Goal: Task Accomplishment & Management: Complete application form

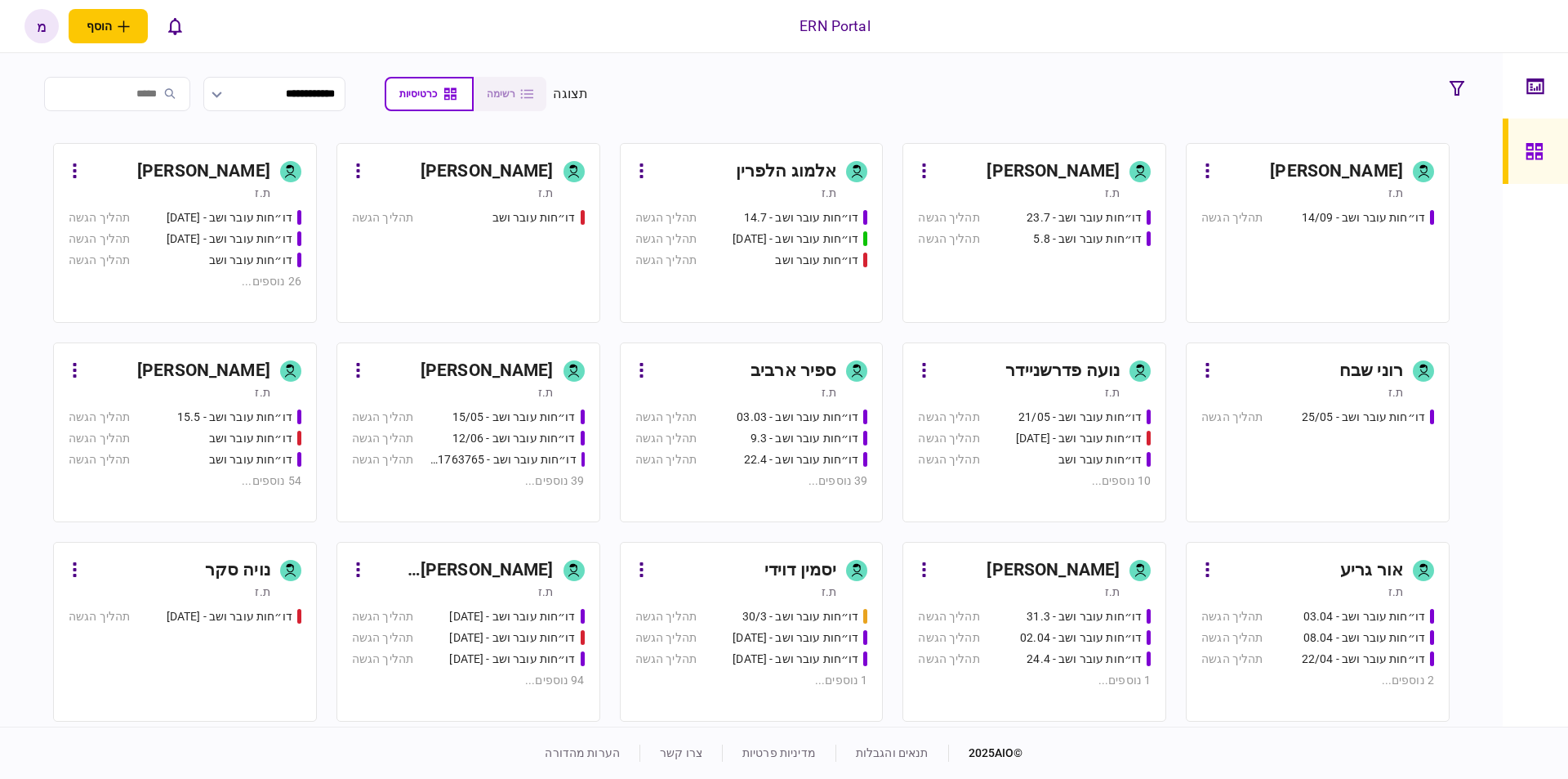
click at [1037, 196] on div "ת.ז" at bounding box center [1019, 192] width 202 height 16
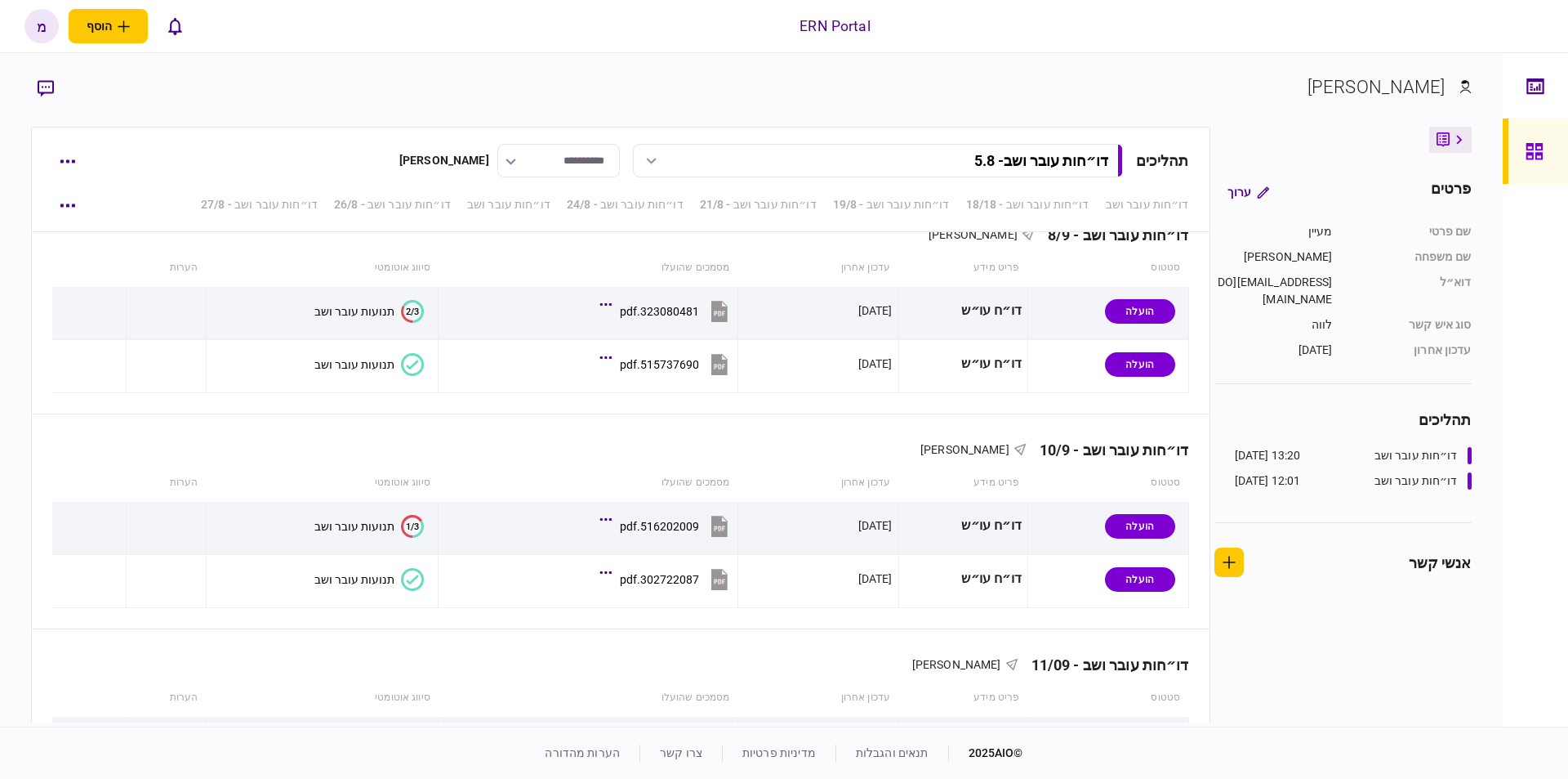
scroll to position [2589, 0]
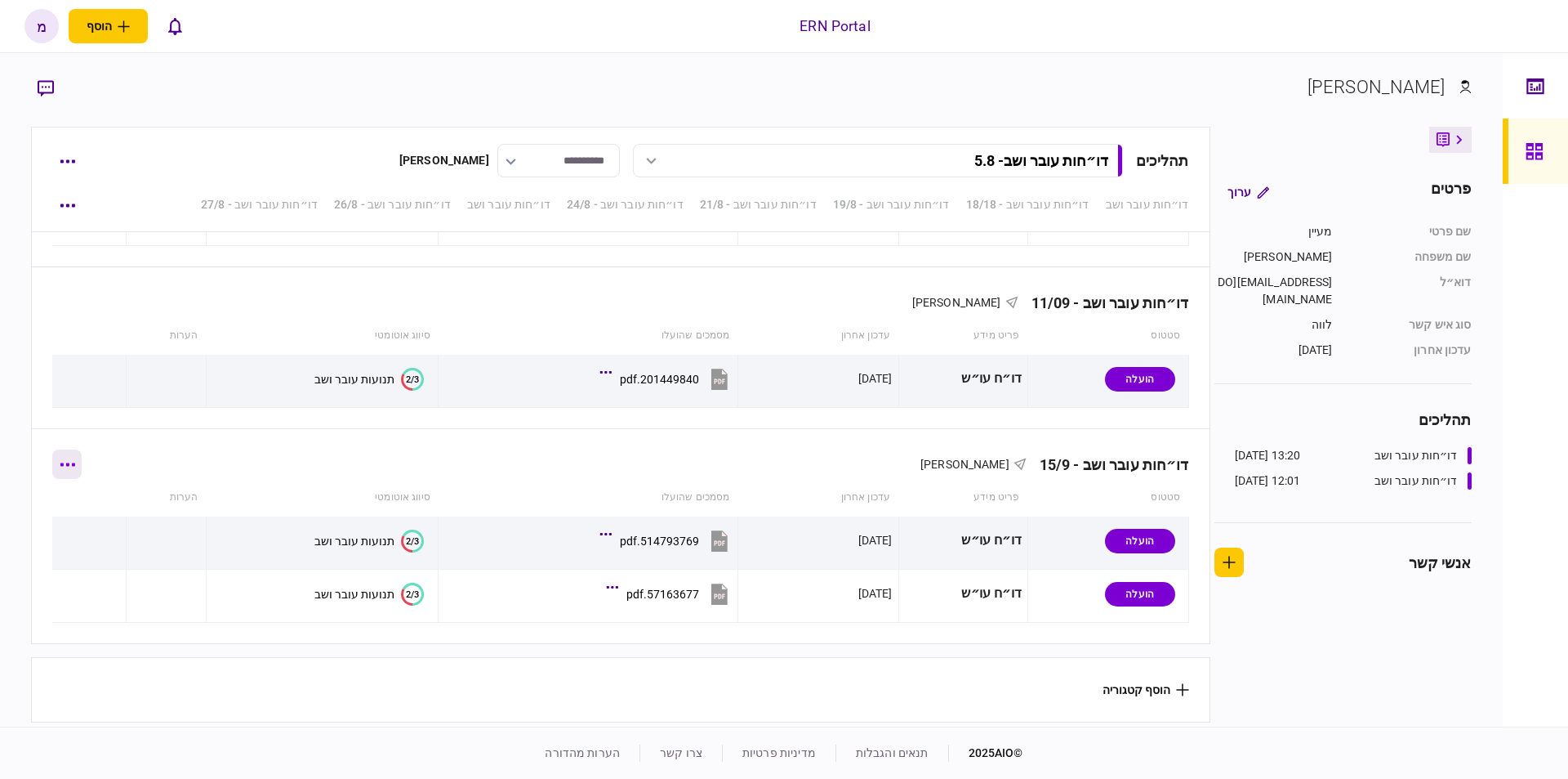
click at [75, 463] on icon "button" at bounding box center [67, 465] width 16 height 4
click at [106, 540] on li "הוסף מסמך" at bounding box center [79, 528] width 132 height 36
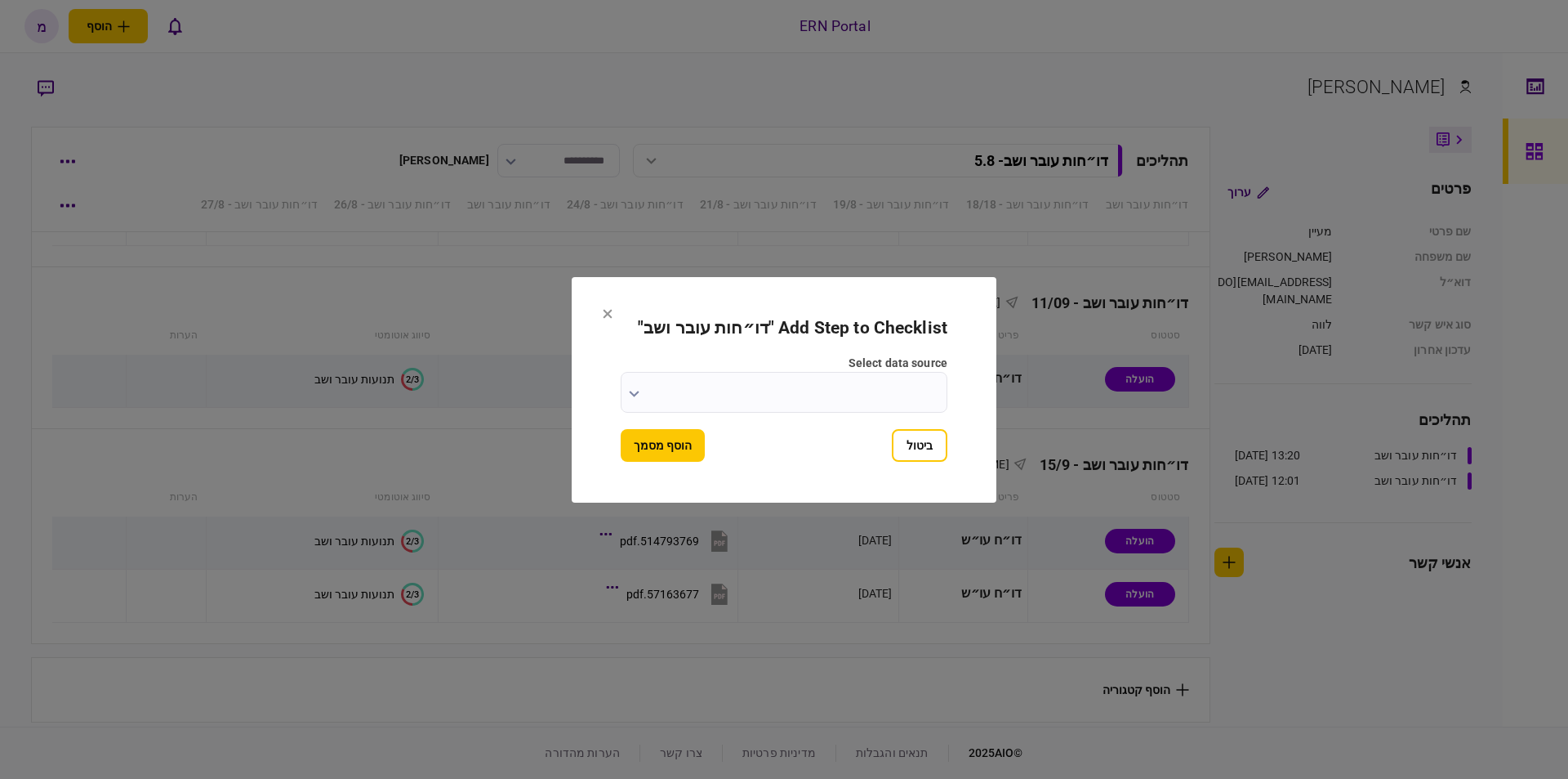
click at [633, 397] on button "button" at bounding box center [634, 392] width 11 height 13
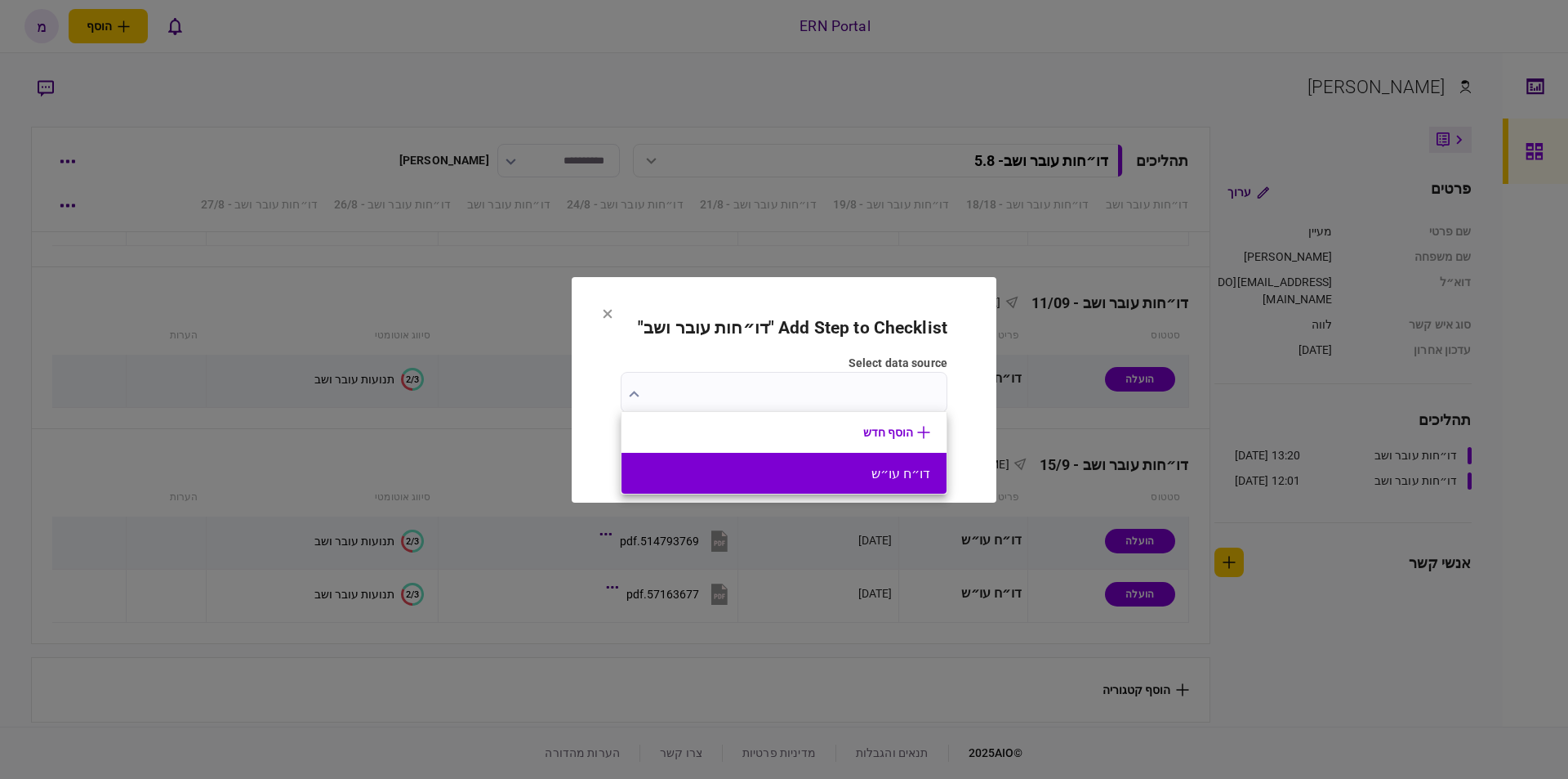
click at [820, 468] on button "דו״ח עו״ש" at bounding box center [784, 473] width 293 height 16
type input "*********"
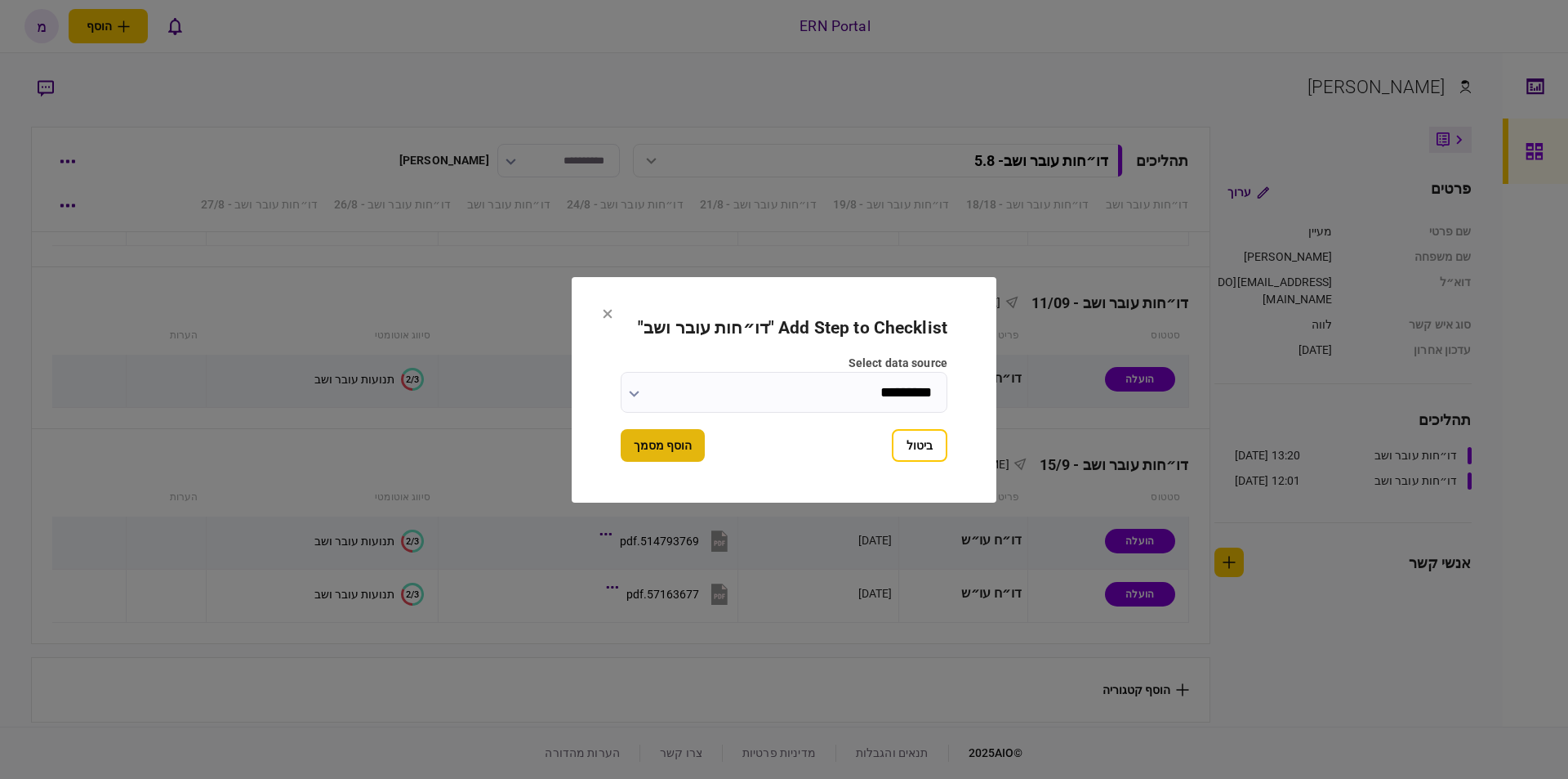
click at [685, 450] on button "הוסף מסמך" at bounding box center [662, 445] width 84 height 33
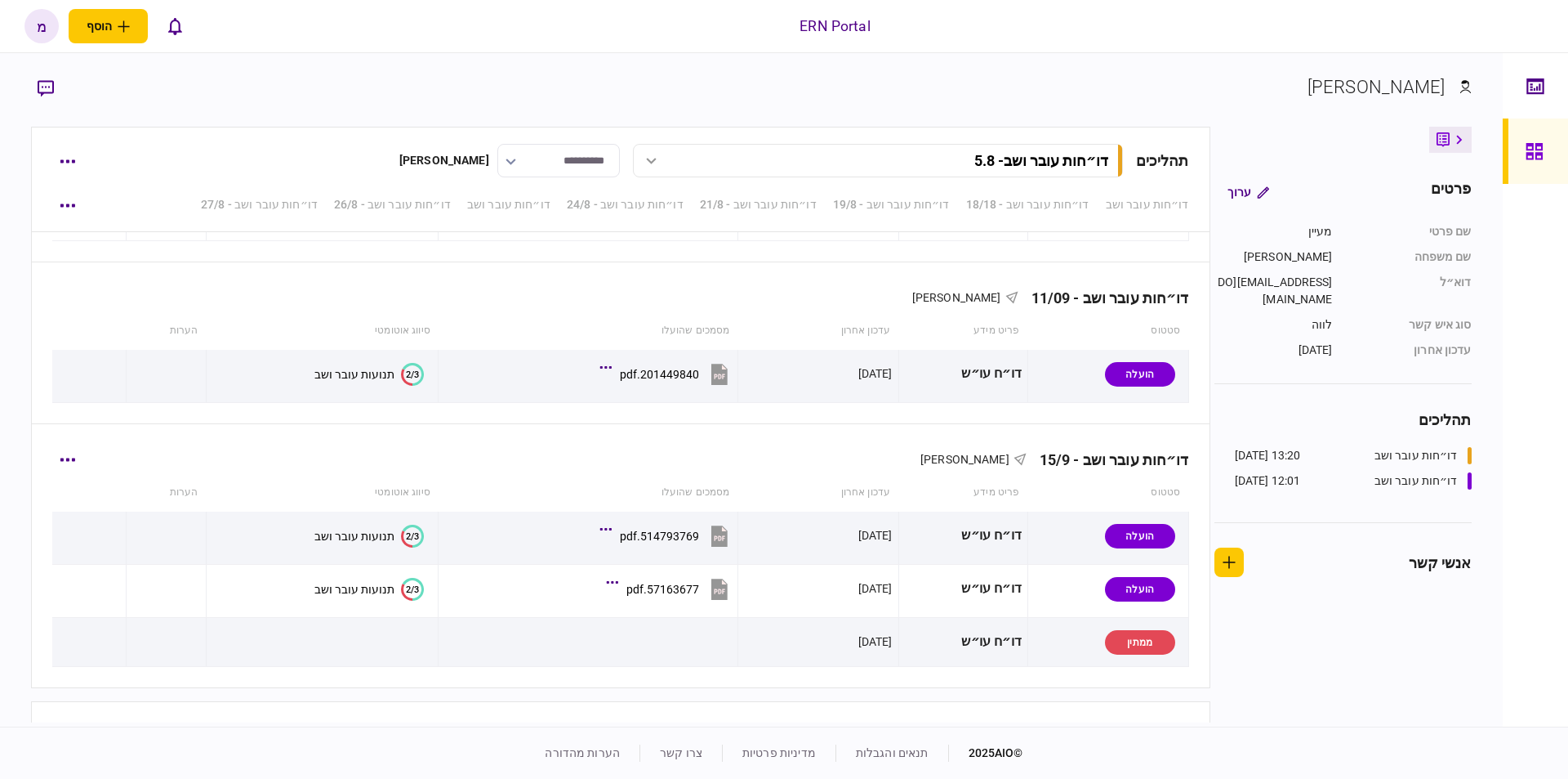
scroll to position [2639, 0]
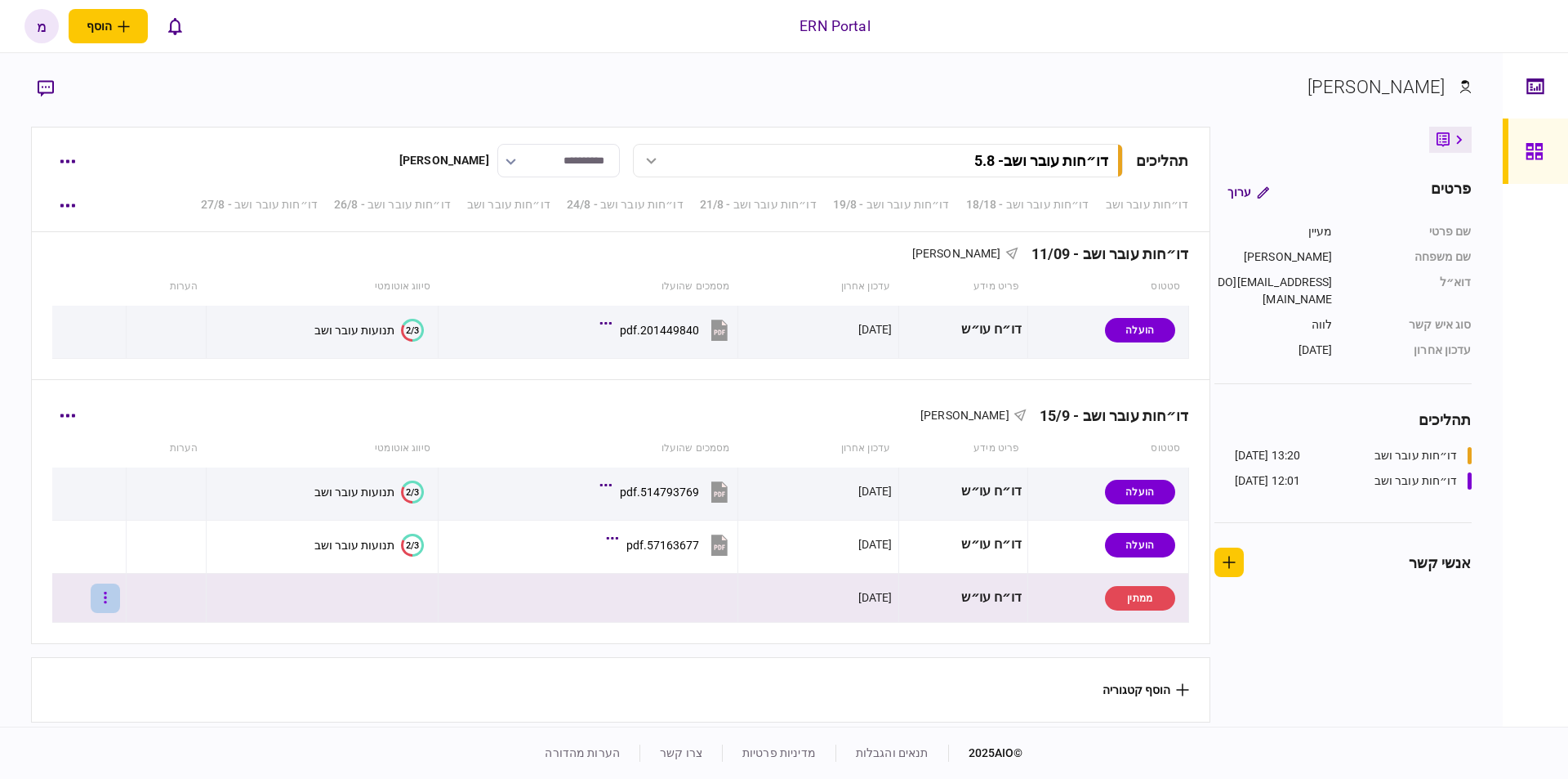
click at [107, 599] on icon "button" at bounding box center [106, 598] width 3 height 12
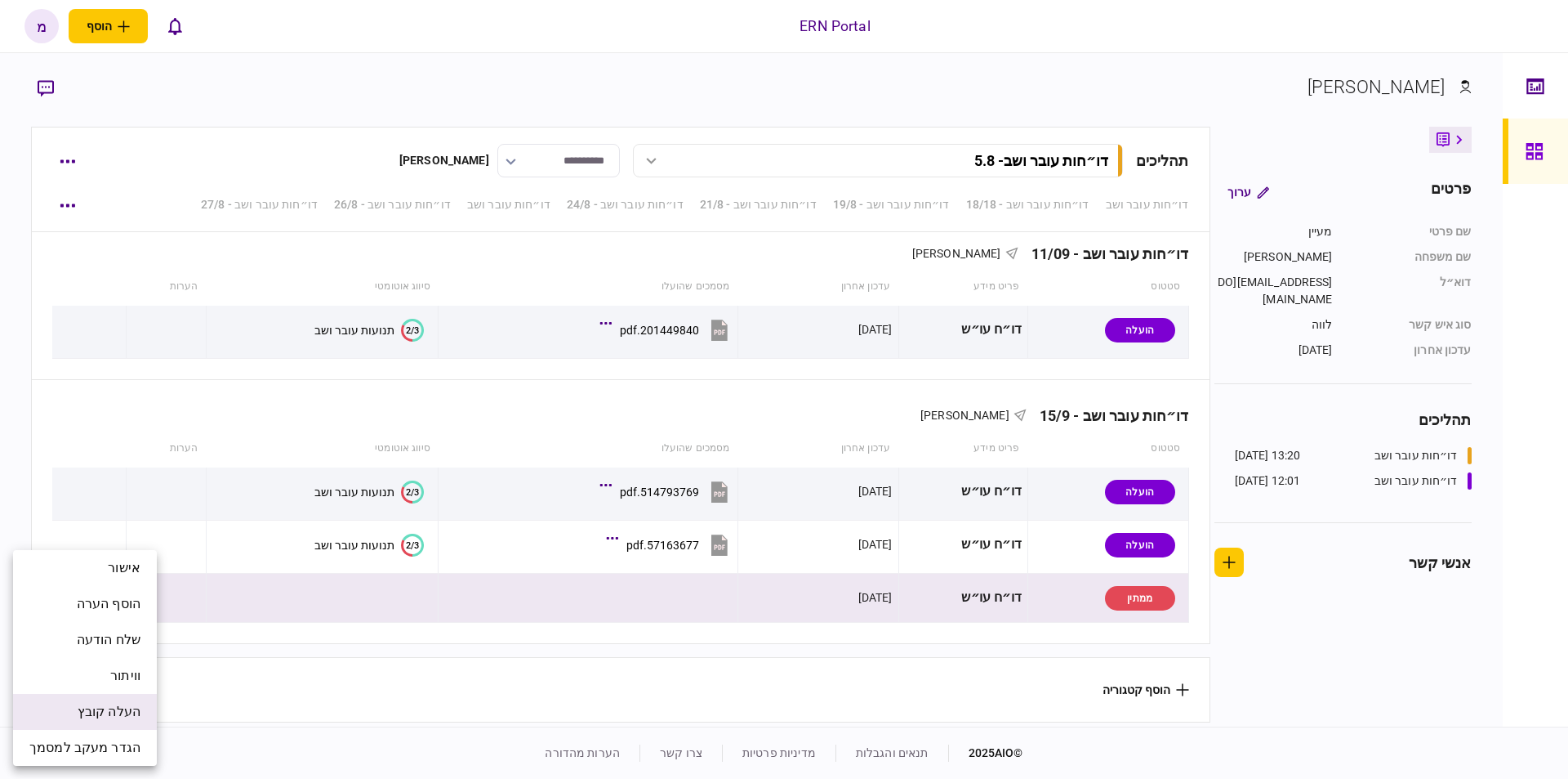
click at [125, 717] on span "העלה קובץ" at bounding box center [109, 712] width 63 height 19
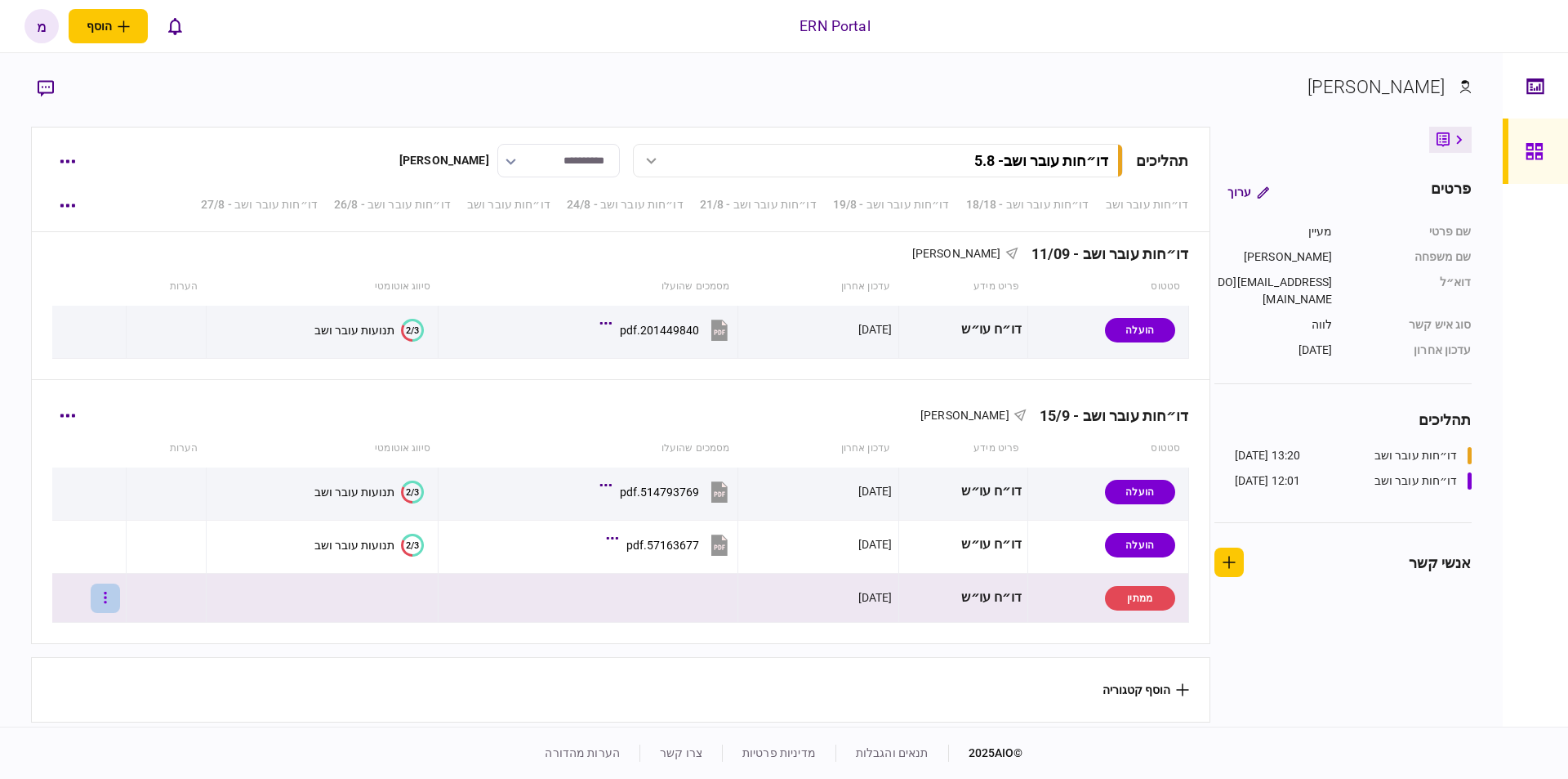
click at [111, 589] on button "button" at bounding box center [105, 598] width 29 height 29
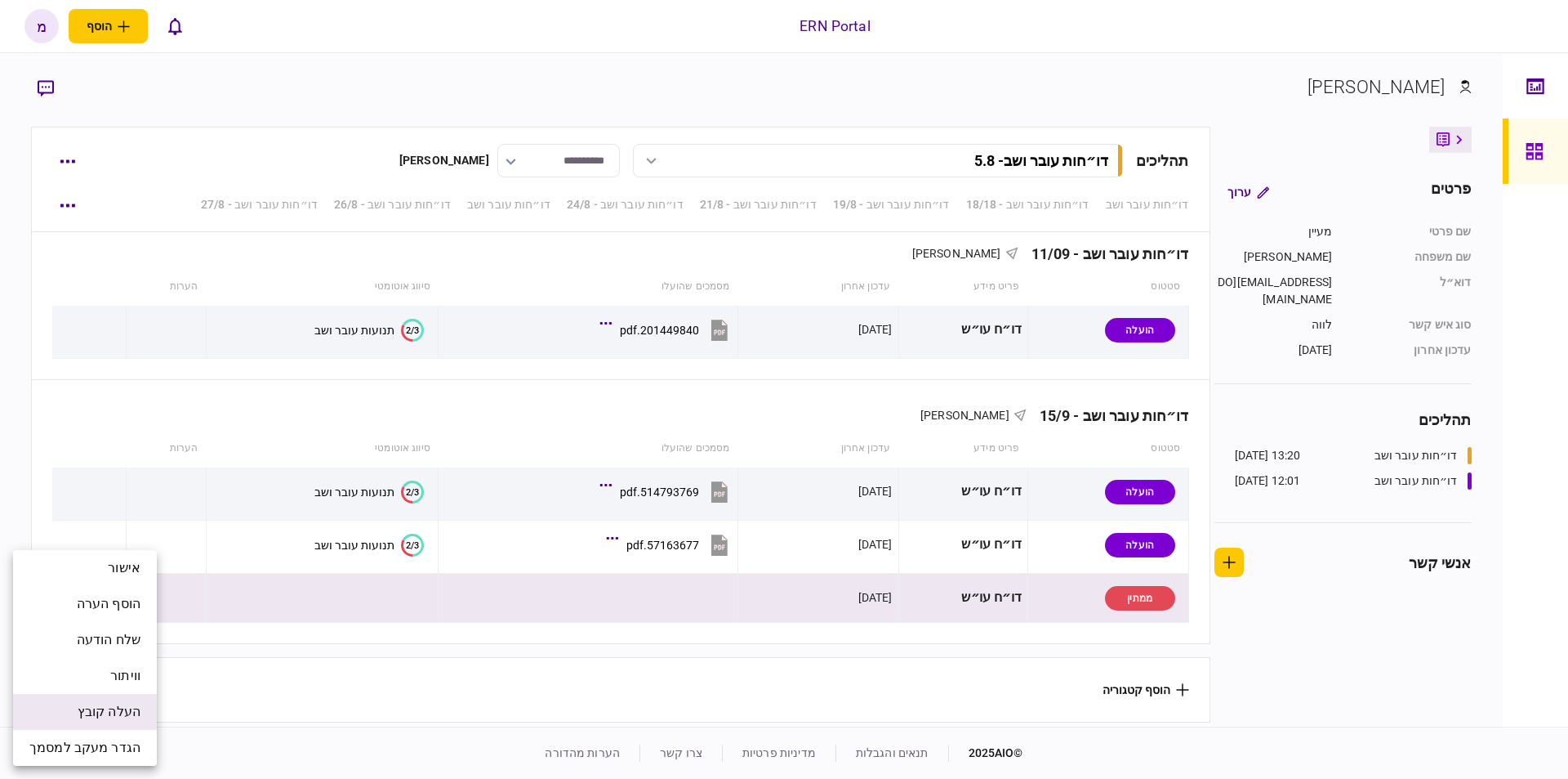
click at [131, 706] on span "העלה קובץ" at bounding box center [109, 712] width 63 height 19
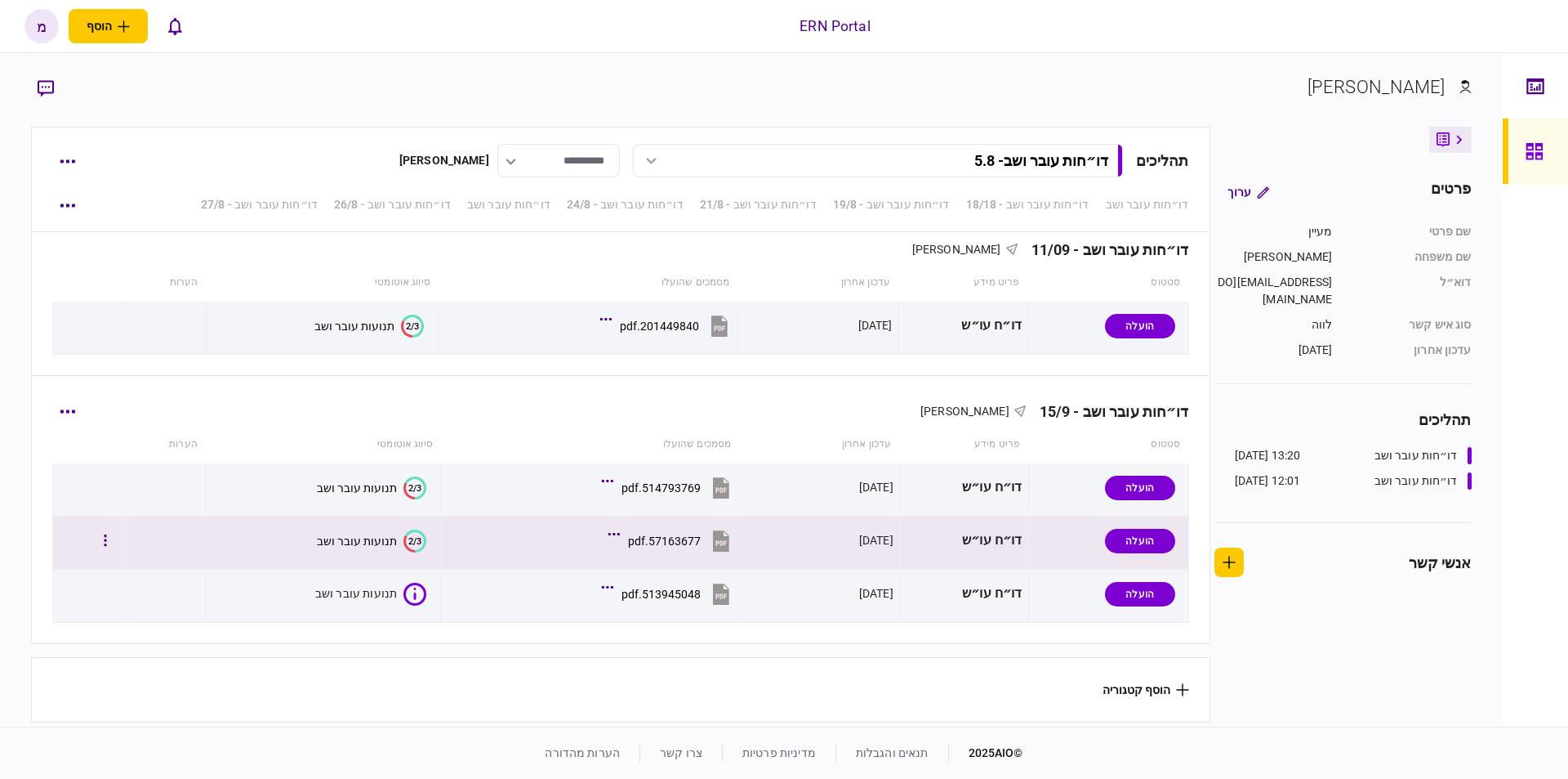
scroll to position [2643, 0]
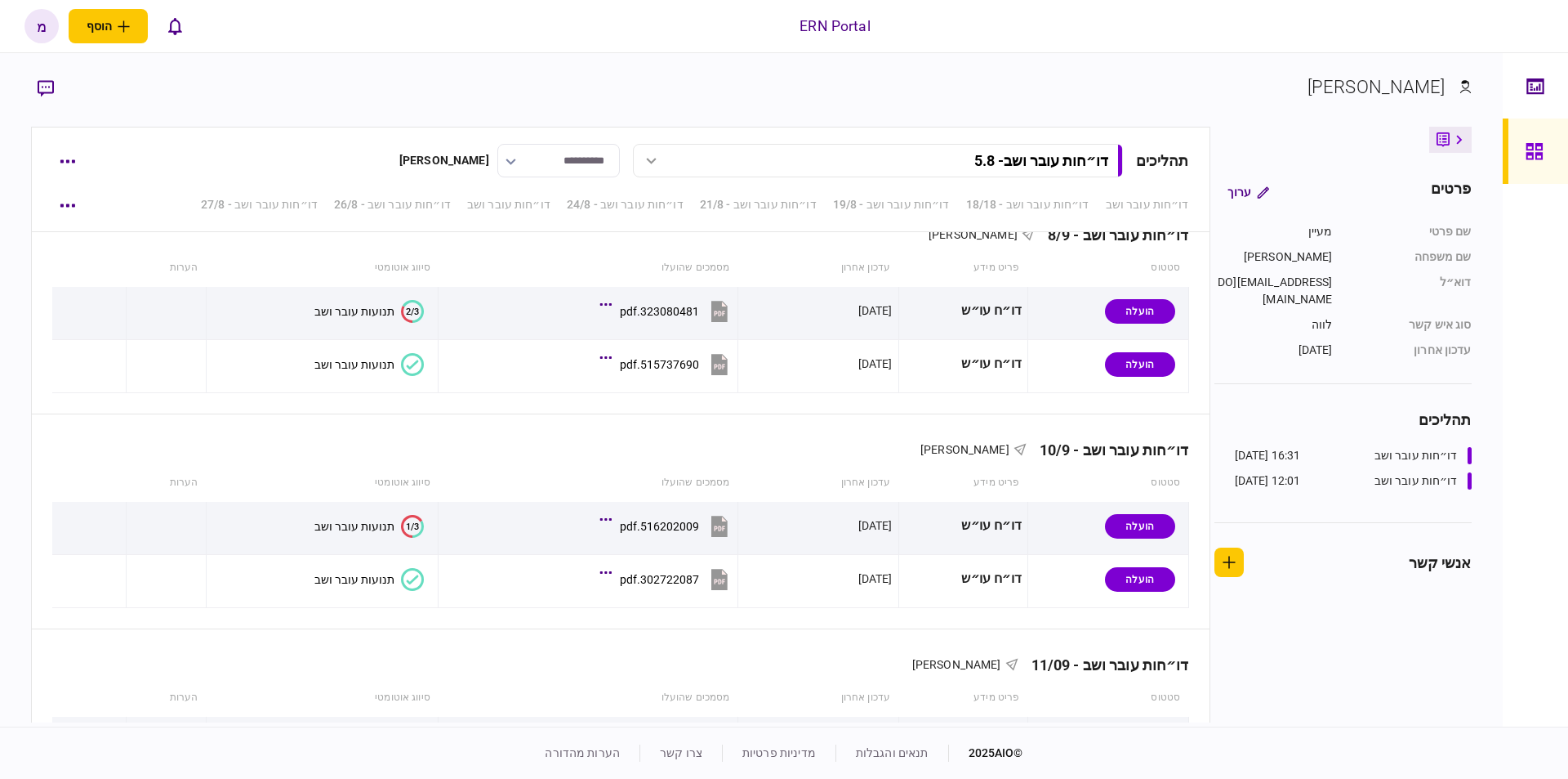
scroll to position [2643, 0]
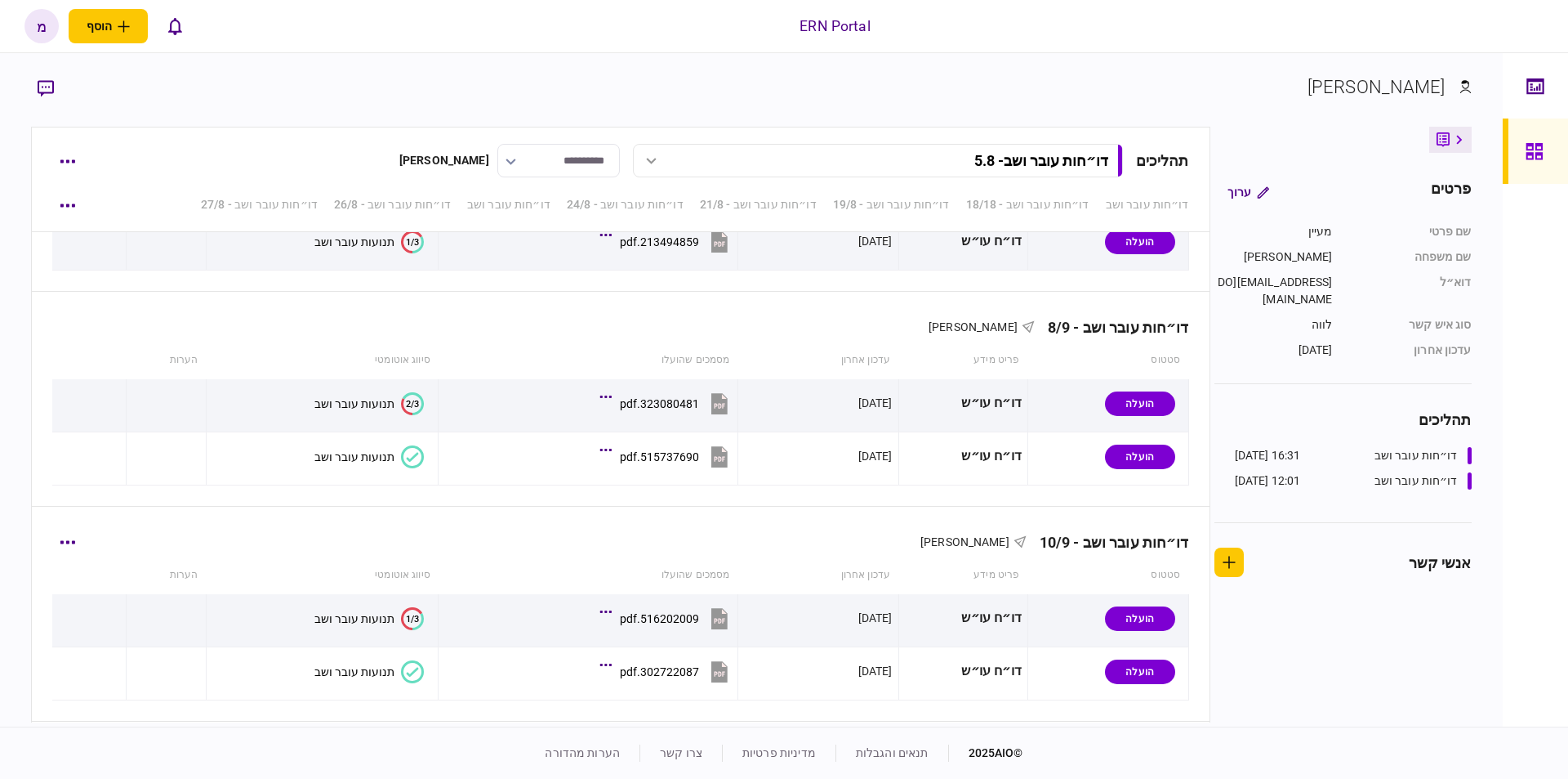
scroll to position [2643, 0]
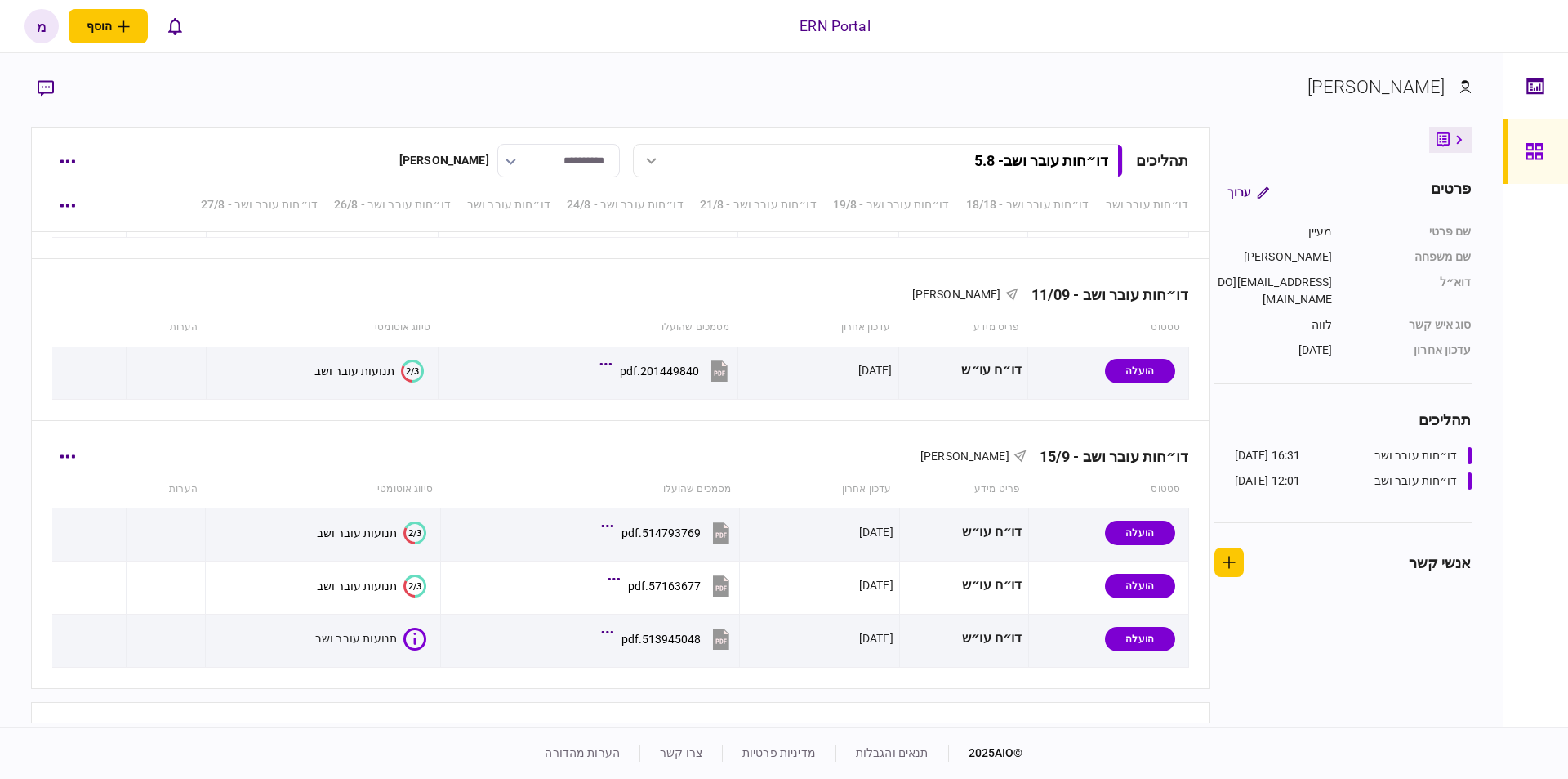
scroll to position [2643, 0]
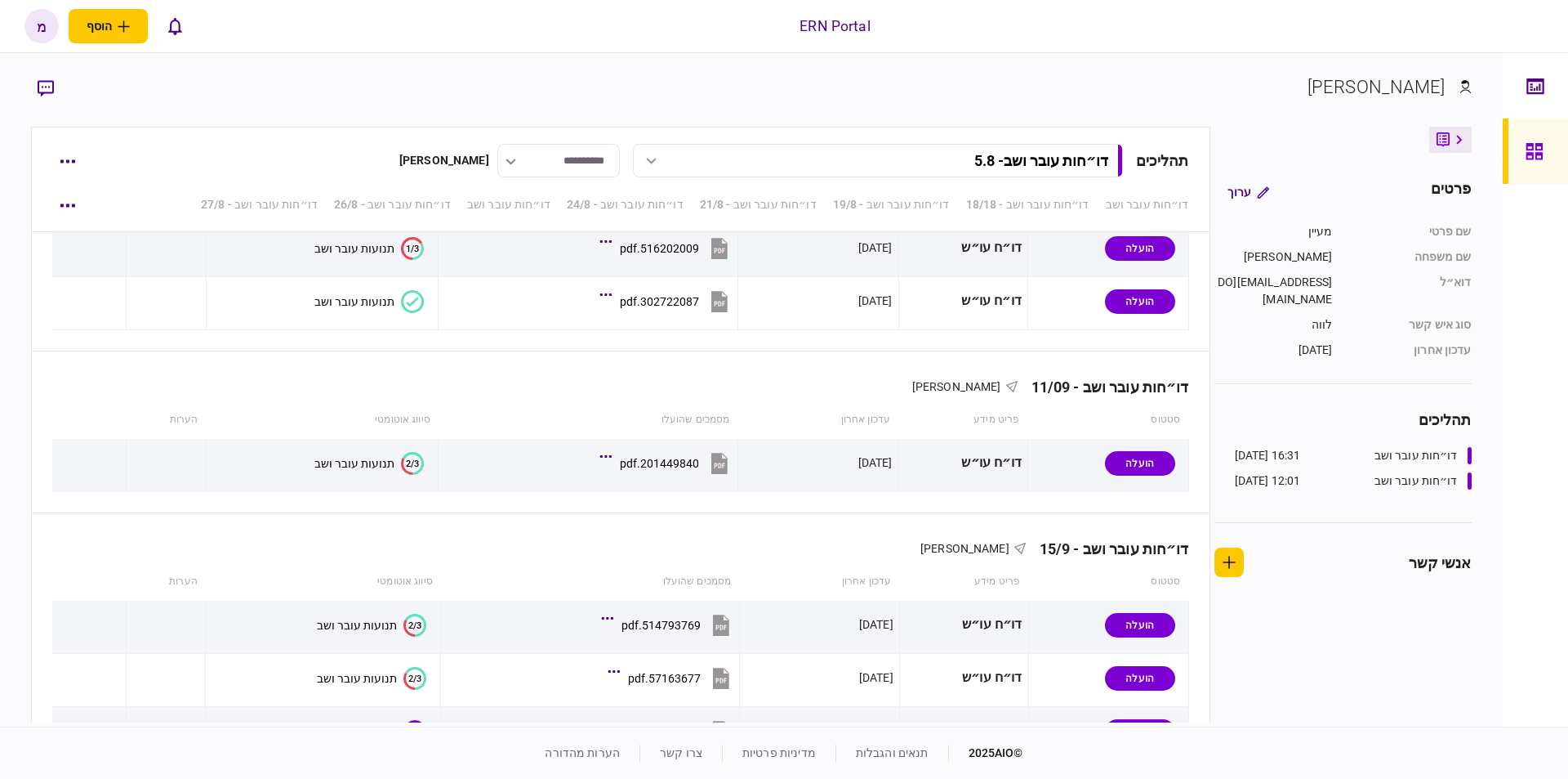
scroll to position [2643, 0]
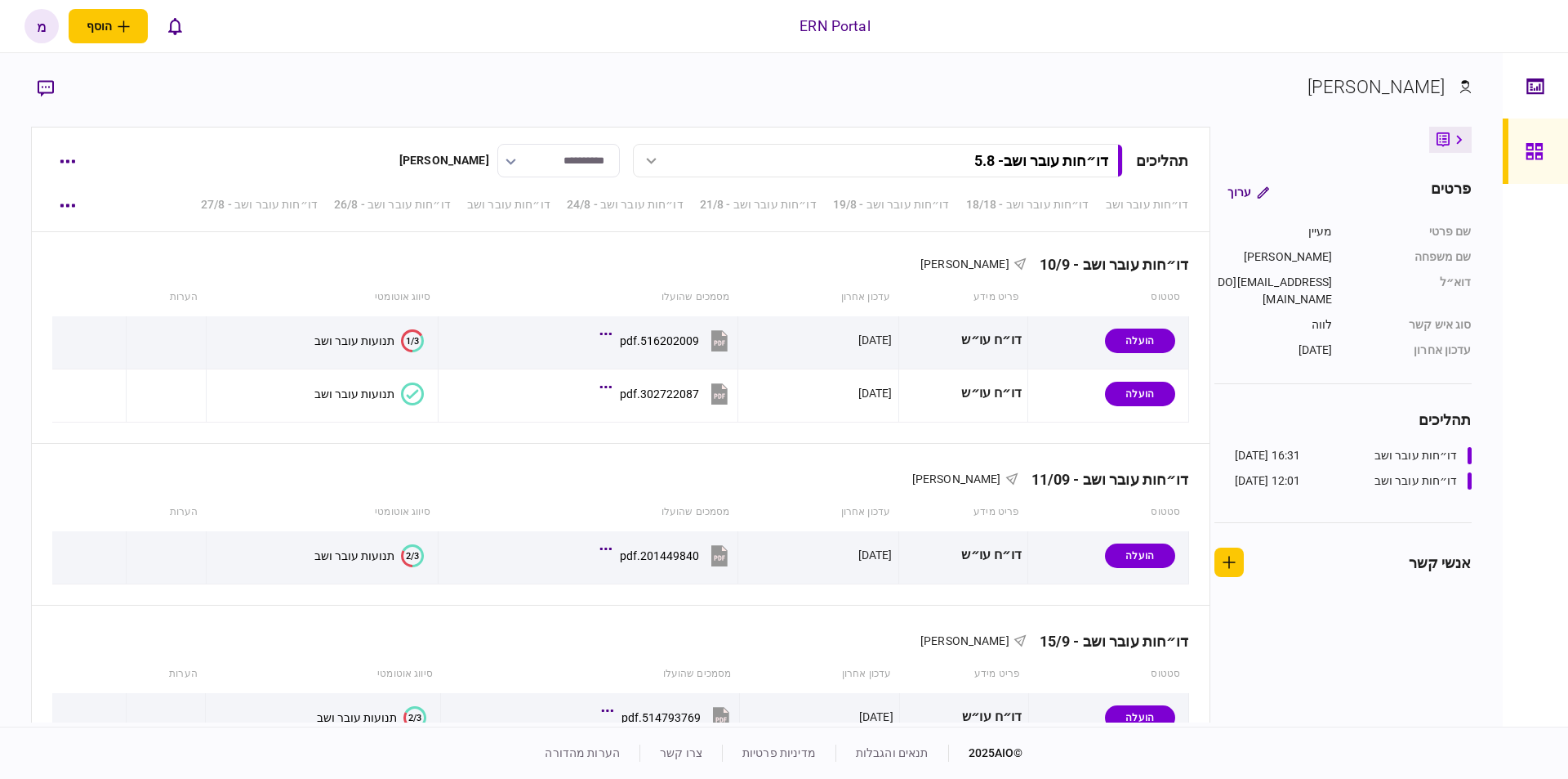
scroll to position [2643, 0]
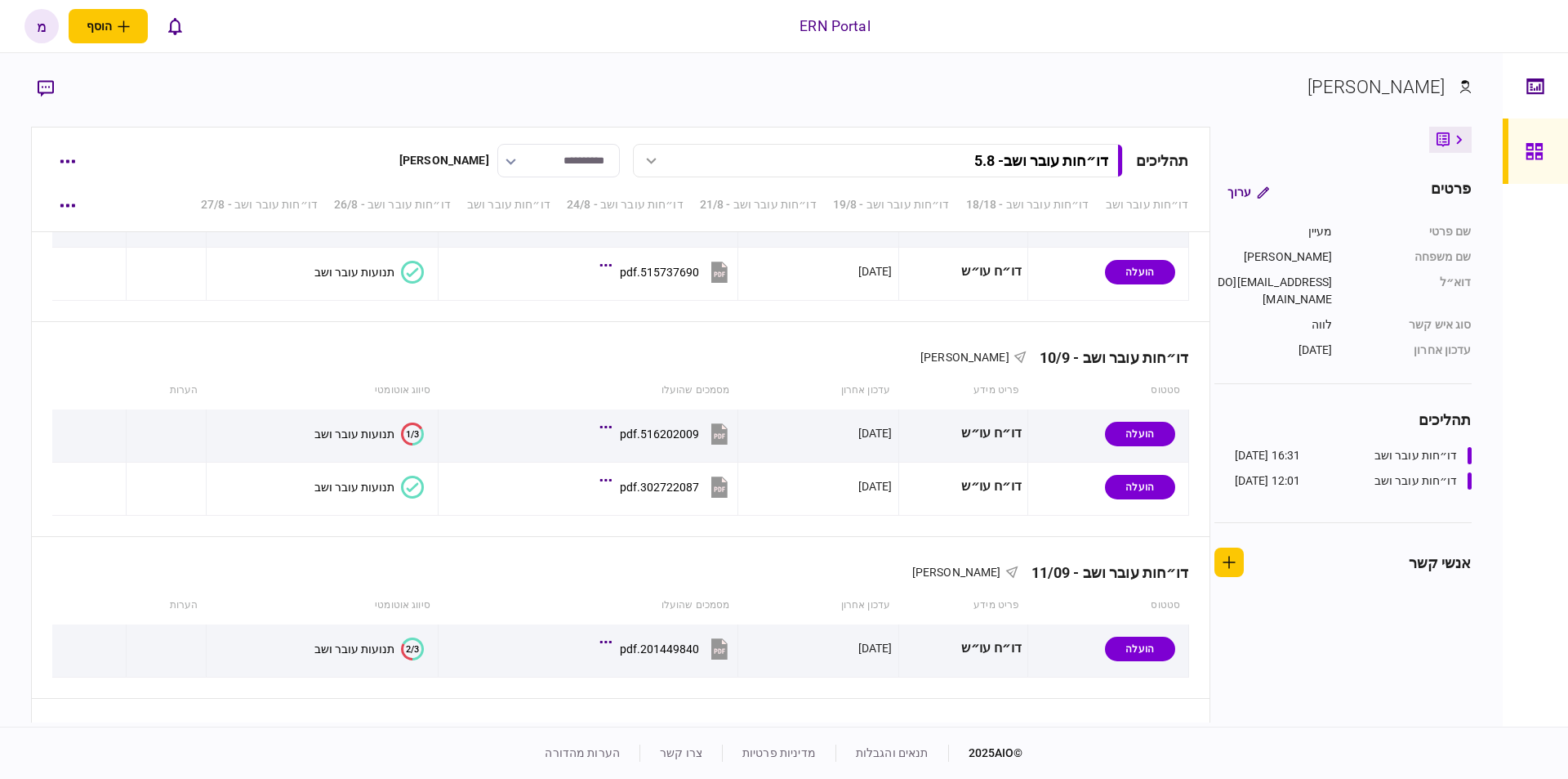
scroll to position [2643, 0]
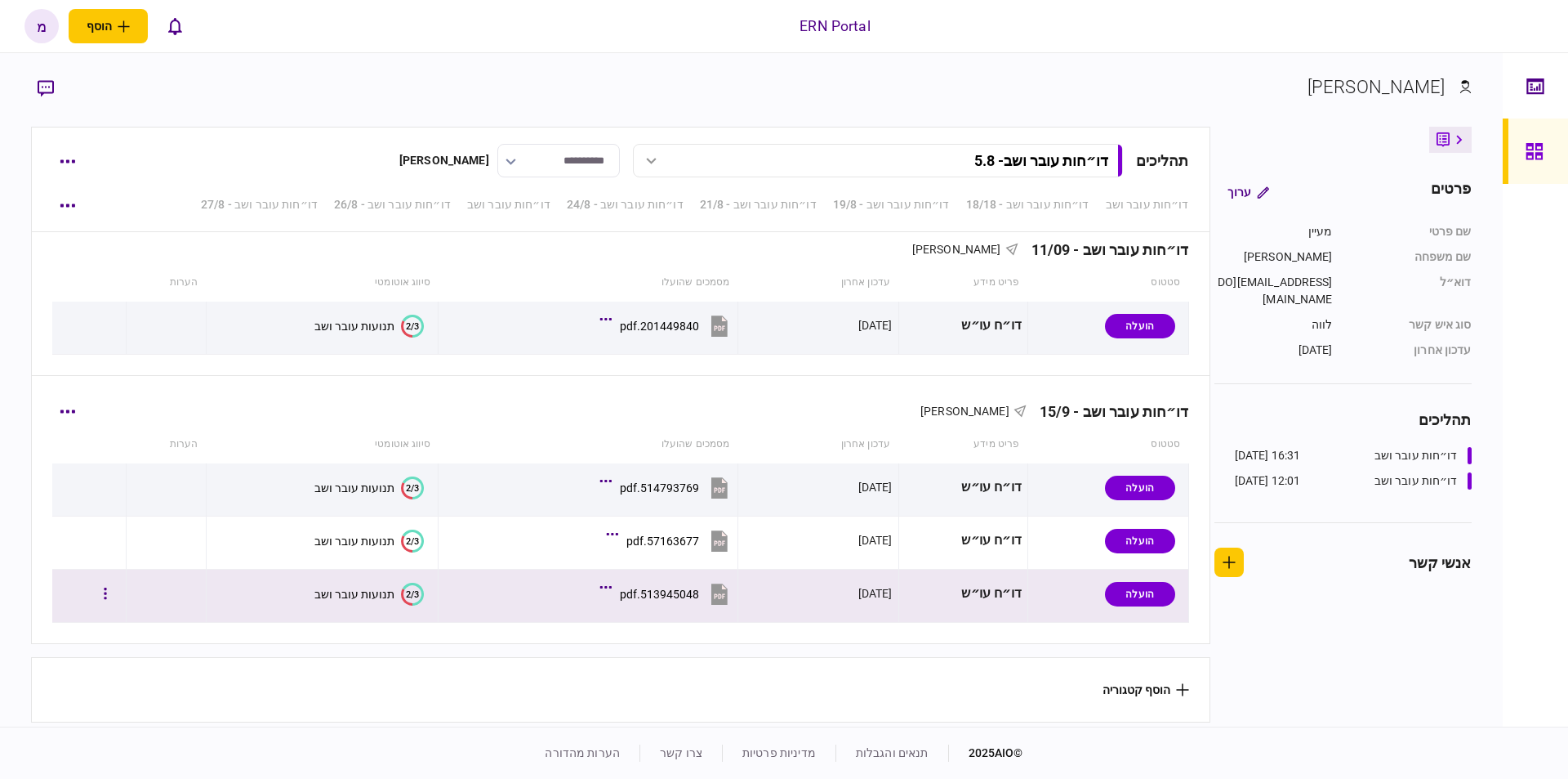
click at [406, 583] on icon "2/3" at bounding box center [413, 595] width 23 height 23
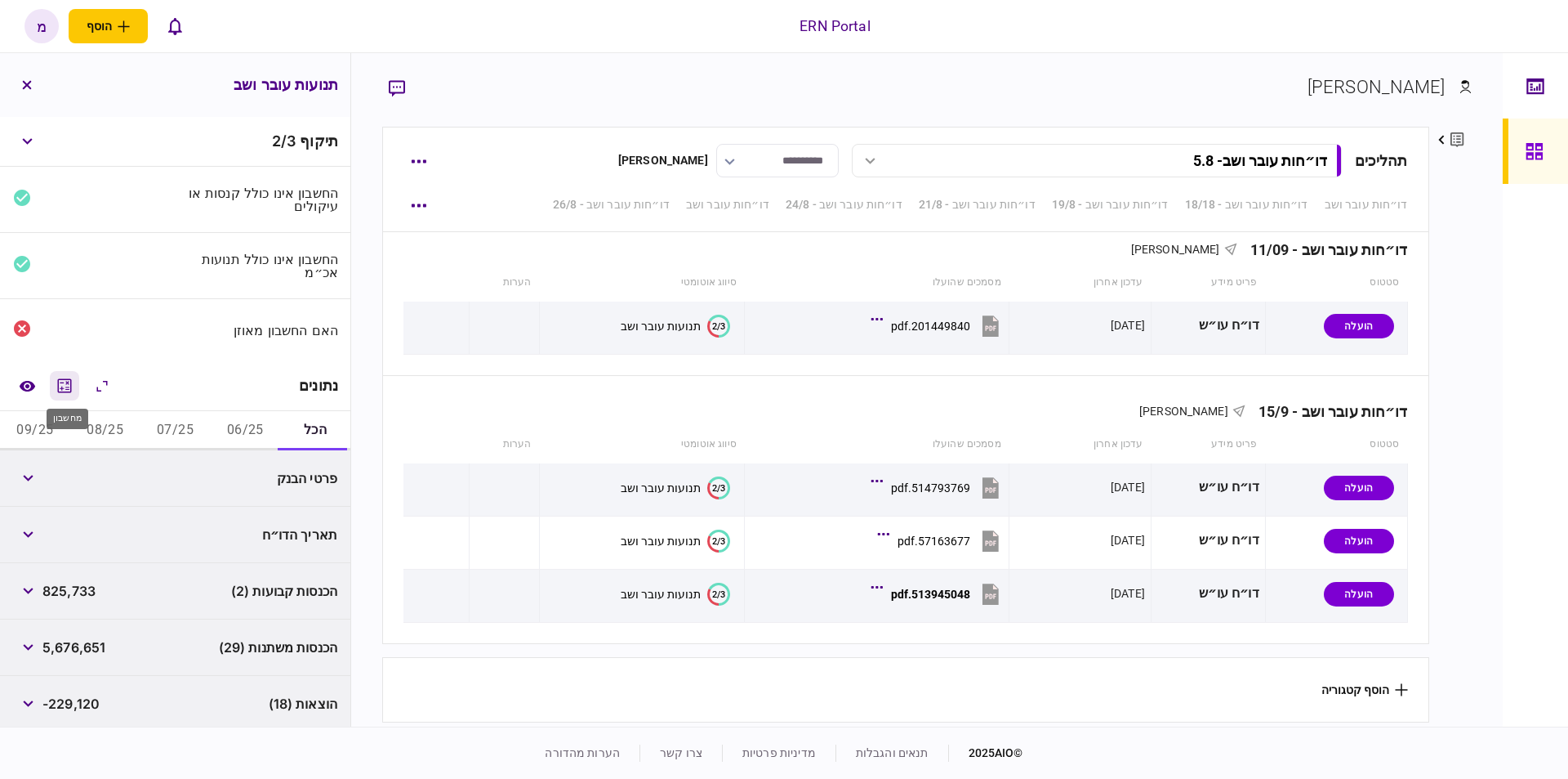
click at [66, 381] on icon "מחשבון" at bounding box center [64, 385] width 19 height 19
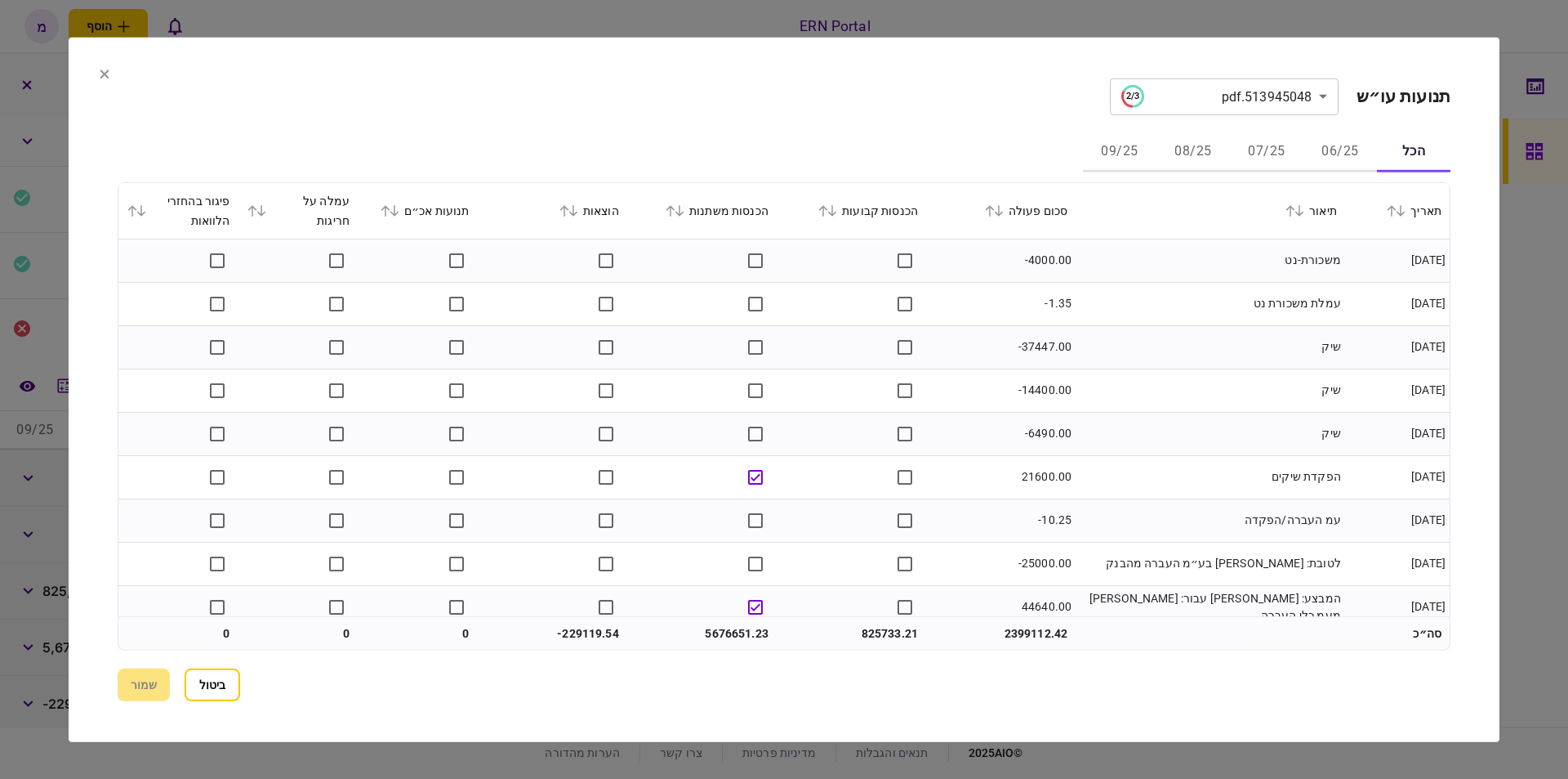
click at [1342, 143] on button "06/25" at bounding box center [1340, 151] width 74 height 39
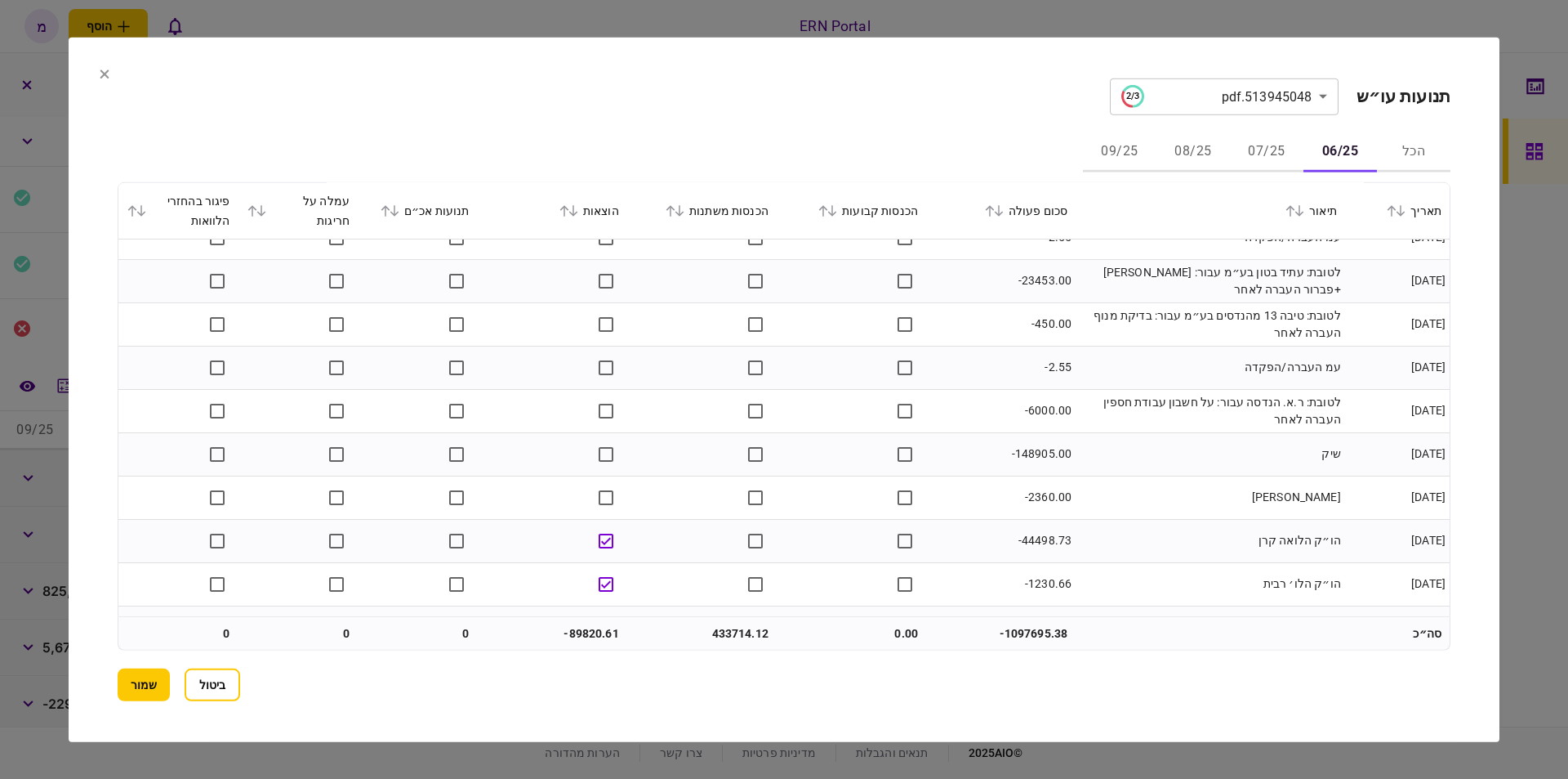
scroll to position [1112, 0]
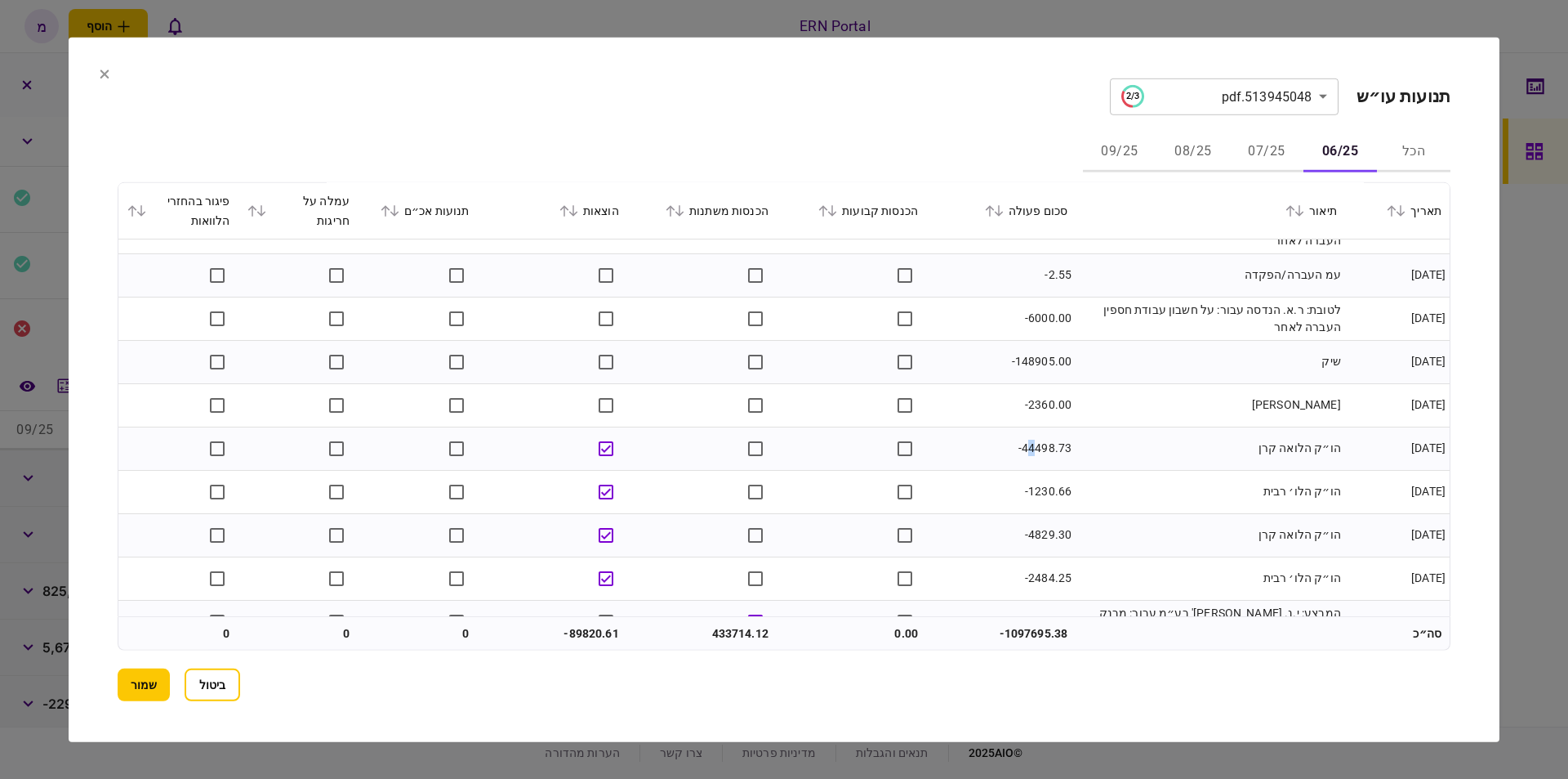
click at [1033, 445] on td "-44498.73" at bounding box center [1001, 448] width 149 height 44
click at [1028, 446] on td "-44498.73" at bounding box center [1001, 448] width 149 height 44
click at [1013, 442] on td "-44498.73" at bounding box center [1001, 448] width 149 height 44
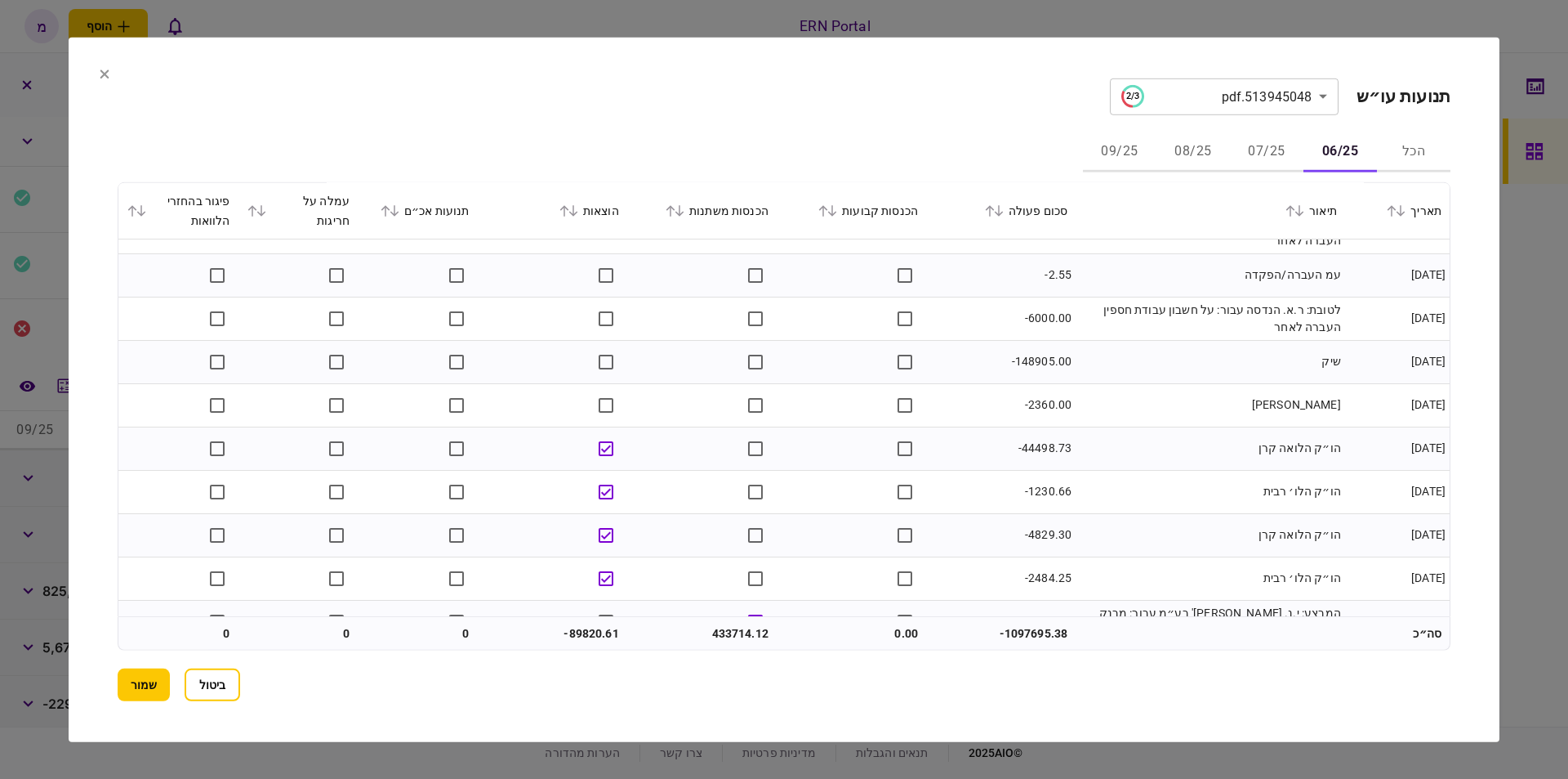
click at [1043, 439] on td "-44498.73" at bounding box center [1001, 448] width 149 height 44
click at [1054, 452] on td "-44498.73" at bounding box center [1001, 448] width 149 height 44
click at [1053, 451] on td "-44498.73" at bounding box center [1001, 448] width 149 height 44
copy td "44498.73"
click at [1136, 440] on td "הו״ק הלואה קרן" at bounding box center [1210, 448] width 270 height 44
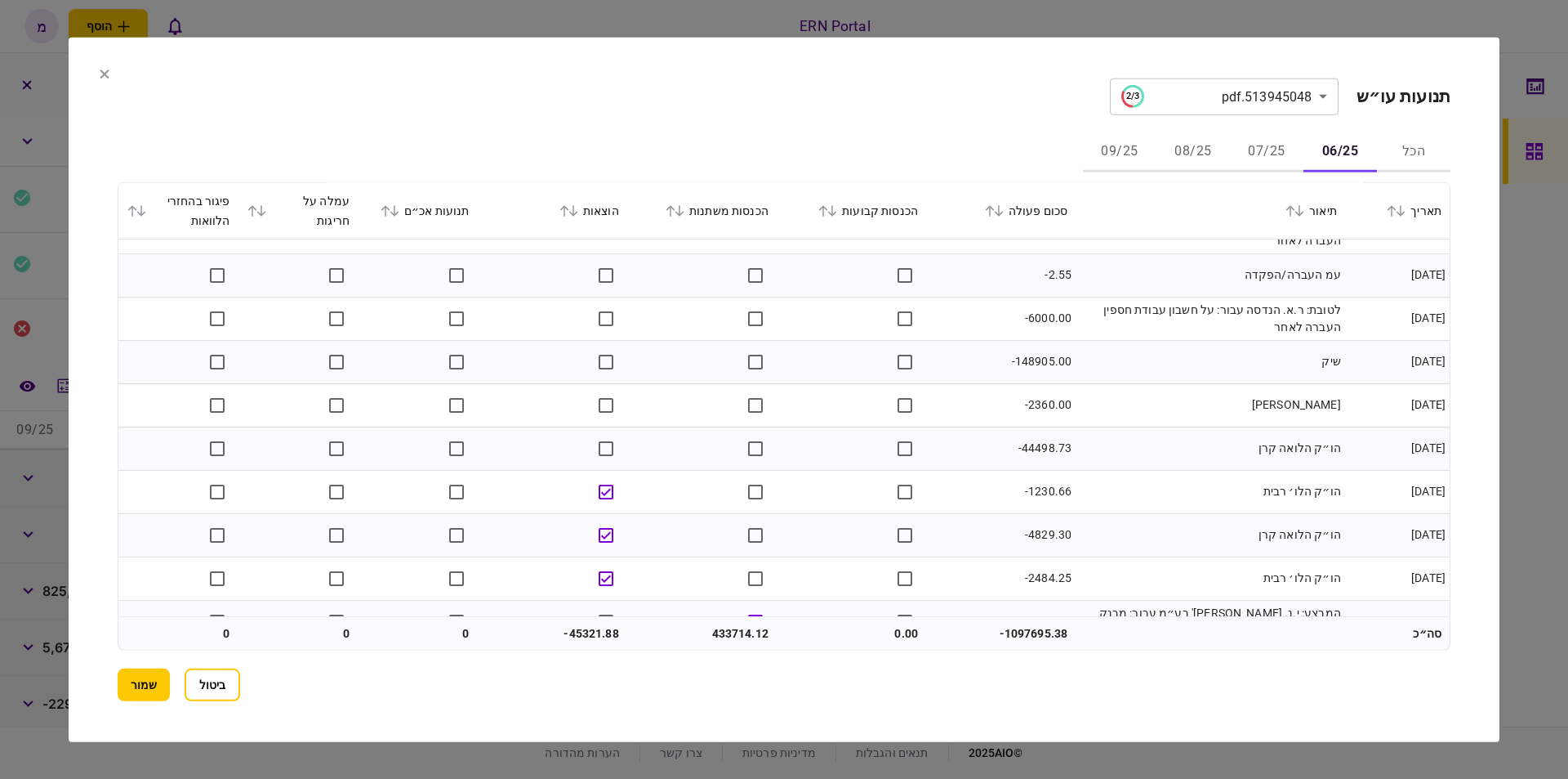
click at [1049, 492] on td "-1230.66" at bounding box center [1001, 491] width 149 height 44
click at [1080, 474] on td "הו״ק הלו׳ רבית" at bounding box center [1210, 491] width 270 height 44
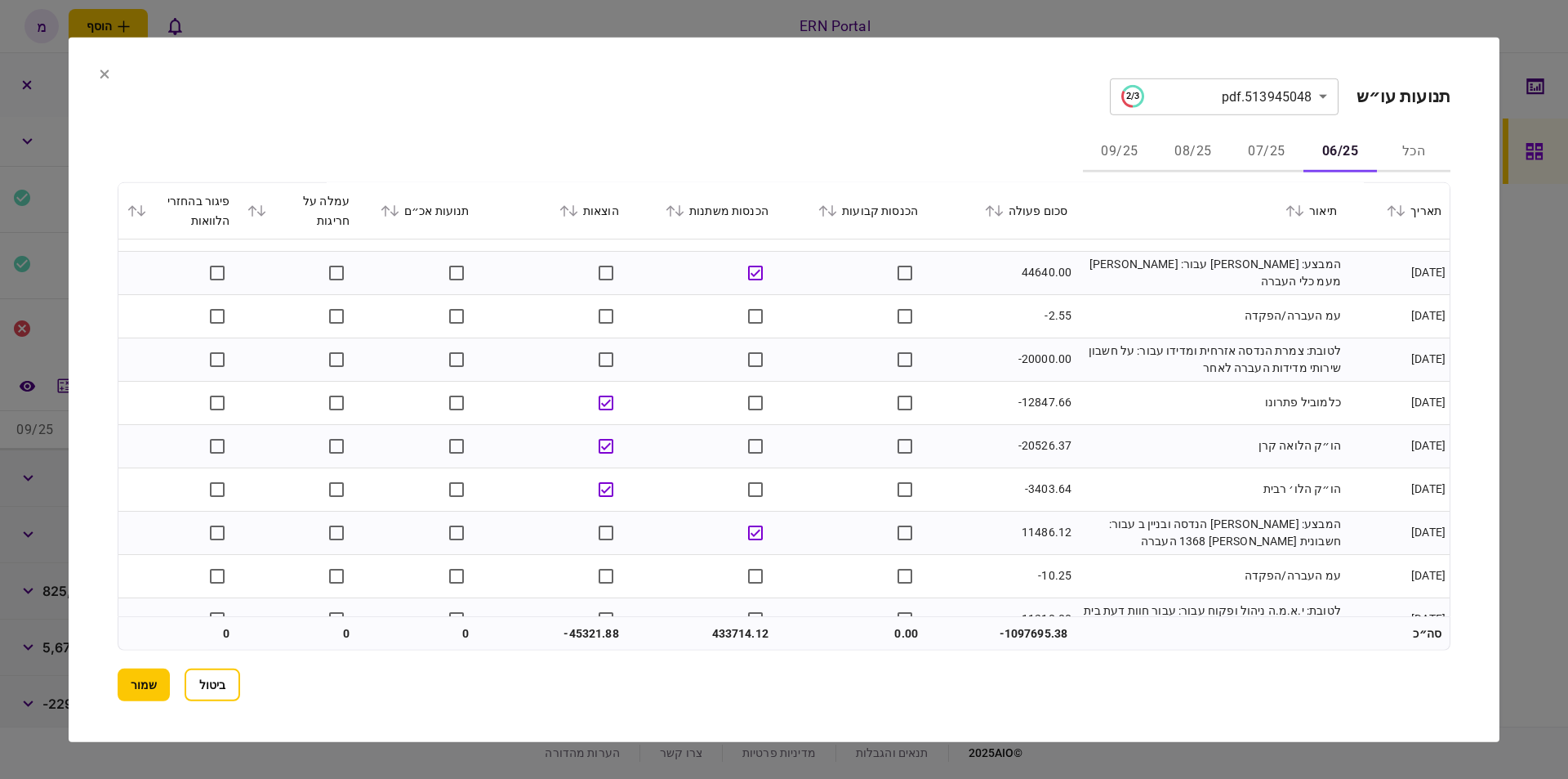
scroll to position [0, 0]
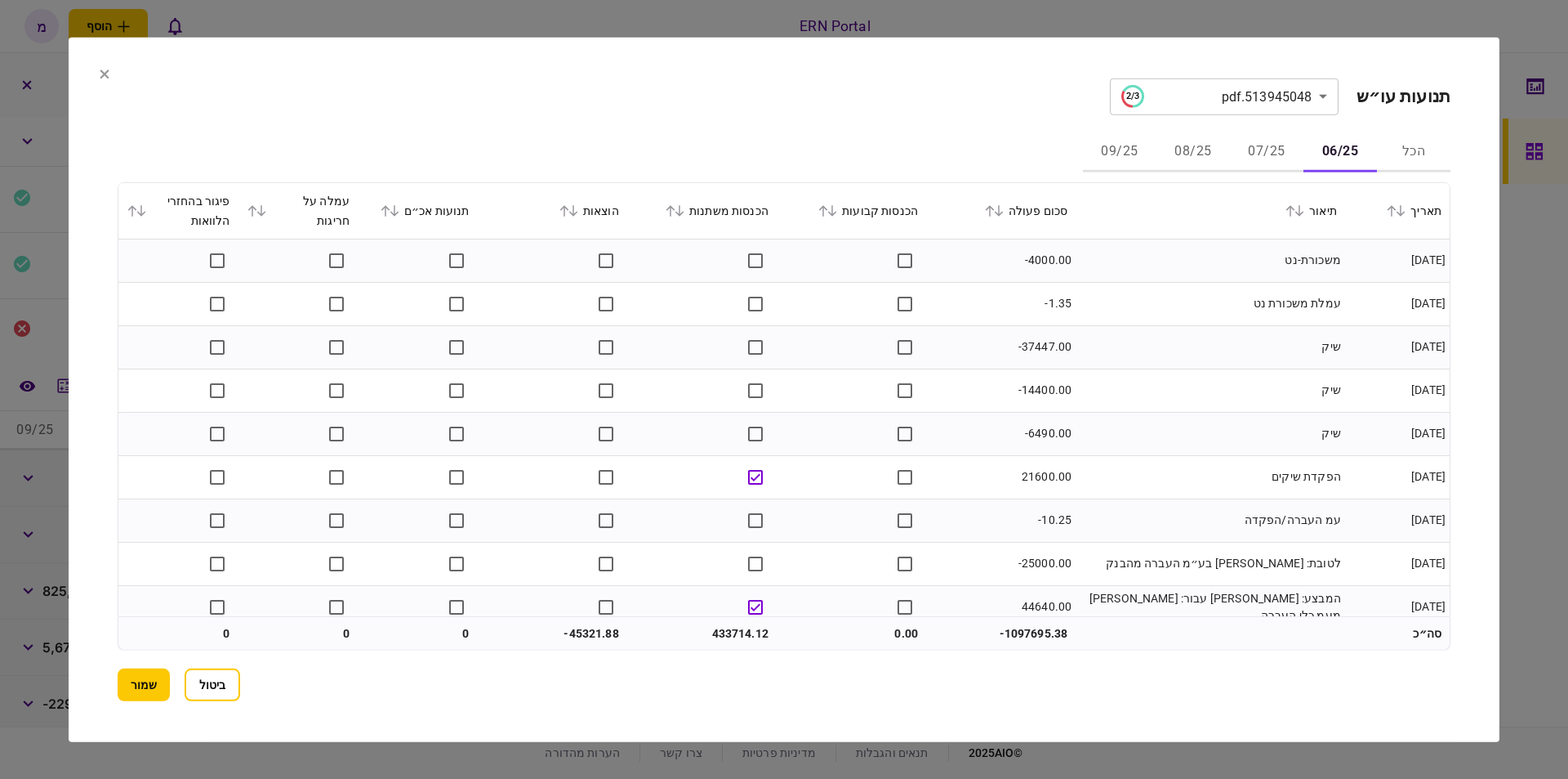
click at [738, 625] on td "433714.12" at bounding box center [702, 633] width 149 height 33
copy td "433714.12"
click at [651, 635] on td "433714.12" at bounding box center [702, 633] width 149 height 33
click at [593, 628] on td "-45321.88" at bounding box center [553, 633] width 149 height 33
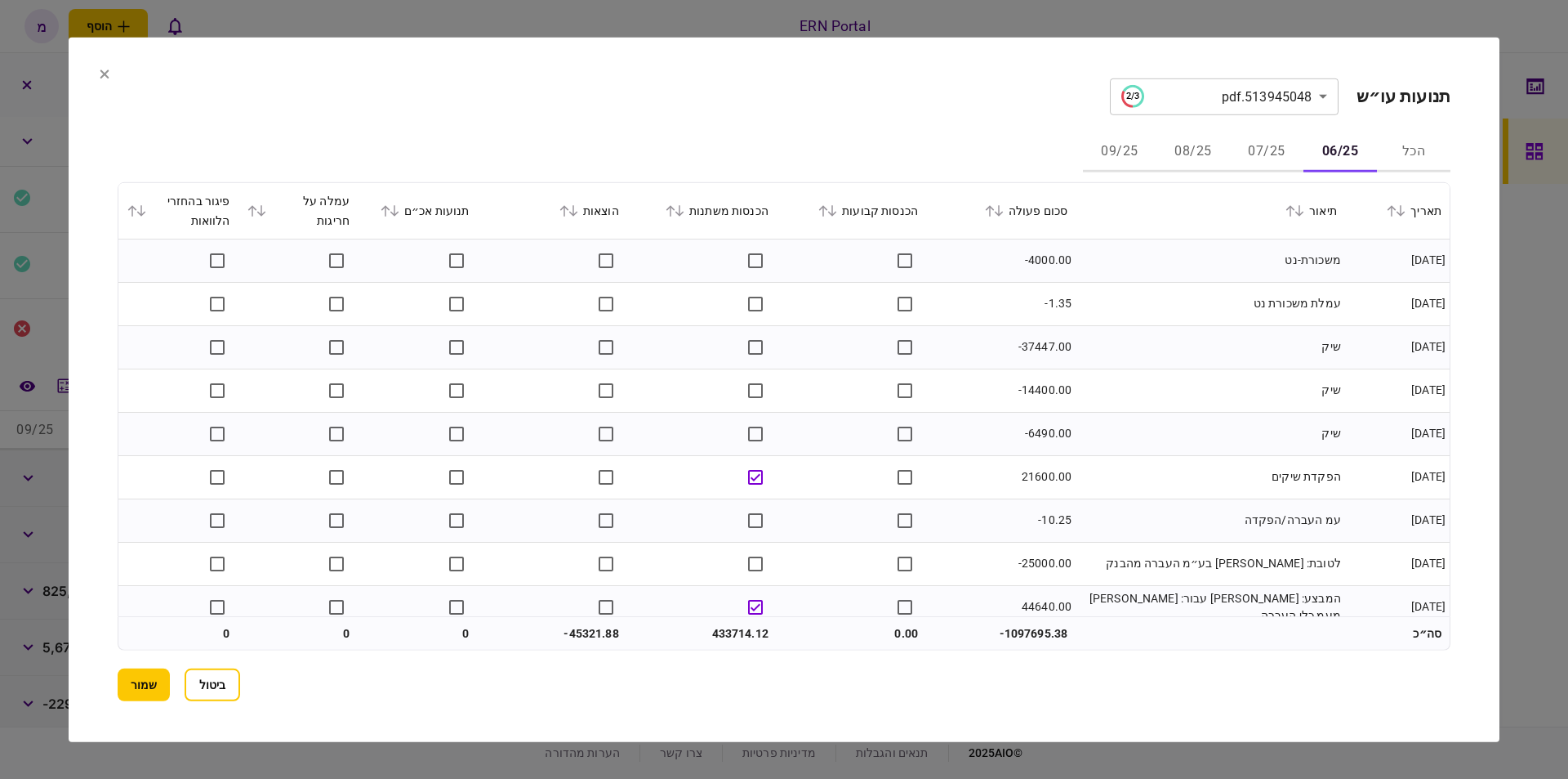
click at [593, 628] on td "-45321.88" at bounding box center [553, 633] width 149 height 33
copy td "45321.88"
click at [133, 677] on button "שמור" at bounding box center [144, 685] width 52 height 33
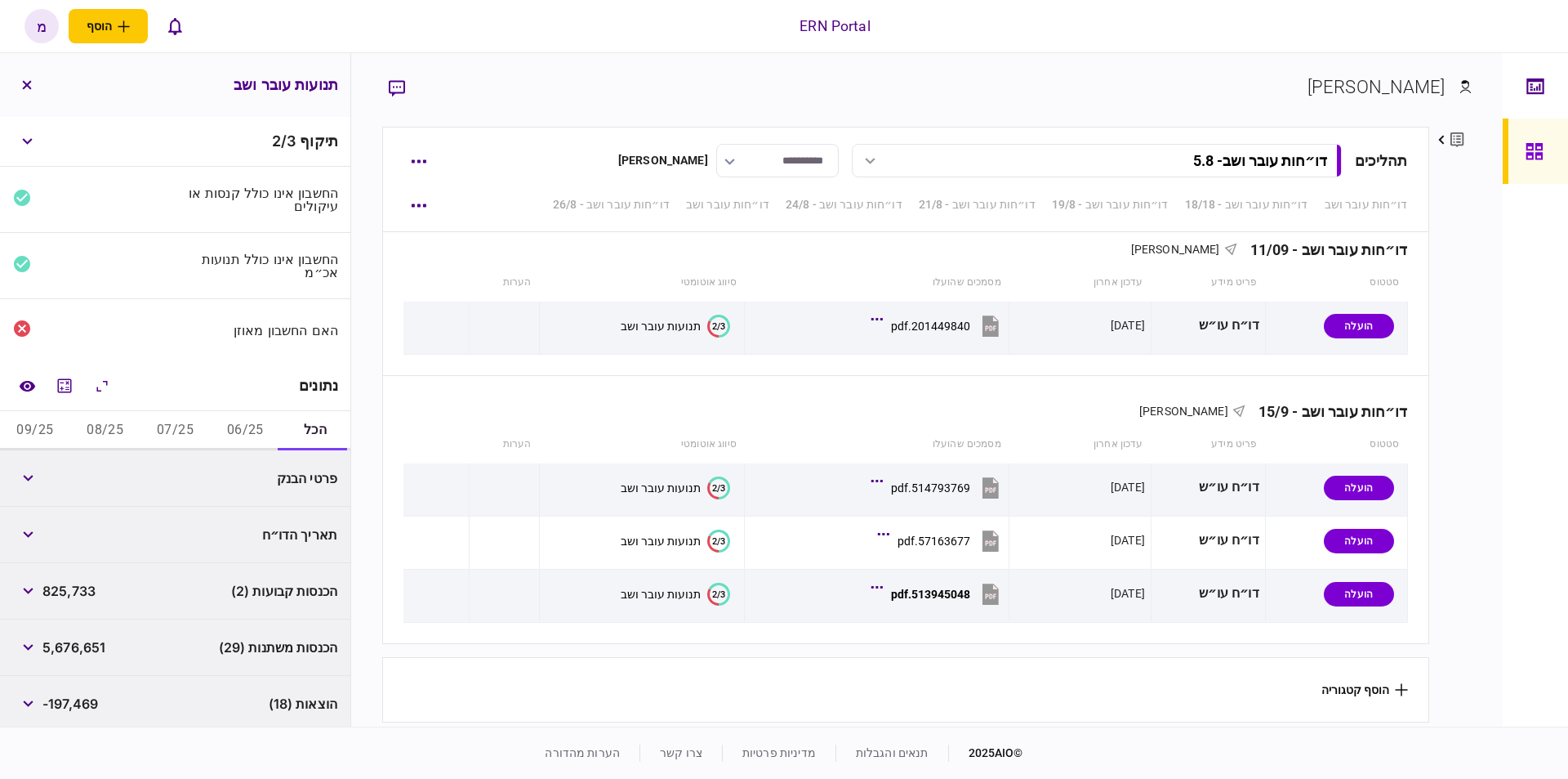
click at [233, 419] on button "06/25" at bounding box center [244, 431] width 70 height 39
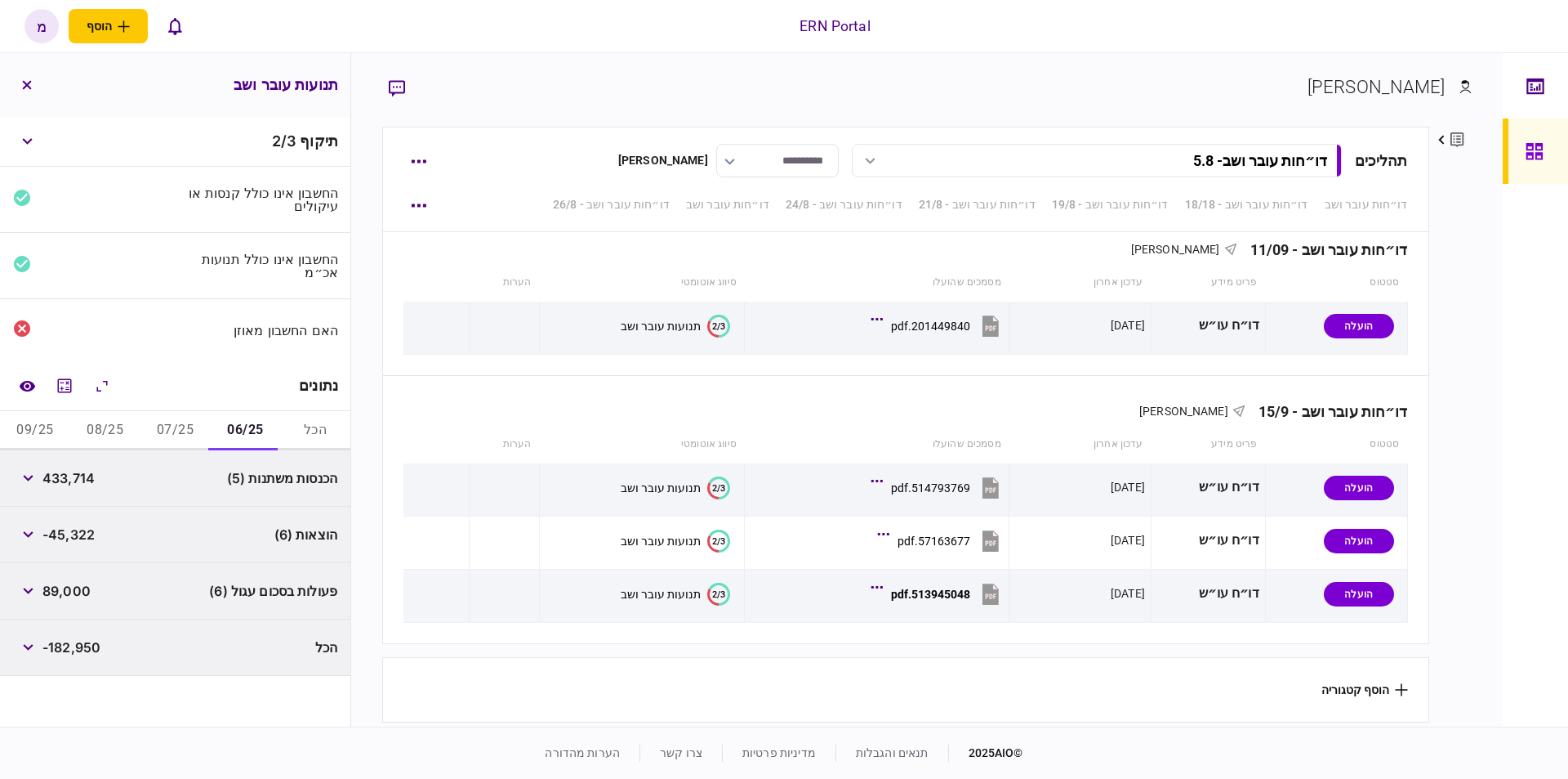
click at [207, 683] on div "תיקוף 2 / 3 החשבון אינו כולל קנסות או עיקולים החשבון אינו כולל תנועות אכ״מ האם …" at bounding box center [175, 421] width 350 height 609
click at [183, 430] on button "07/25" at bounding box center [176, 431] width 70 height 39
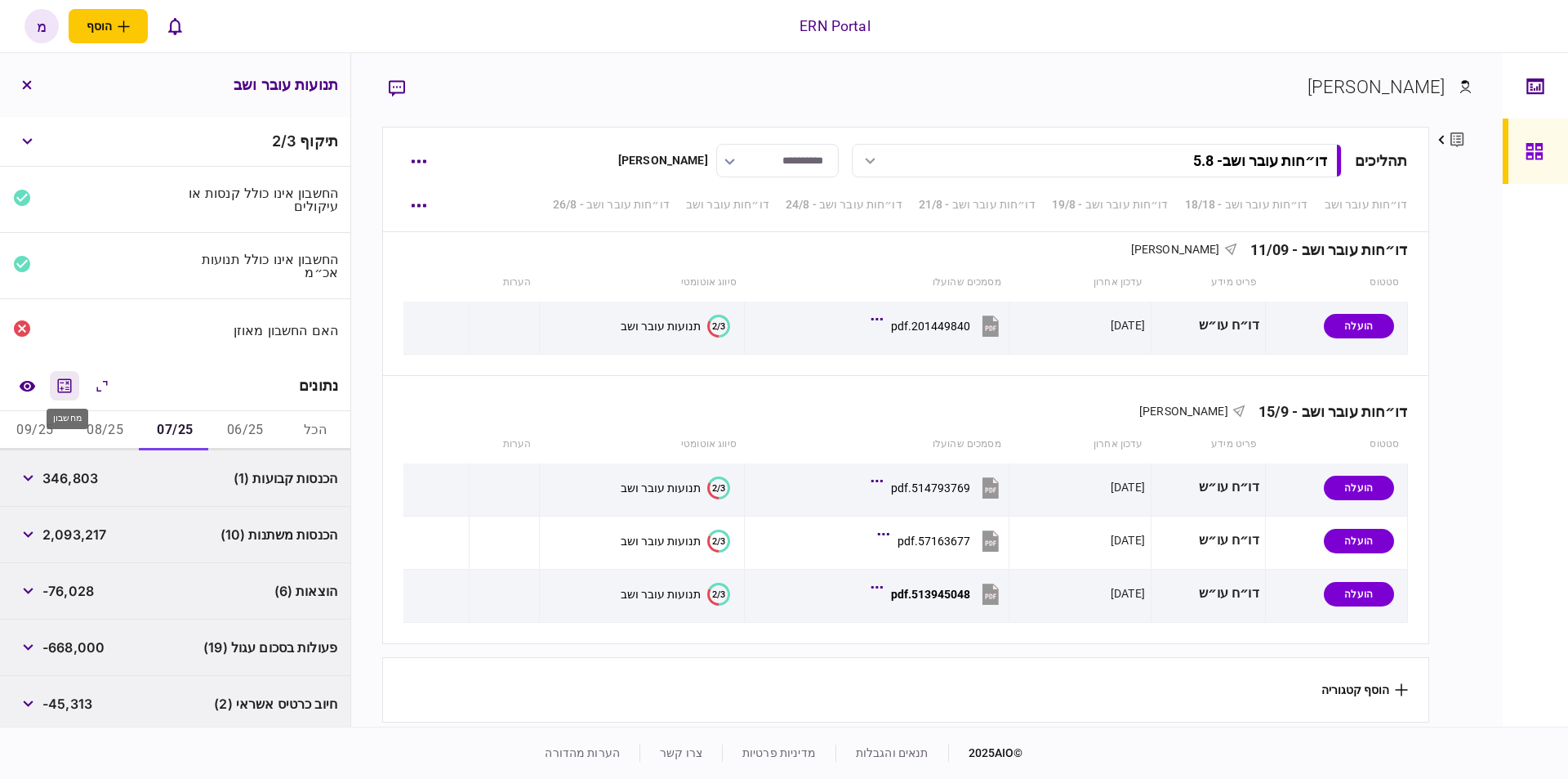
click at [63, 390] on icon "מחשבון" at bounding box center [64, 385] width 19 height 19
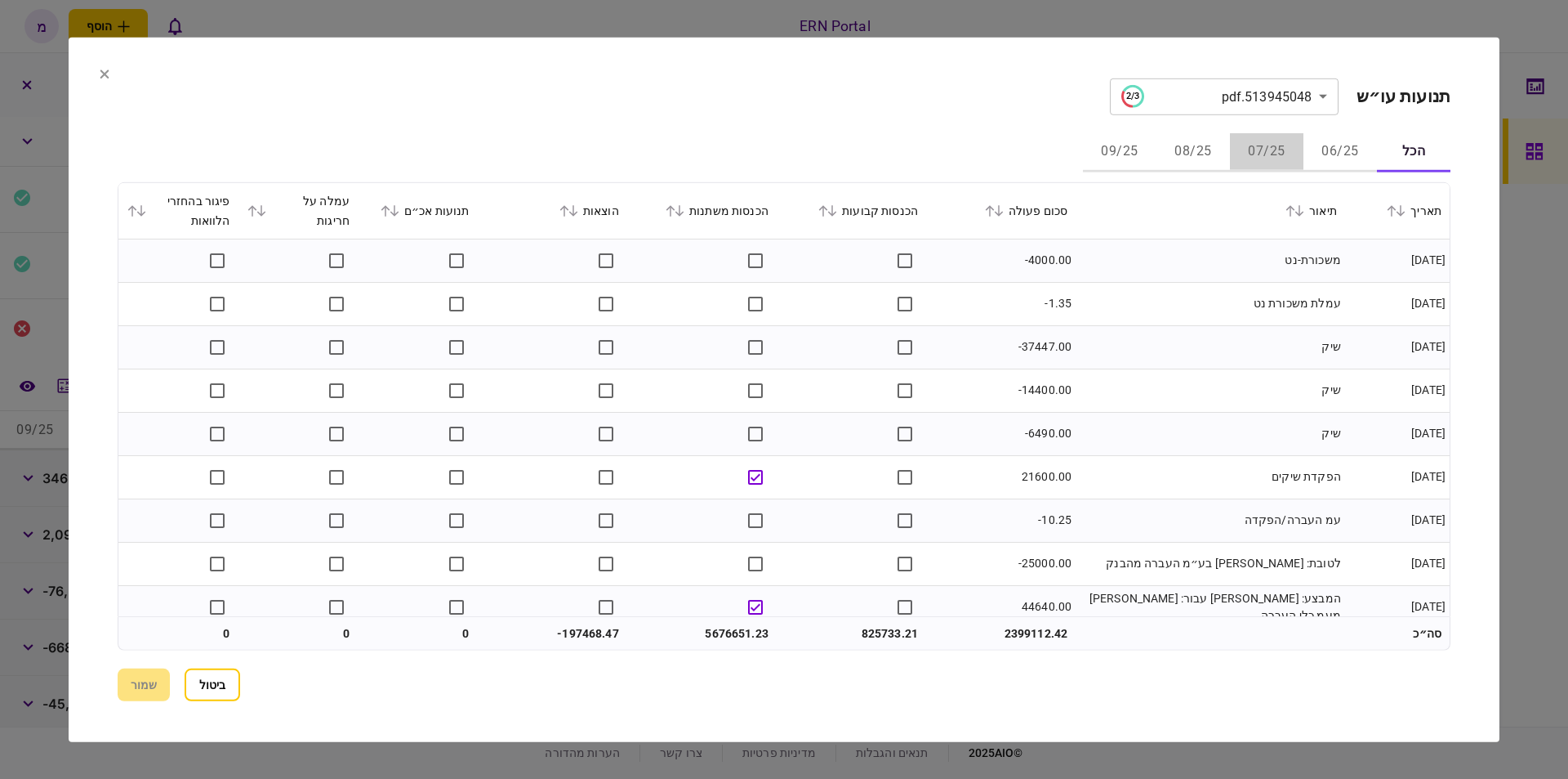
click at [1253, 148] on button "07/25" at bounding box center [1267, 151] width 74 height 39
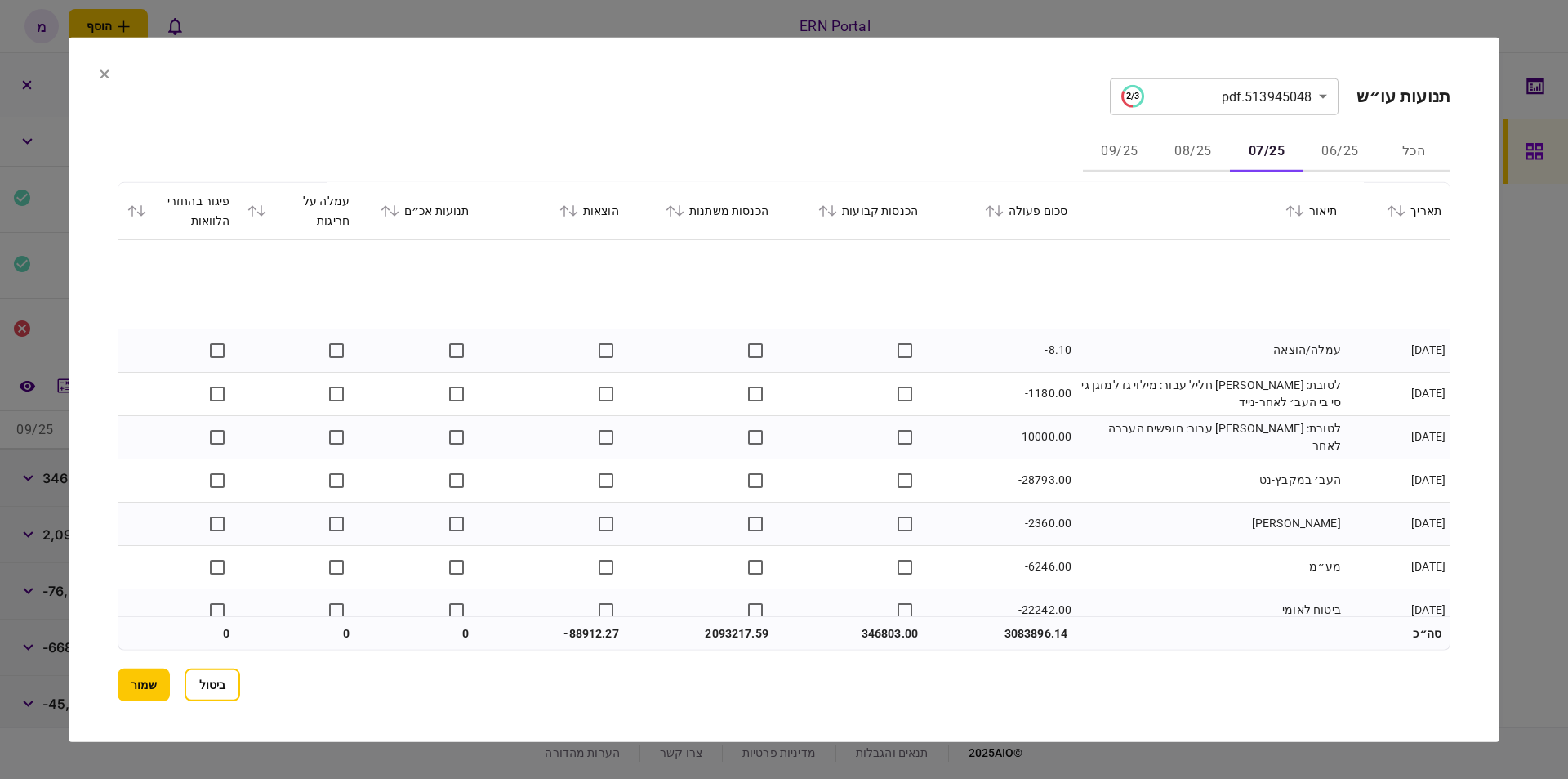
scroll to position [3900, 0]
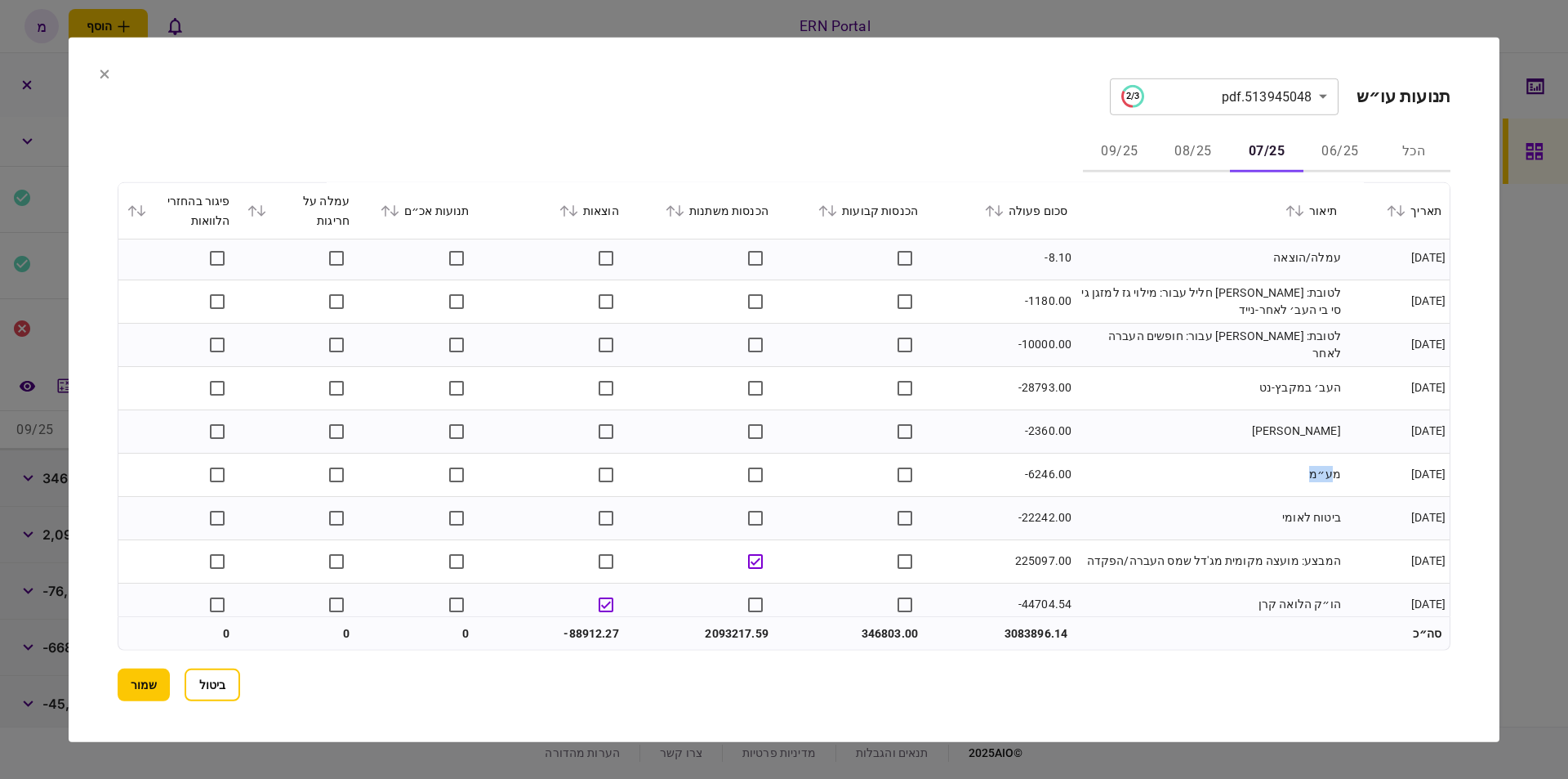
drag, startPoint x: 1337, startPoint y: 475, endPoint x: 1306, endPoint y: 473, distance: 31.1
click at [1306, 473] on td "מע״מ" at bounding box center [1210, 474] width 270 height 44
click at [1323, 472] on td "מע״מ" at bounding box center [1210, 474] width 270 height 44
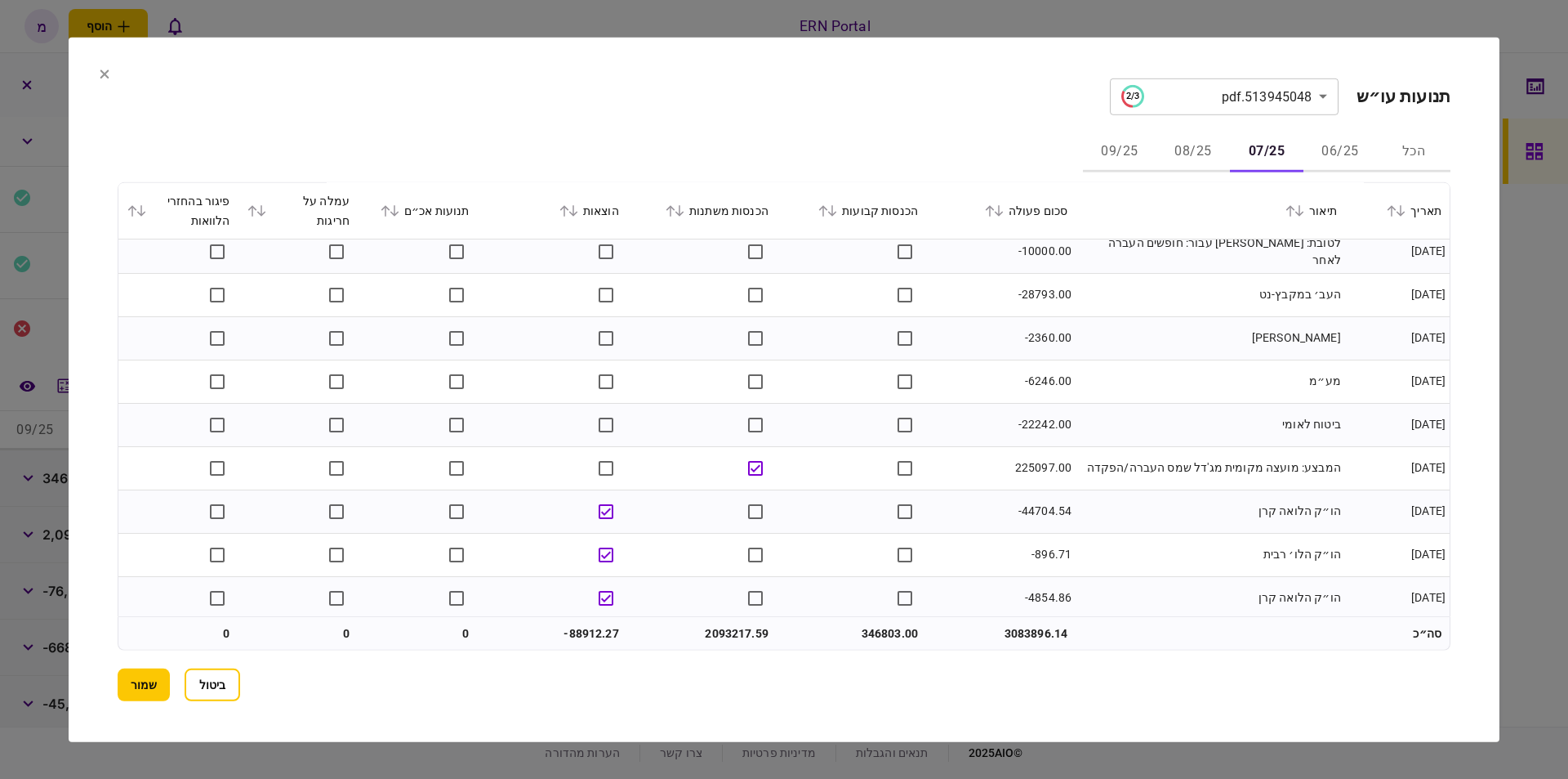
click at [527, 122] on div "**********" at bounding box center [784, 389] width 1333 height 623
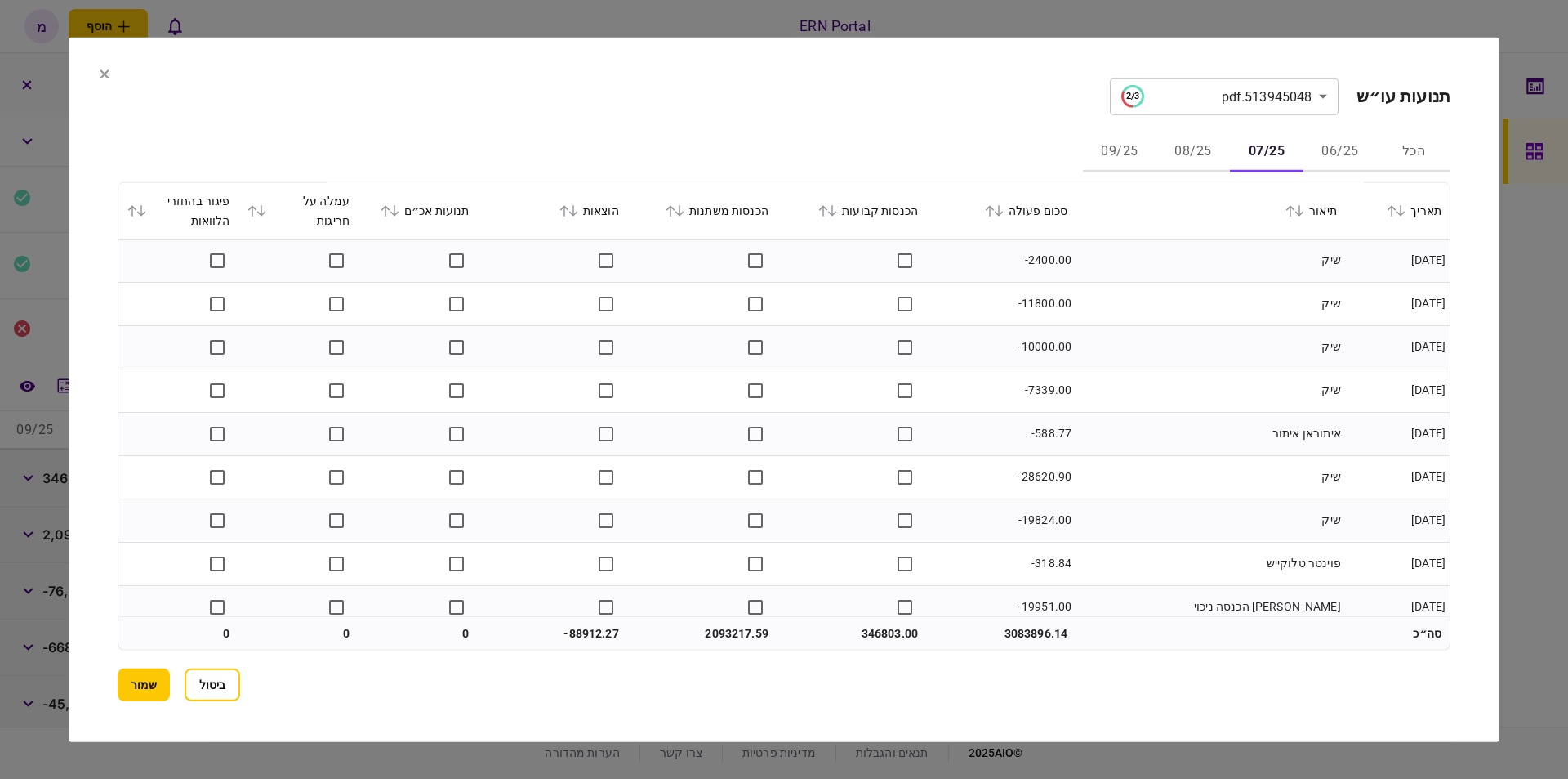
scroll to position [5211, 0]
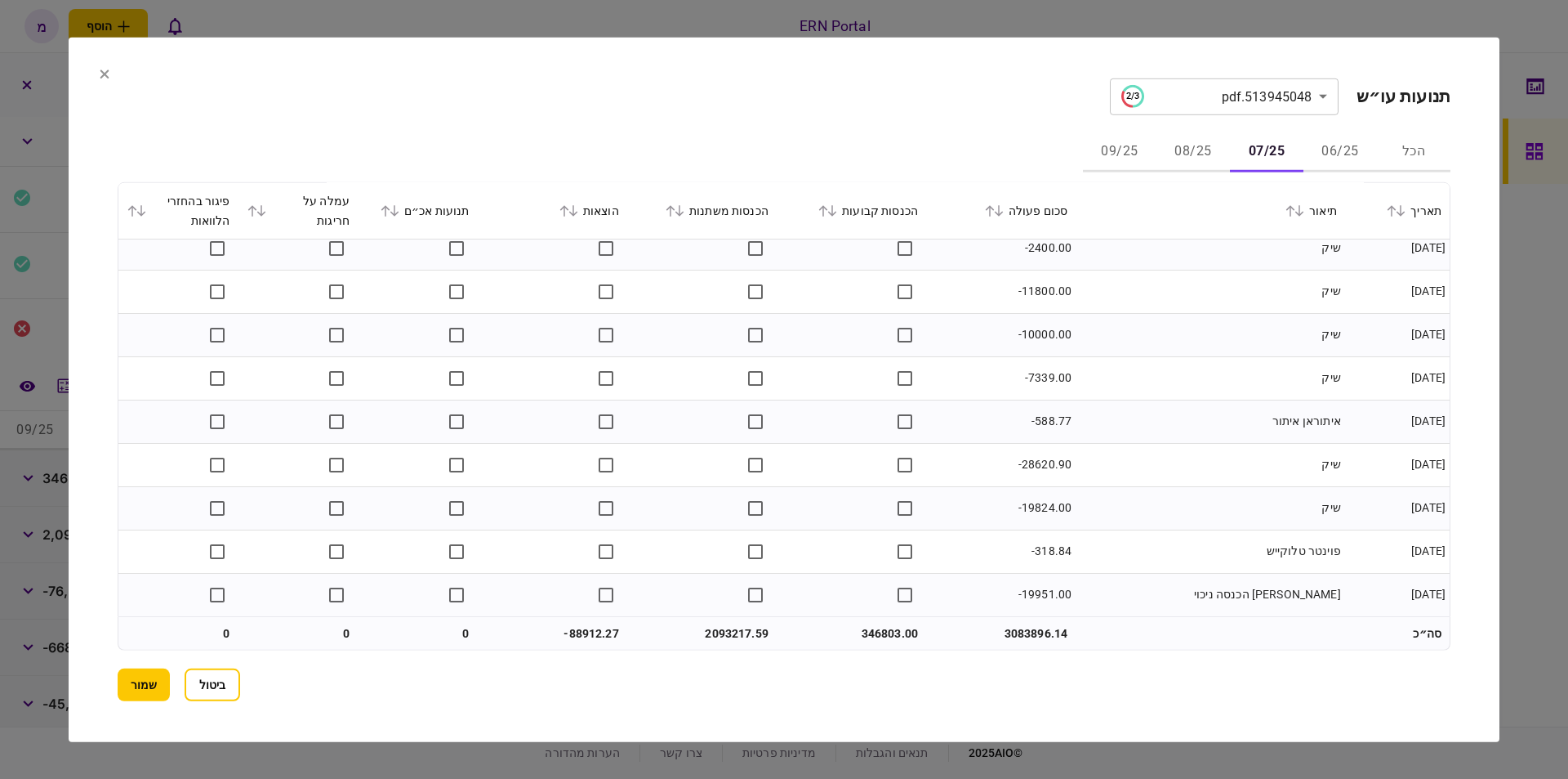
click at [891, 636] on td "346803.00" at bounding box center [851, 633] width 149 height 33
drag, startPoint x: 891, startPoint y: 636, endPoint x: 846, endPoint y: 650, distance: 47.1
click at [846, 650] on div "**********" at bounding box center [784, 389] width 1333 height 623
click at [874, 639] on td "346803.00" at bounding box center [851, 633] width 149 height 33
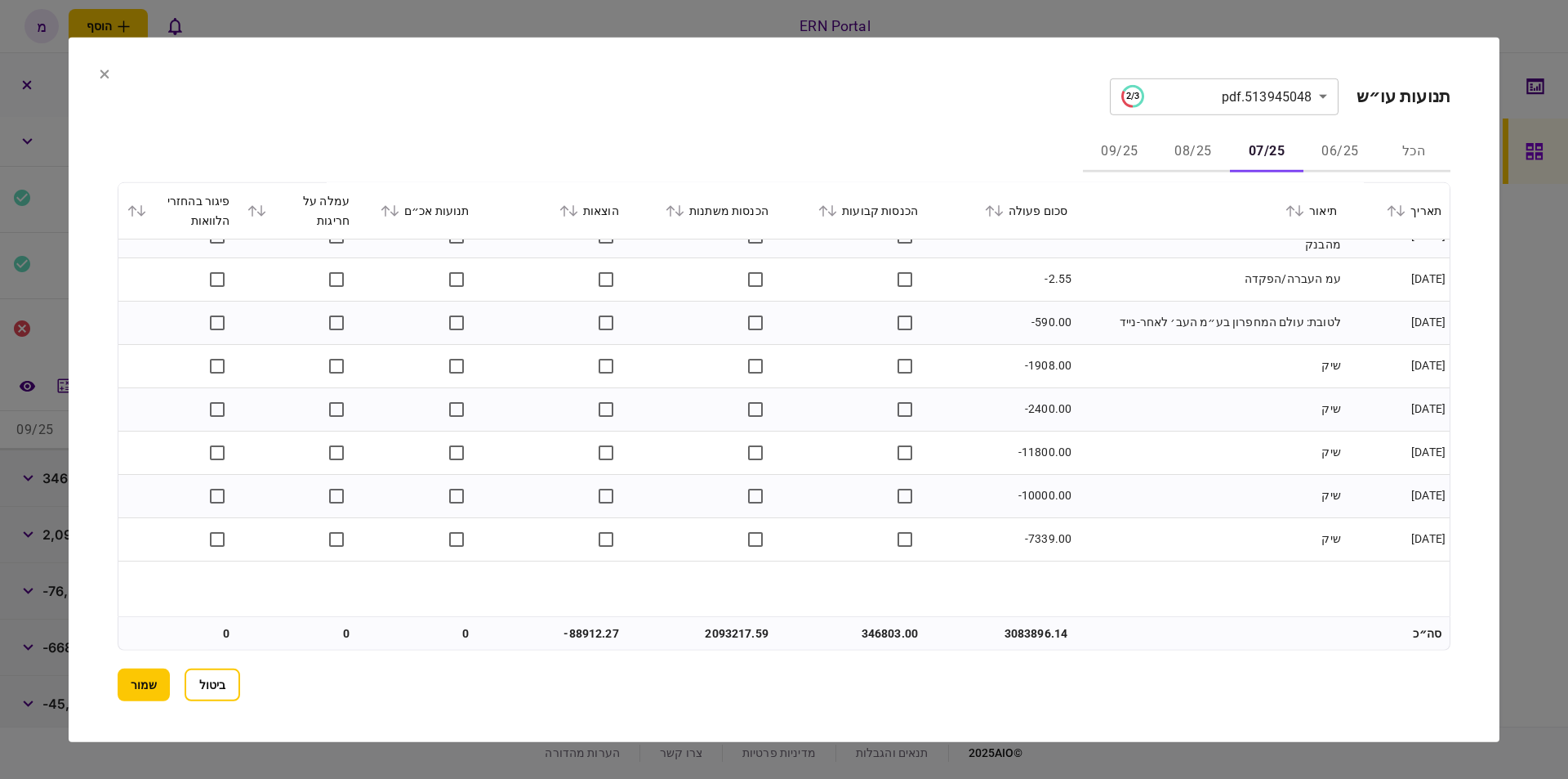
scroll to position [4885, 0]
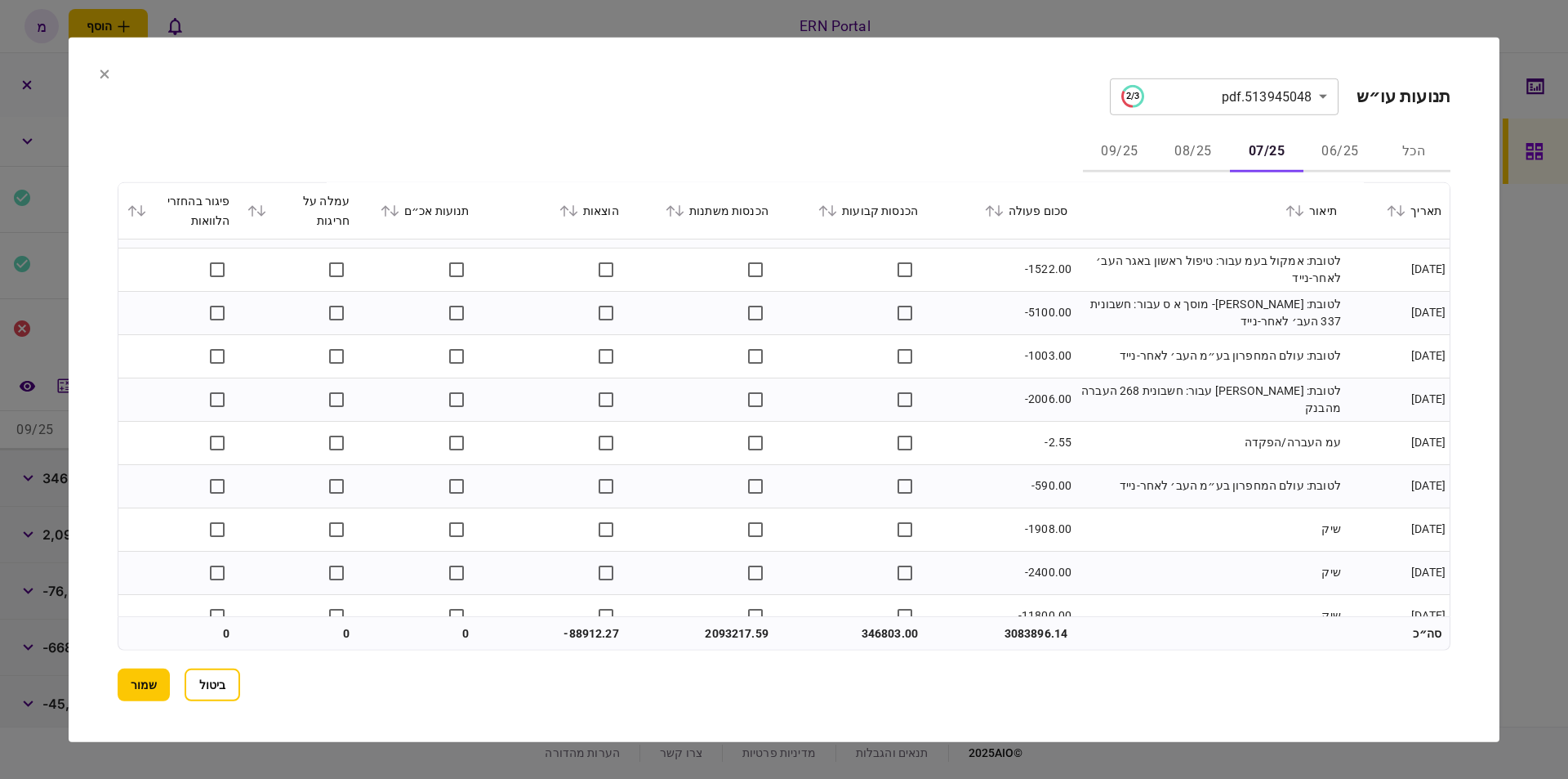
click at [837, 211] on icon at bounding box center [832, 211] width 9 height 12
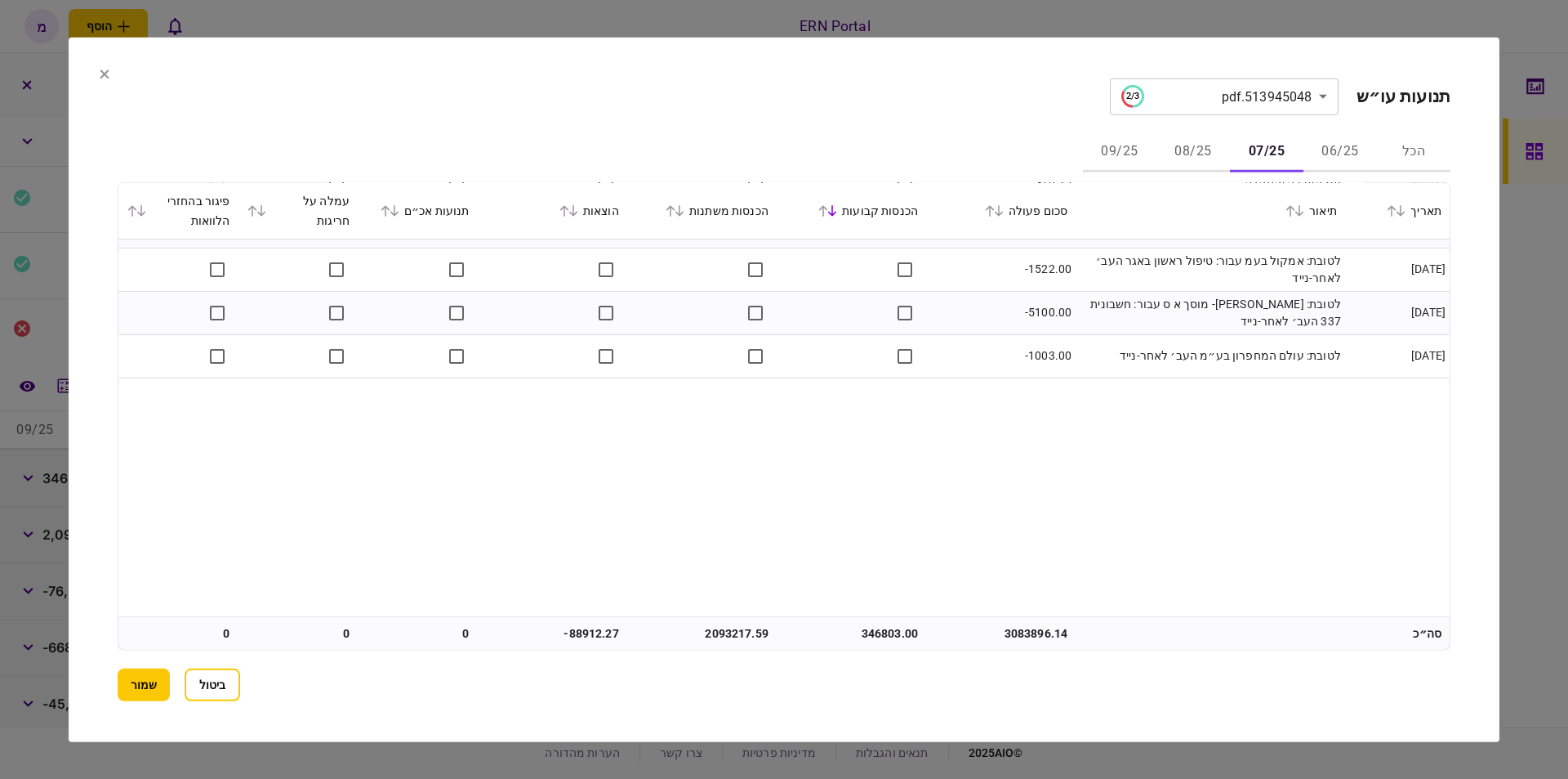
scroll to position [4640, 0]
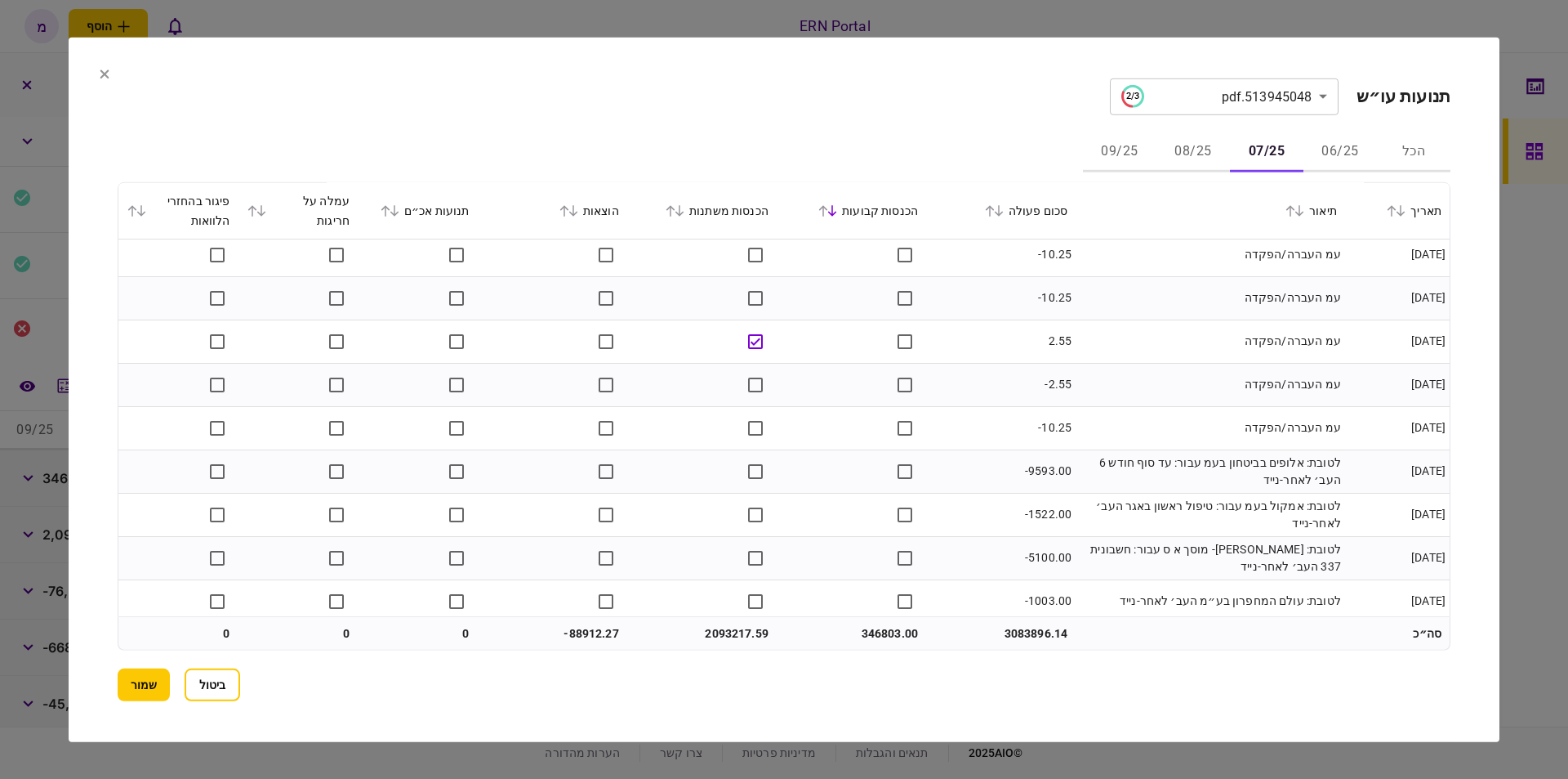
click at [839, 216] on div "הכנסות קבועות" at bounding box center [850, 210] width 133 height 19
click at [837, 212] on icon at bounding box center [832, 211] width 10 height 12
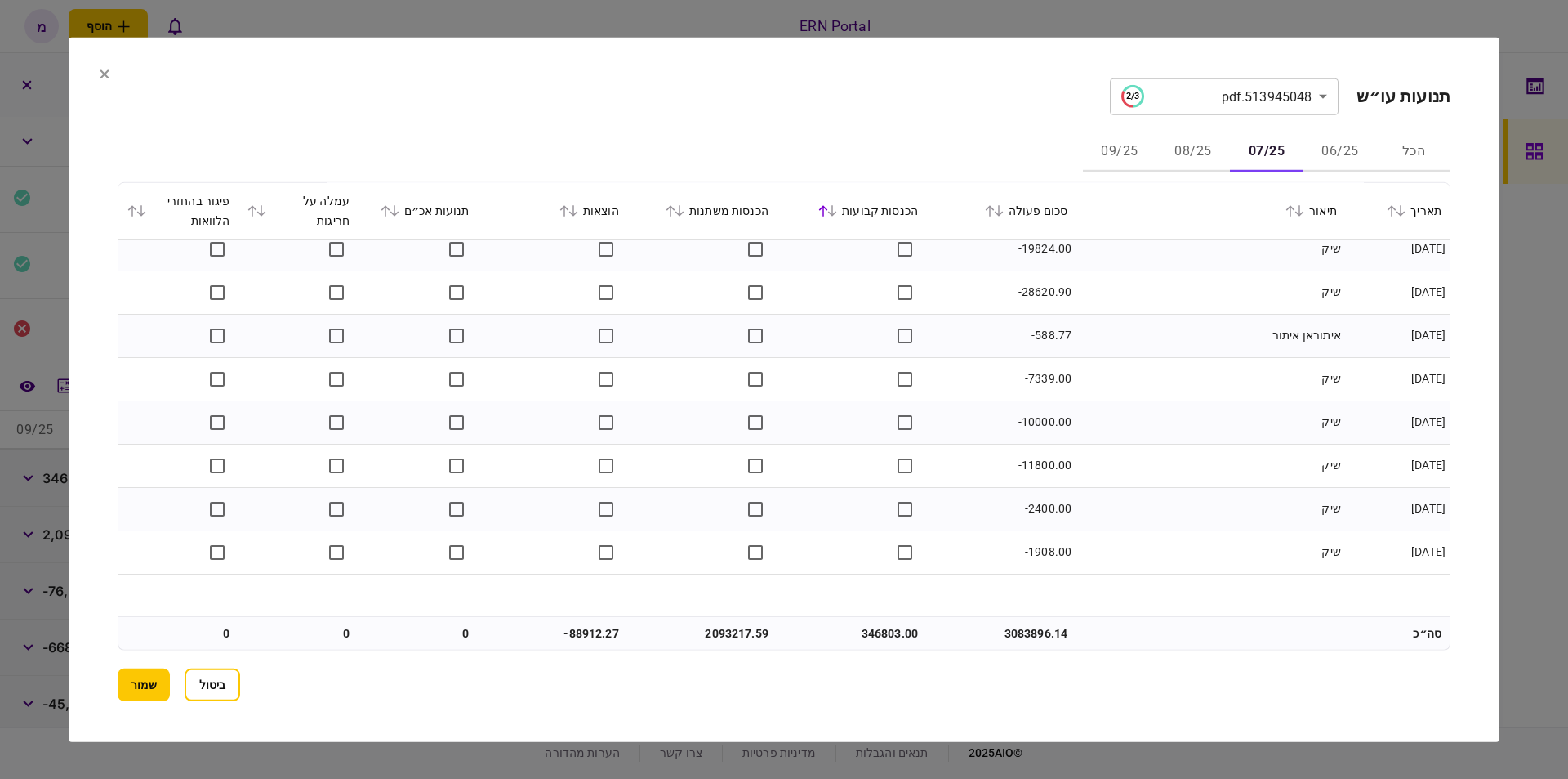
scroll to position [0, 0]
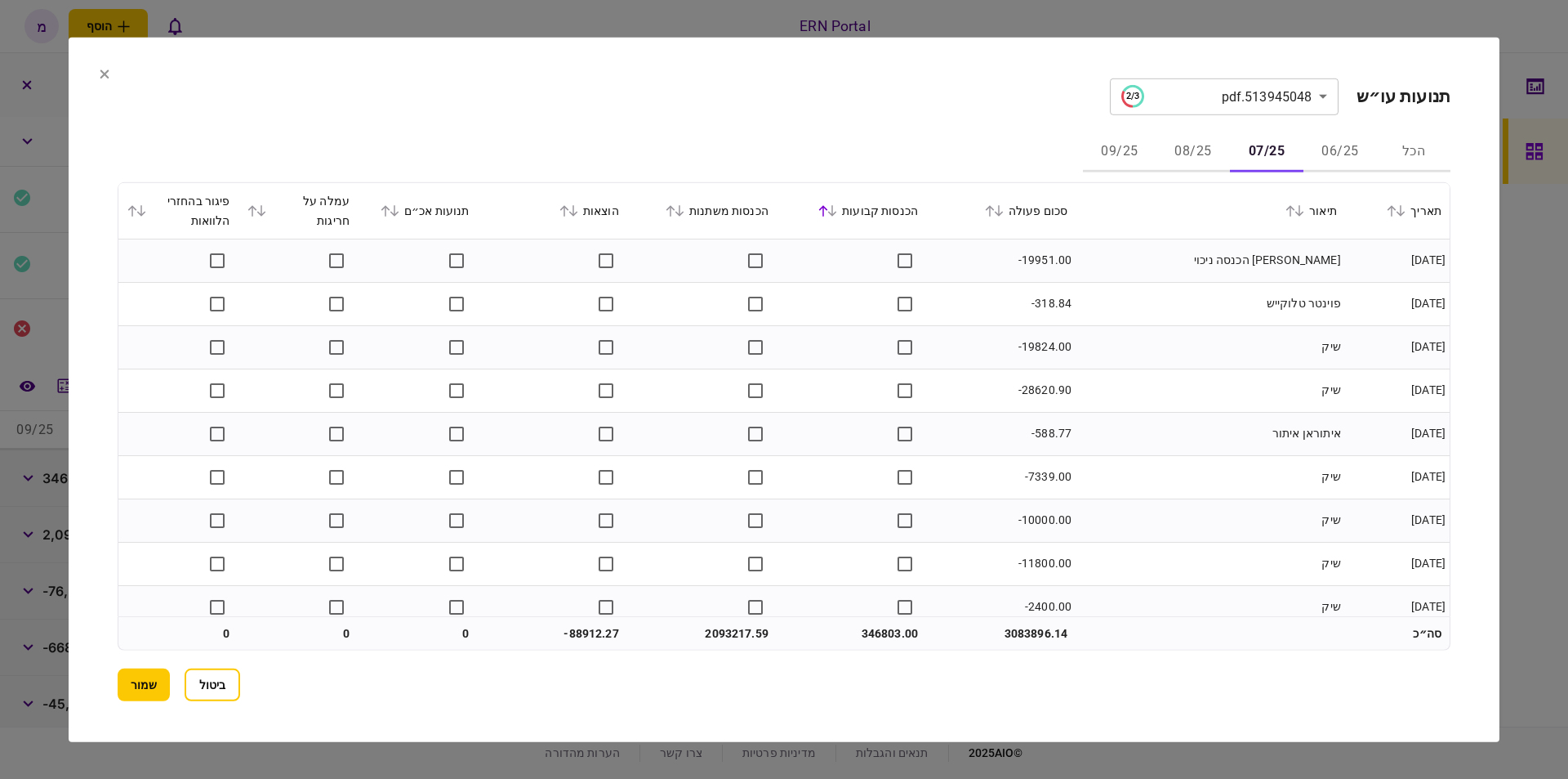
click at [837, 212] on icon at bounding box center [832, 211] width 10 height 12
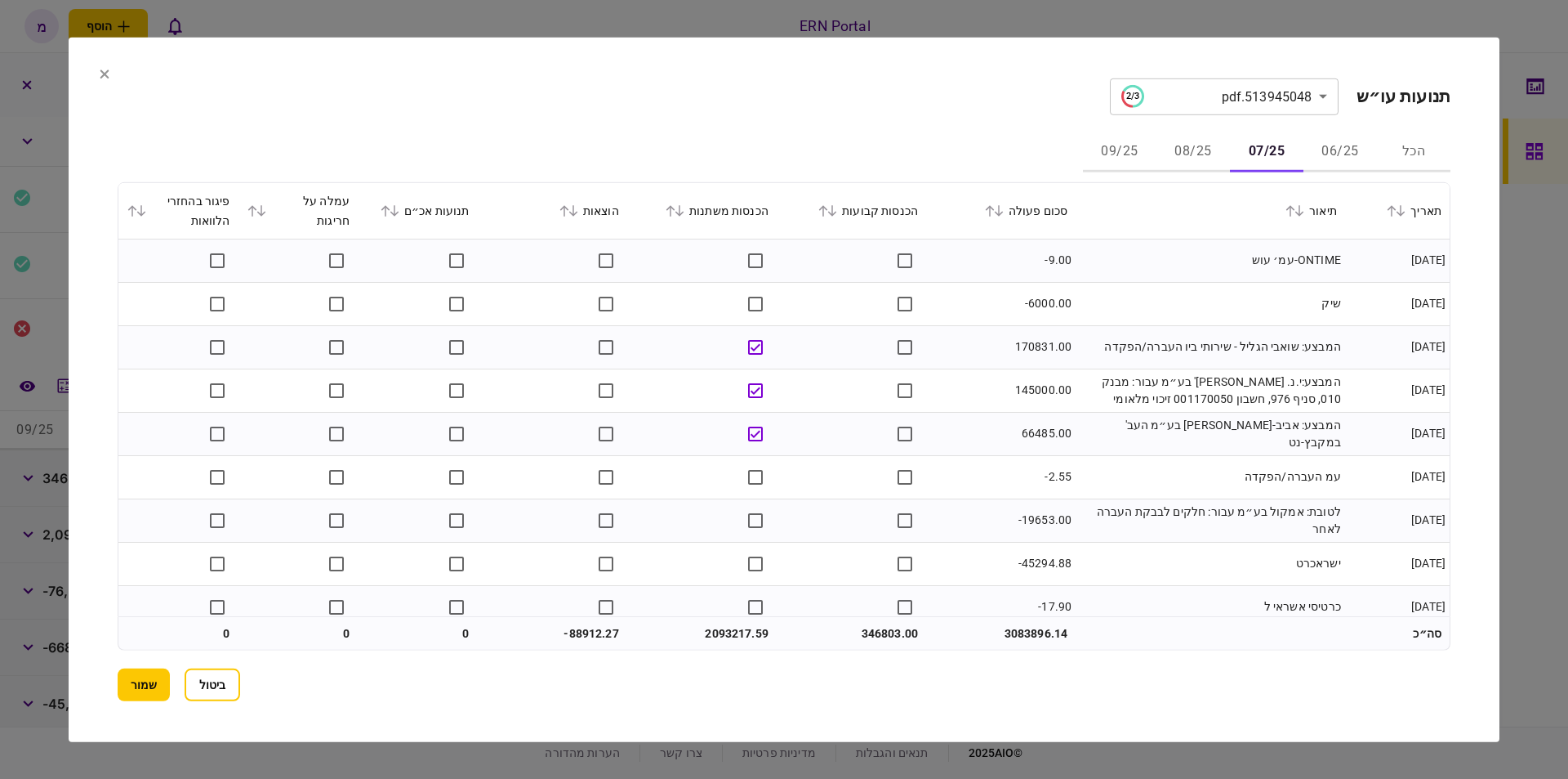
click at [837, 212] on icon at bounding box center [832, 211] width 10 height 12
click at [743, 625] on td "2440020.59" at bounding box center [702, 633] width 149 height 33
copy td "2440020.59"
click at [583, 634] on td "-88912.27" at bounding box center [553, 633] width 149 height 33
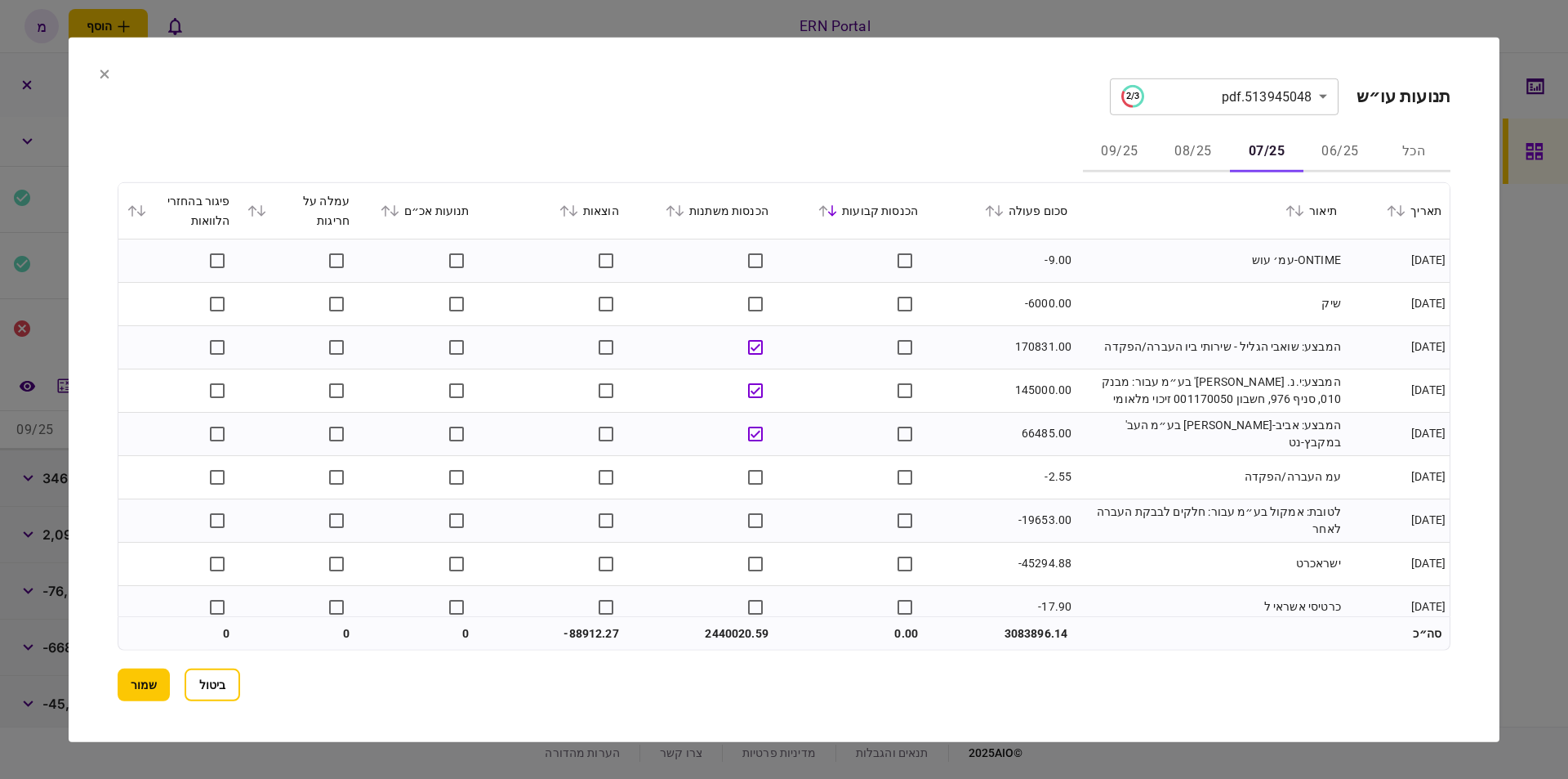
click at [583, 634] on td "-88912.27" at bounding box center [553, 633] width 149 height 33
copy td "88912.27"
click at [139, 676] on button "שמור" at bounding box center [144, 685] width 52 height 33
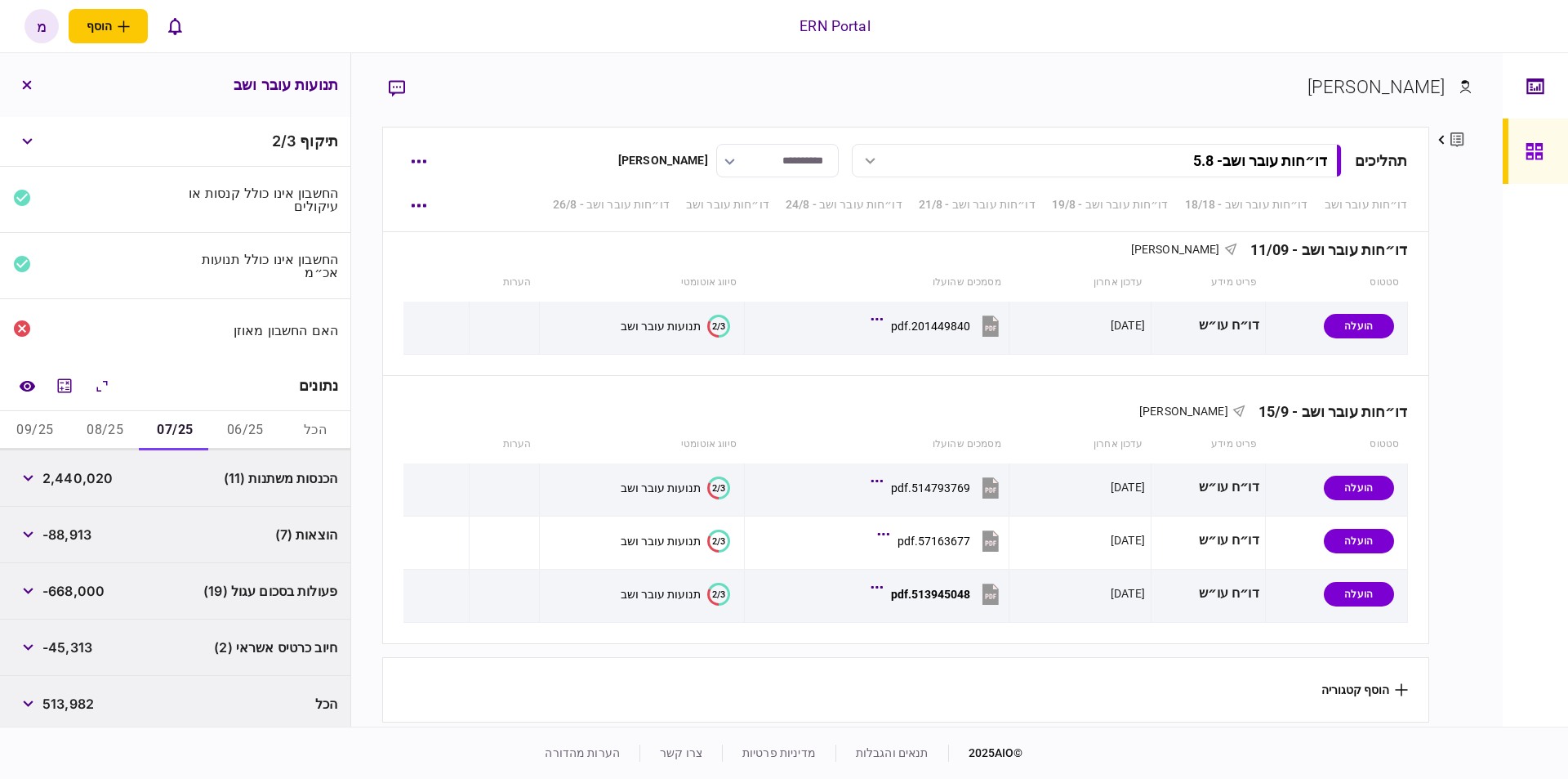
scroll to position [3, 0]
click at [113, 429] on button "08/25" at bounding box center [105, 428] width 70 height 39
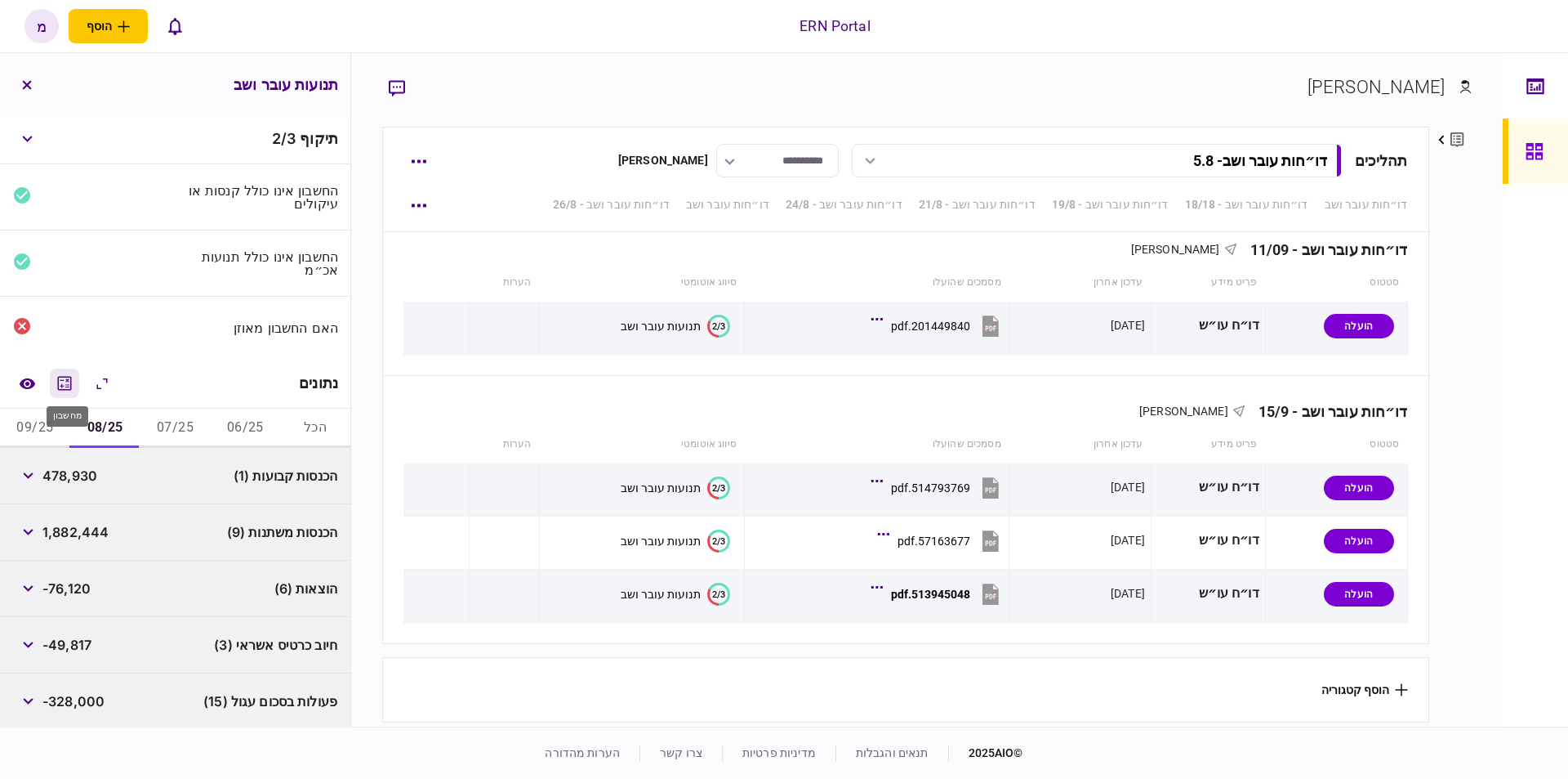
click at [68, 376] on icon "מחשבון" at bounding box center [64, 383] width 19 height 19
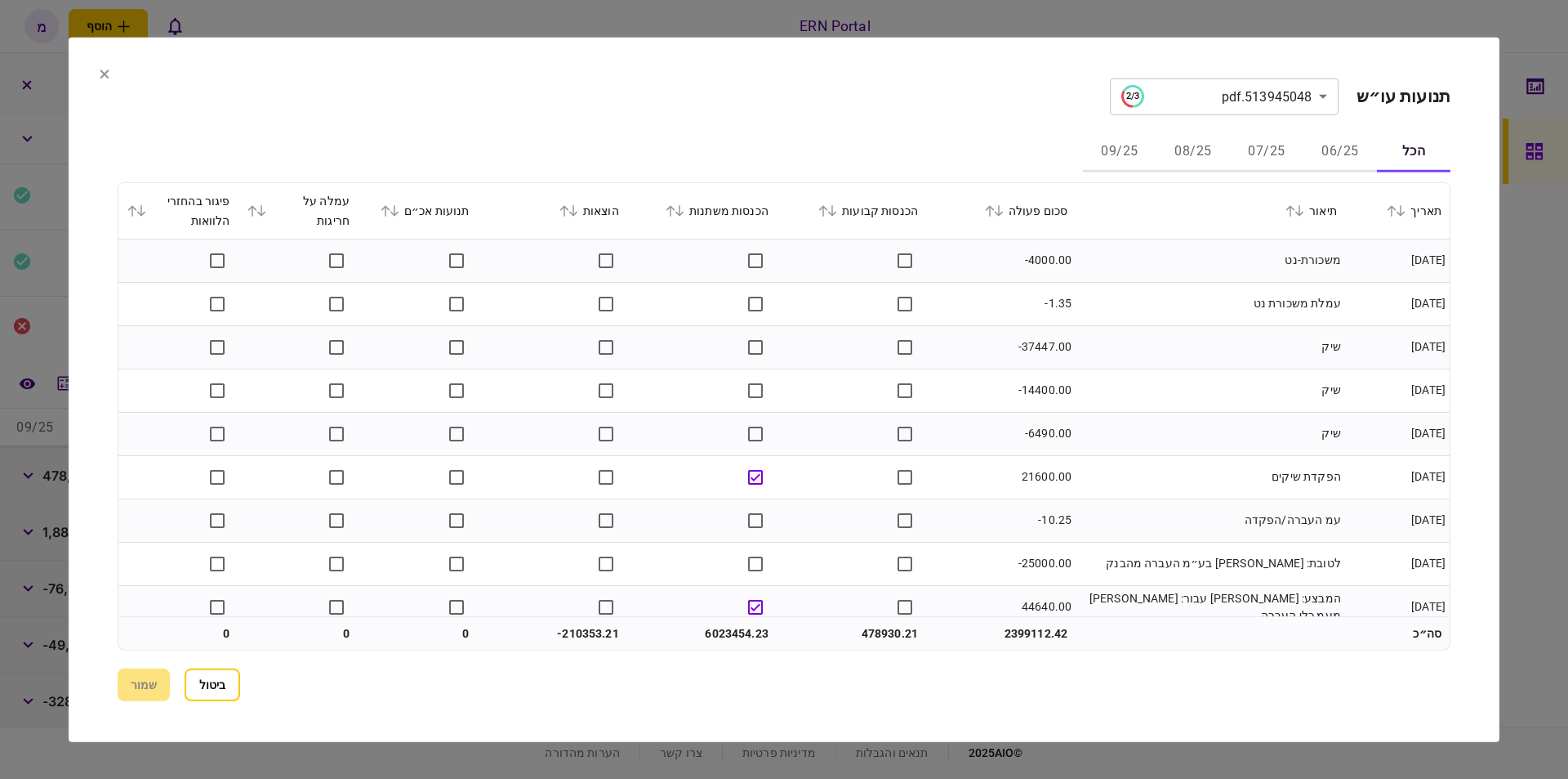
click at [1212, 147] on button "08/25" at bounding box center [1194, 151] width 74 height 39
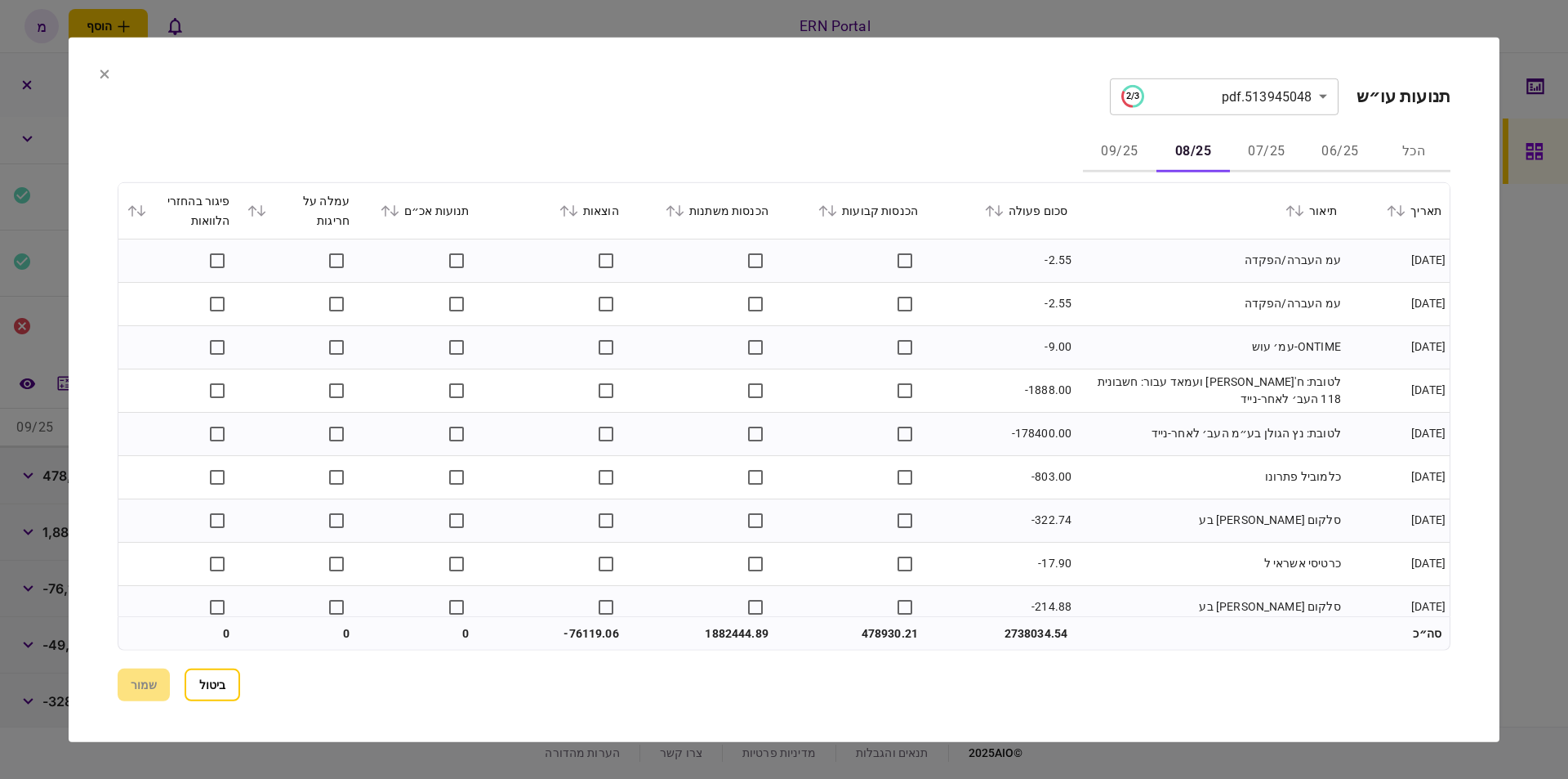
click at [994, 210] on icon at bounding box center [989, 211] width 9 height 12
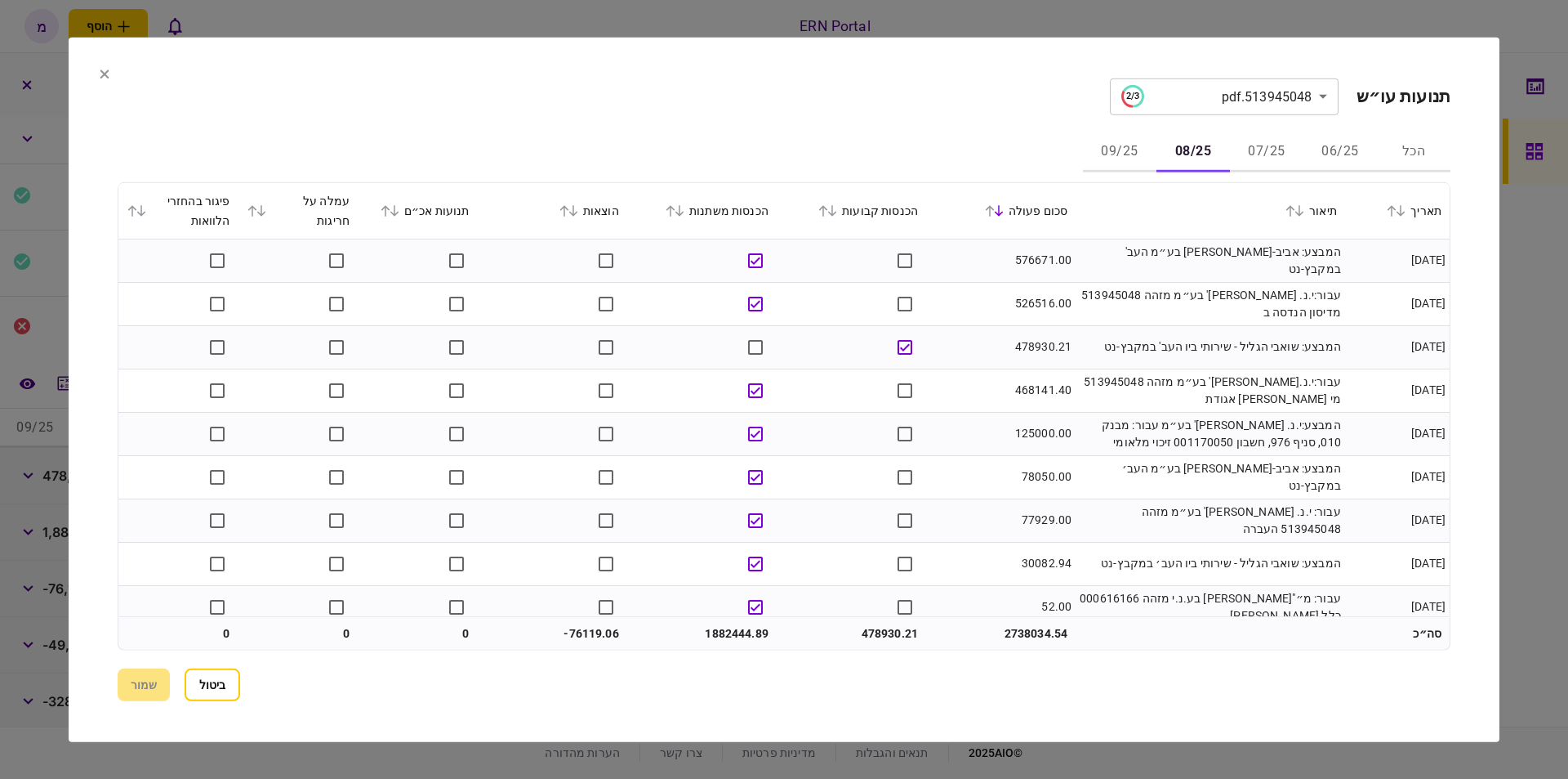
click at [1004, 210] on icon at bounding box center [999, 211] width 10 height 12
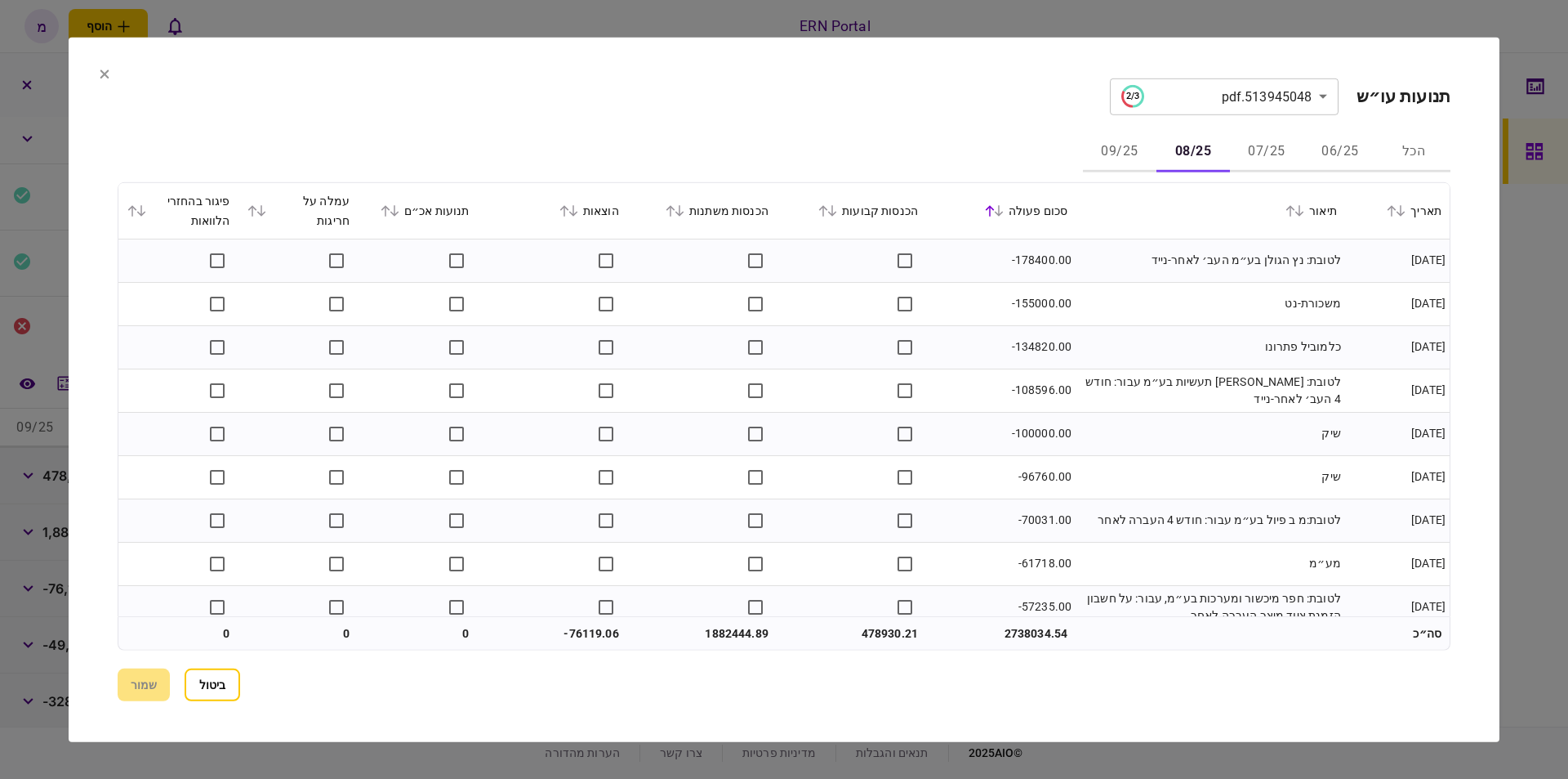
click at [101, 85] on section "**********" at bounding box center [784, 389] width 1431 height 704
click at [101, 82] on section "**********" at bounding box center [784, 389] width 1431 height 704
click at [103, 81] on button at bounding box center [105, 74] width 10 height 13
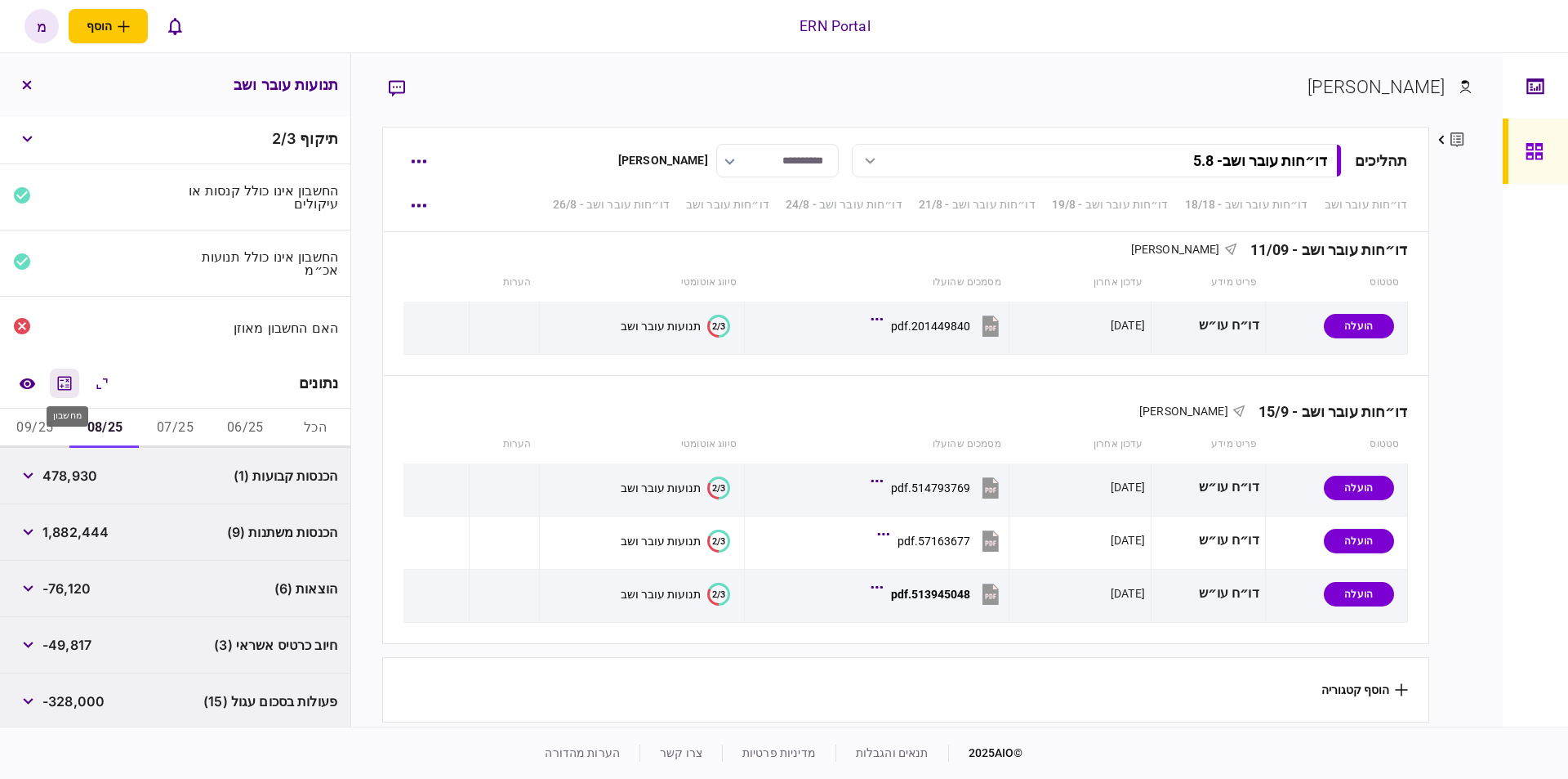
click at [61, 381] on icon "מחשבון" at bounding box center [65, 382] width 14 height 14
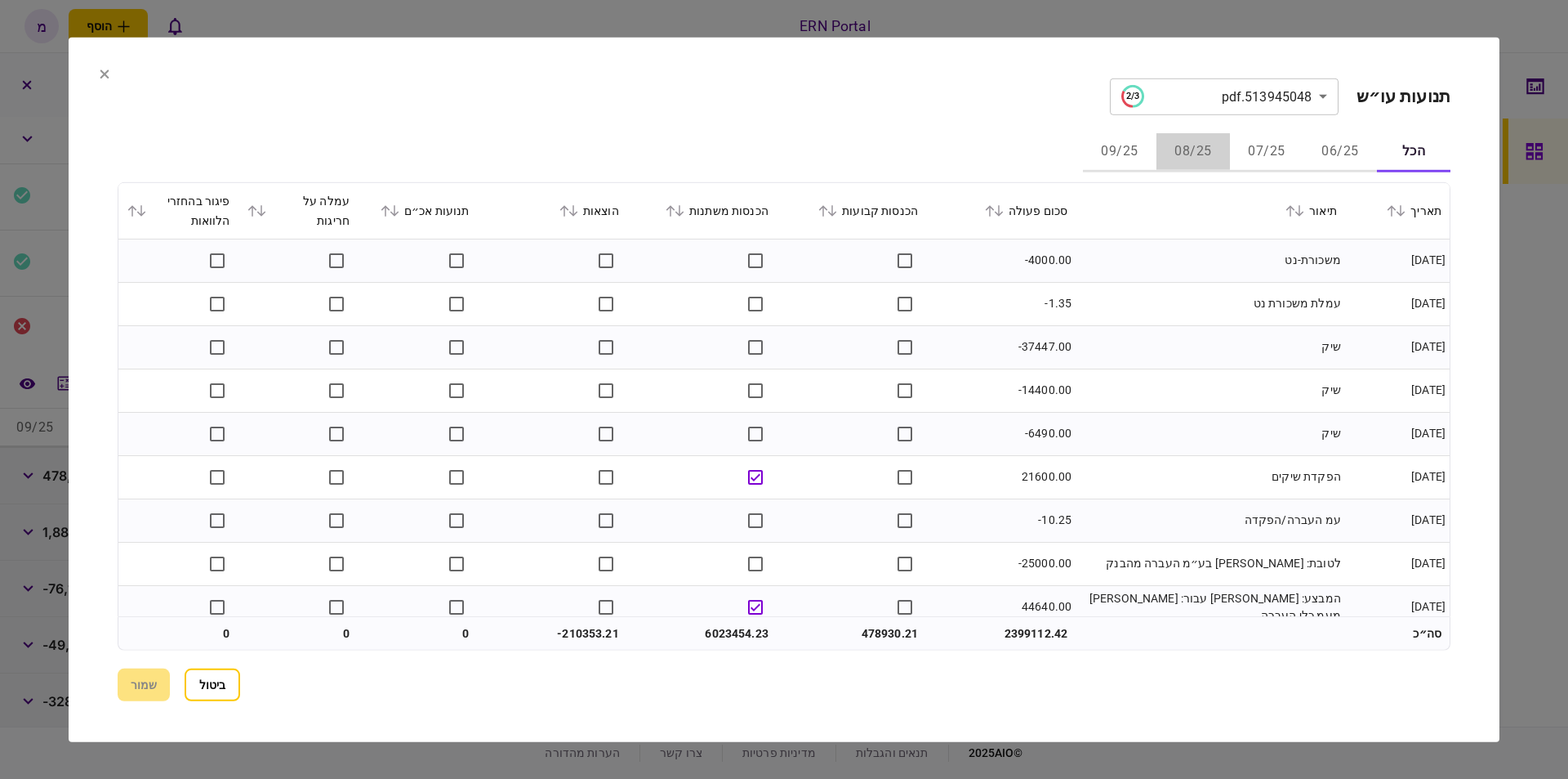
click at [1188, 156] on button "08/25" at bounding box center [1194, 151] width 74 height 39
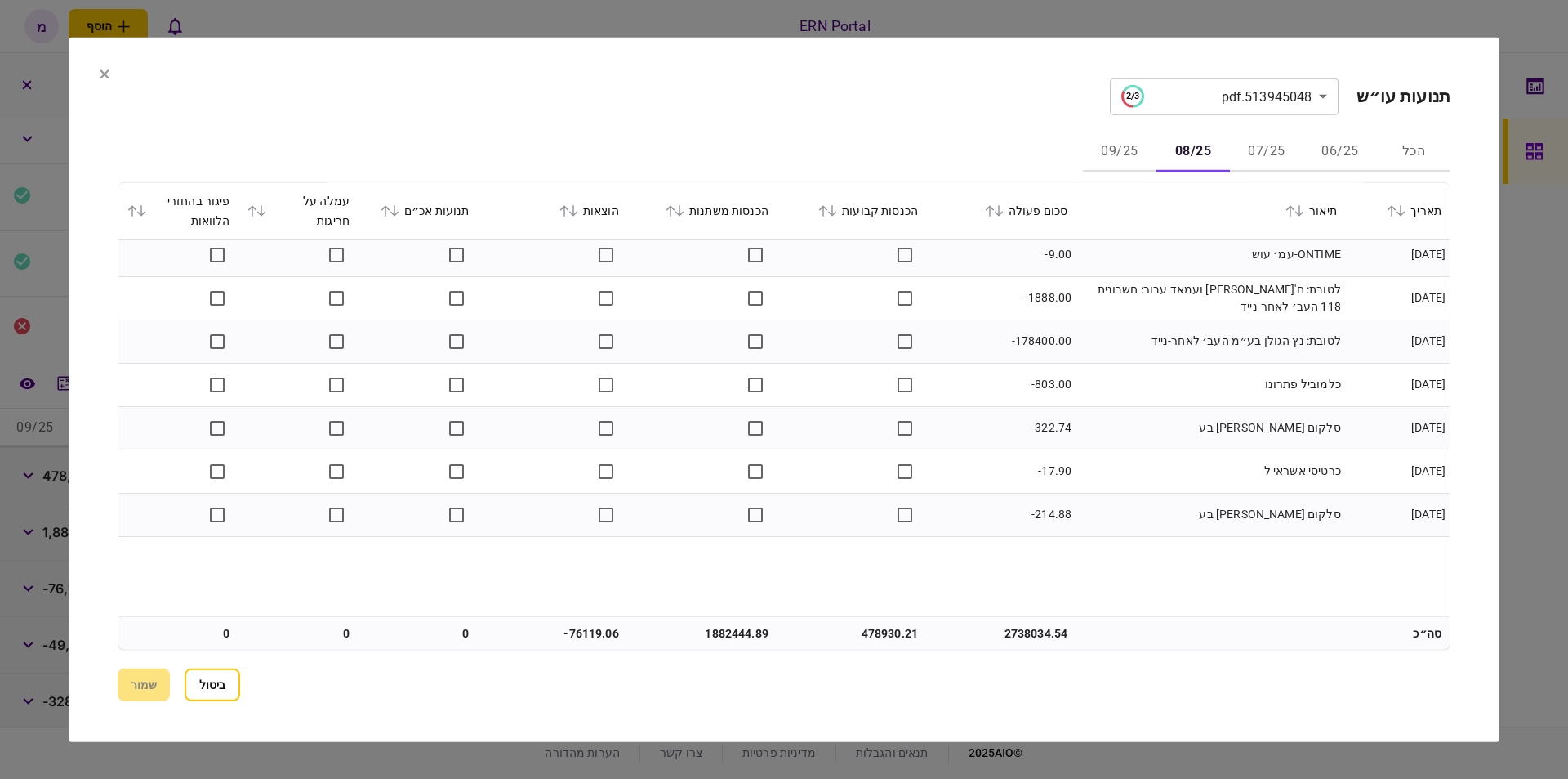
scroll to position [0, 0]
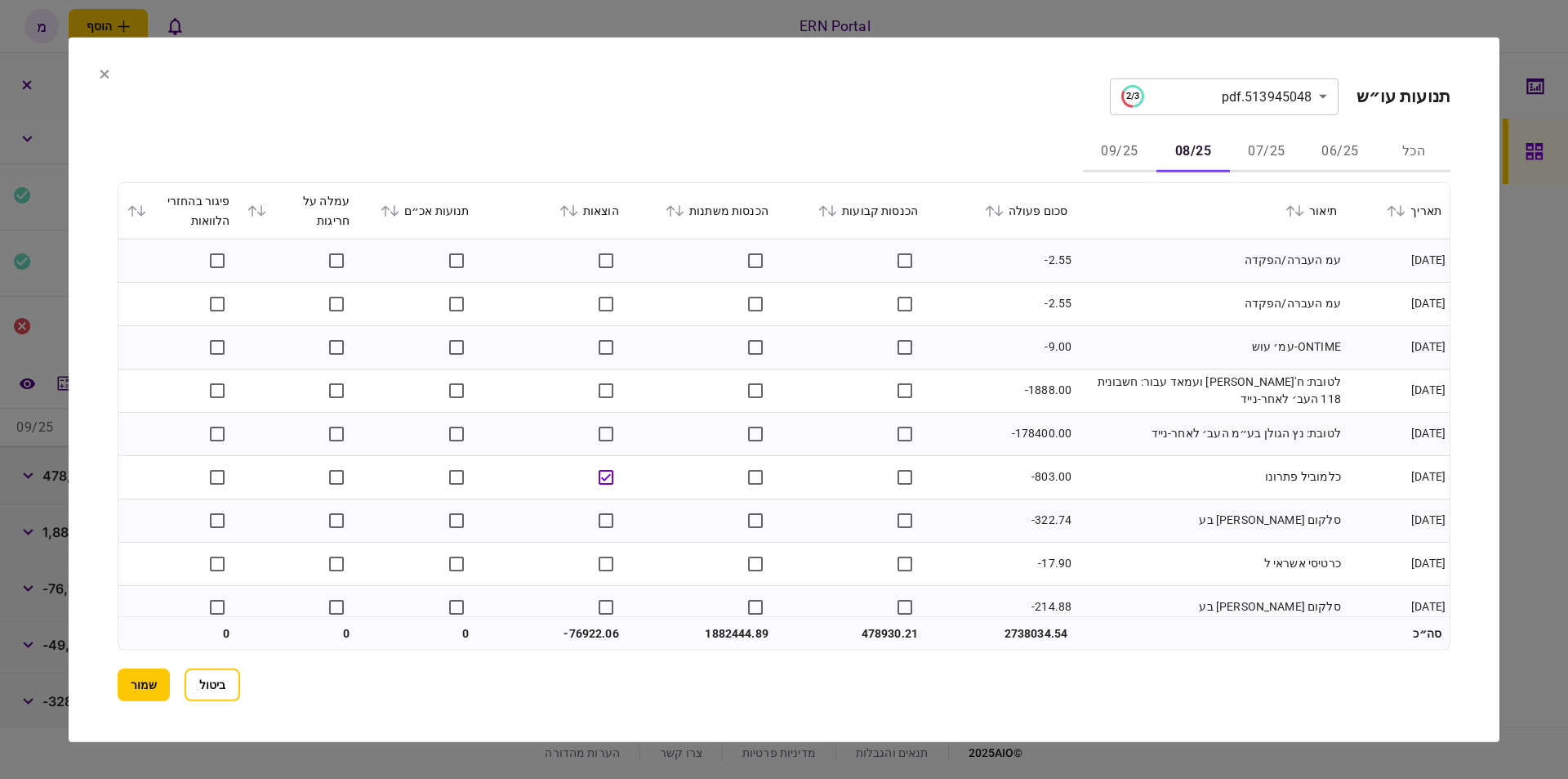
click at [138, 67] on section "**********" at bounding box center [784, 389] width 1431 height 704
click at [650, 90] on section "**********" at bounding box center [784, 96] width 1333 height 37
click at [888, 112] on section "**********" at bounding box center [784, 96] width 1333 height 37
click at [868, 120] on div "**********" at bounding box center [784, 389] width 1333 height 623
click at [970, 259] on td "-2.55" at bounding box center [1001, 260] width 149 height 44
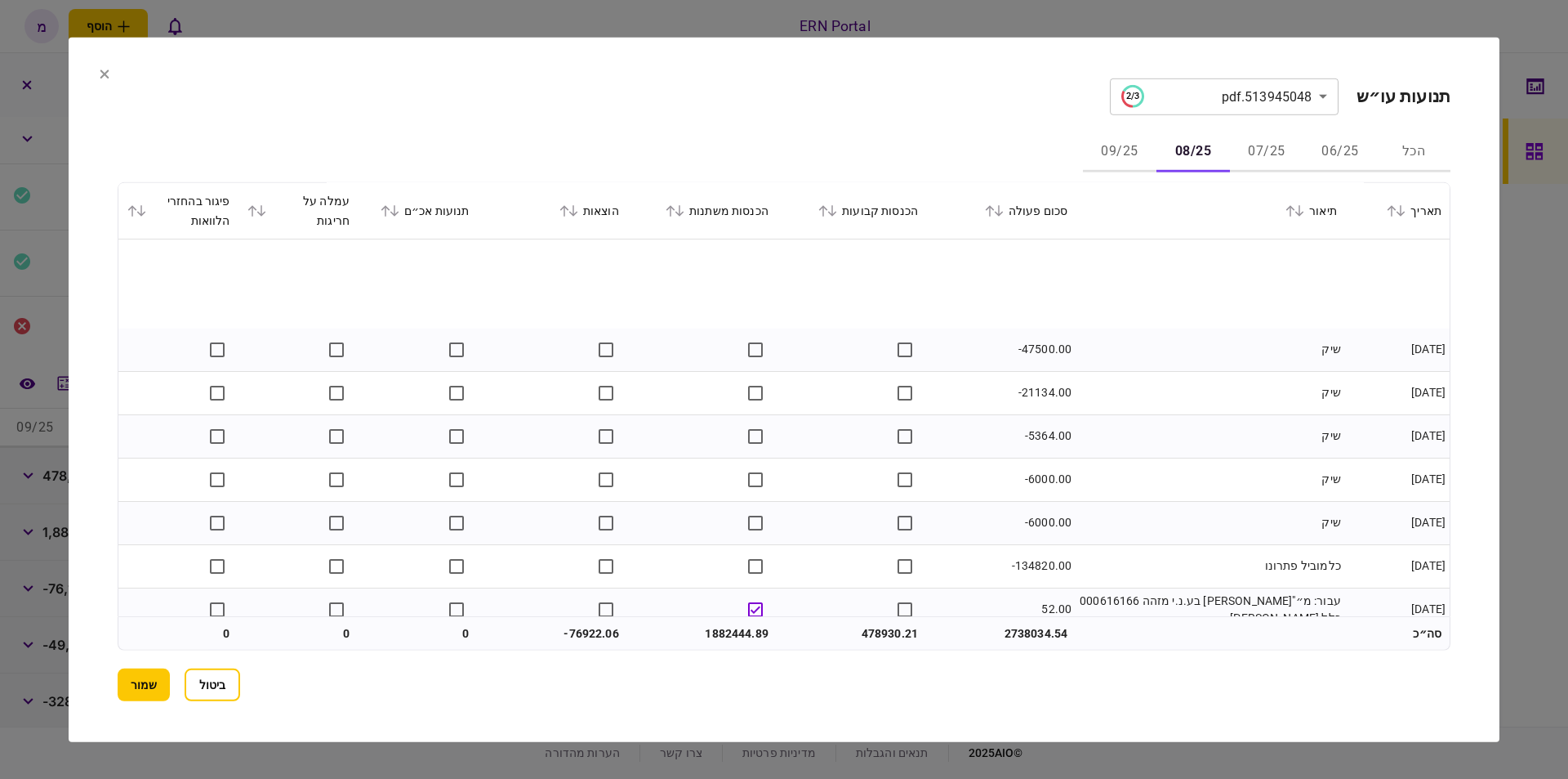
scroll to position [1389, 0]
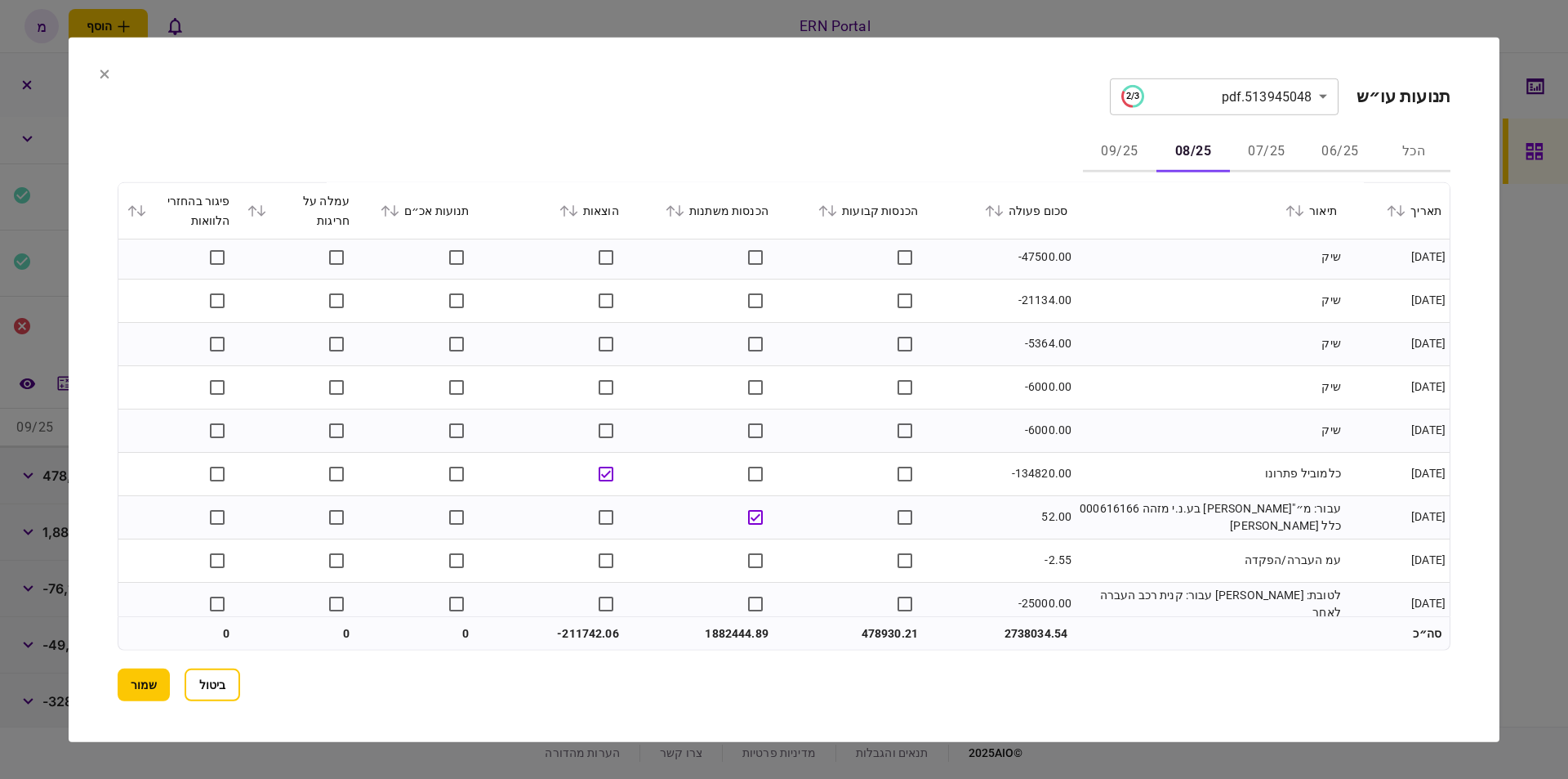
click at [1037, 448] on td "-6000.00" at bounding box center [1001, 430] width 149 height 44
click at [1040, 479] on td "-134820.00" at bounding box center [1001, 473] width 149 height 44
copy td "134820.00"
click at [1086, 459] on td "כלמוביל פתרונו" at bounding box center [1210, 473] width 270 height 44
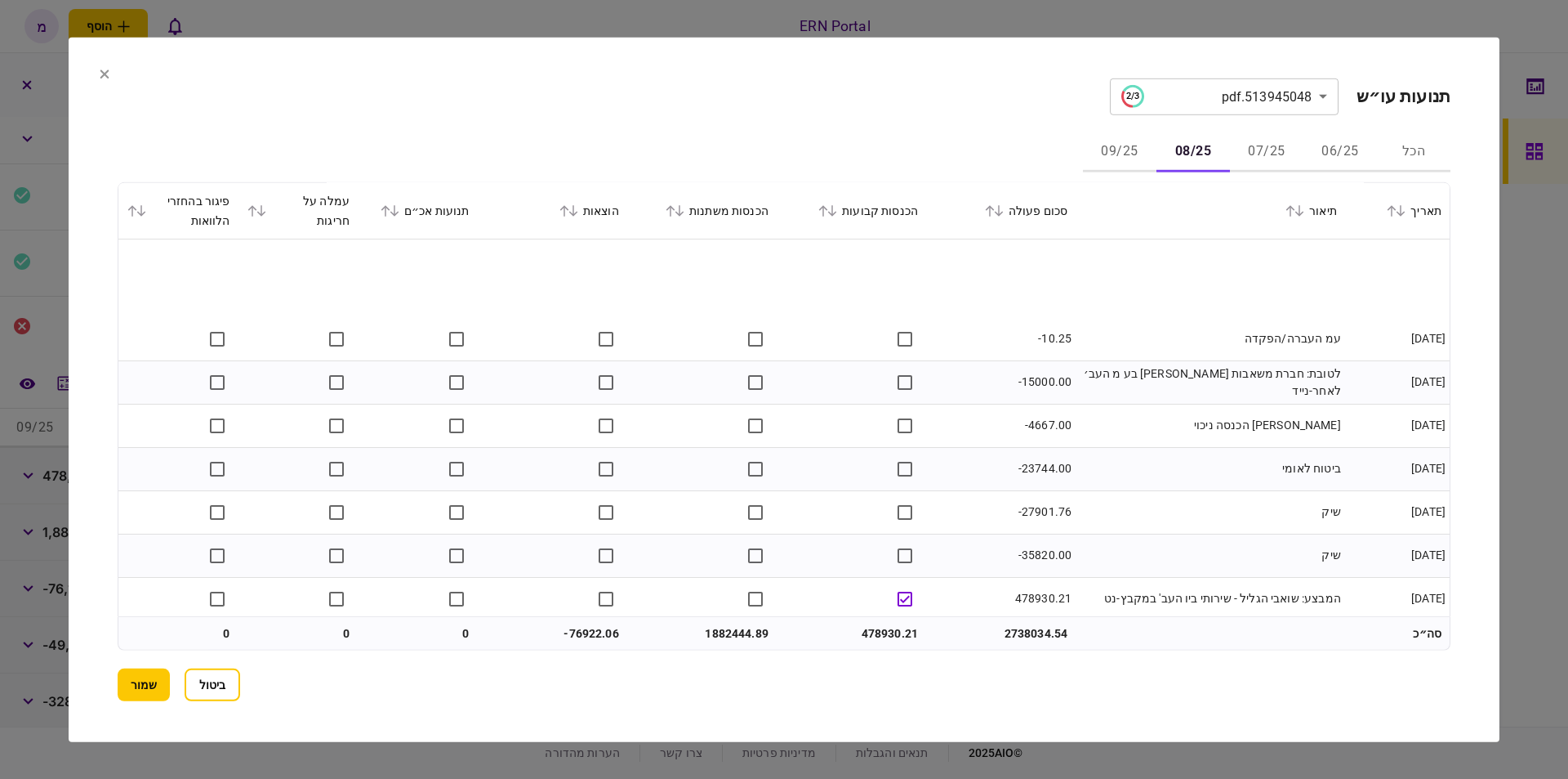
scroll to position [2223, 0]
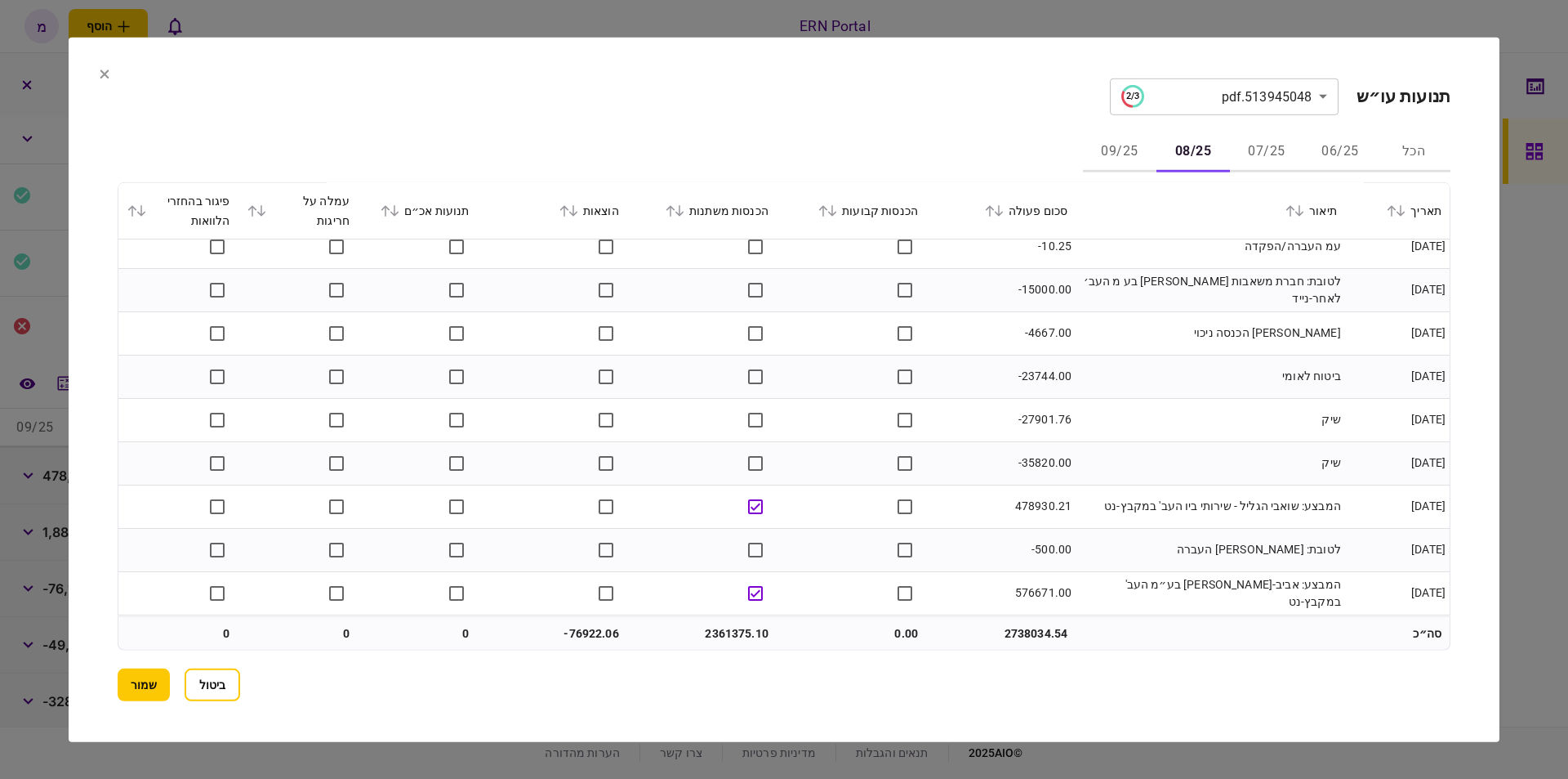
click at [974, 495] on td "478930.21" at bounding box center [1001, 506] width 149 height 44
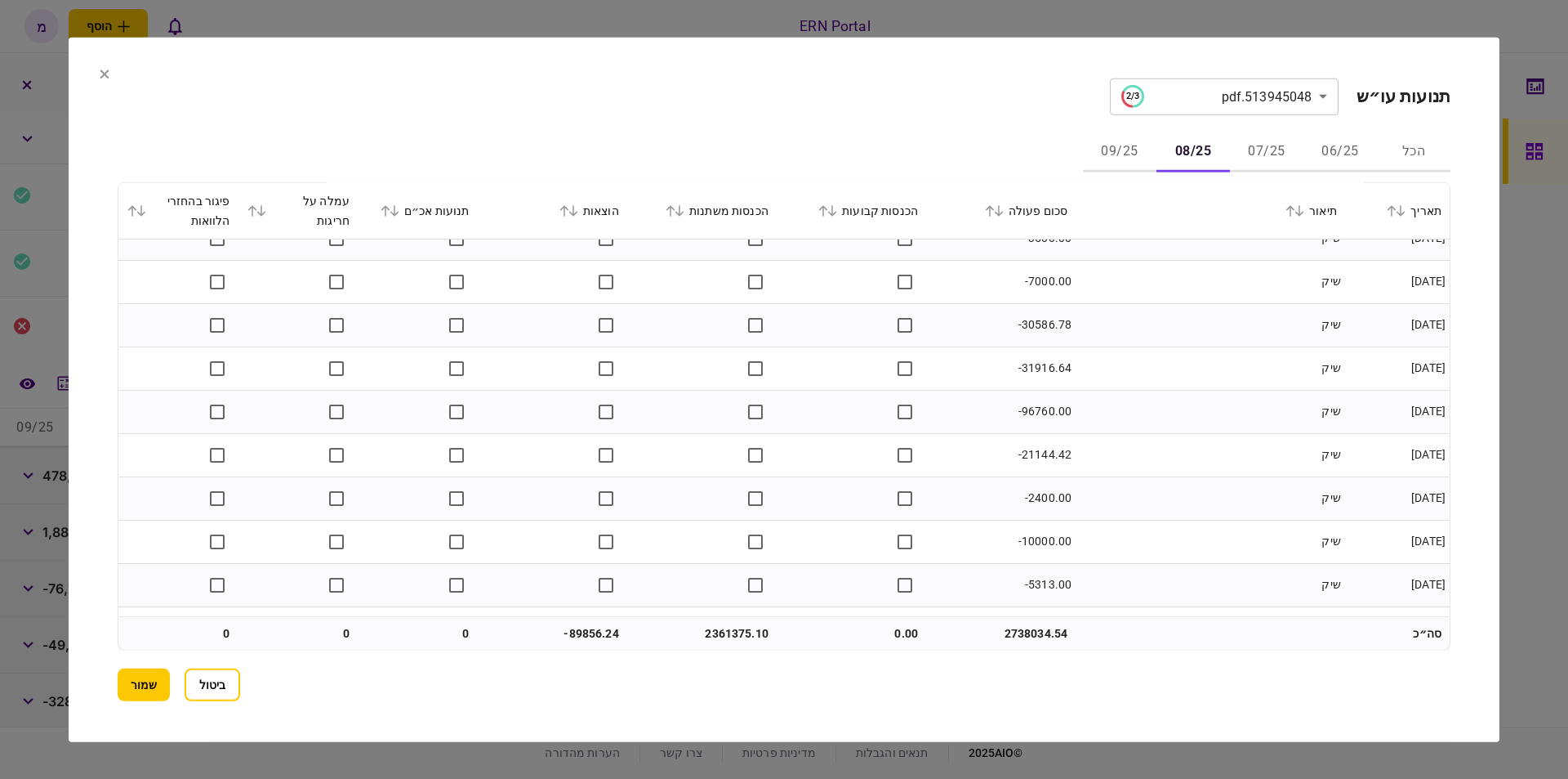
scroll to position [4432, 0]
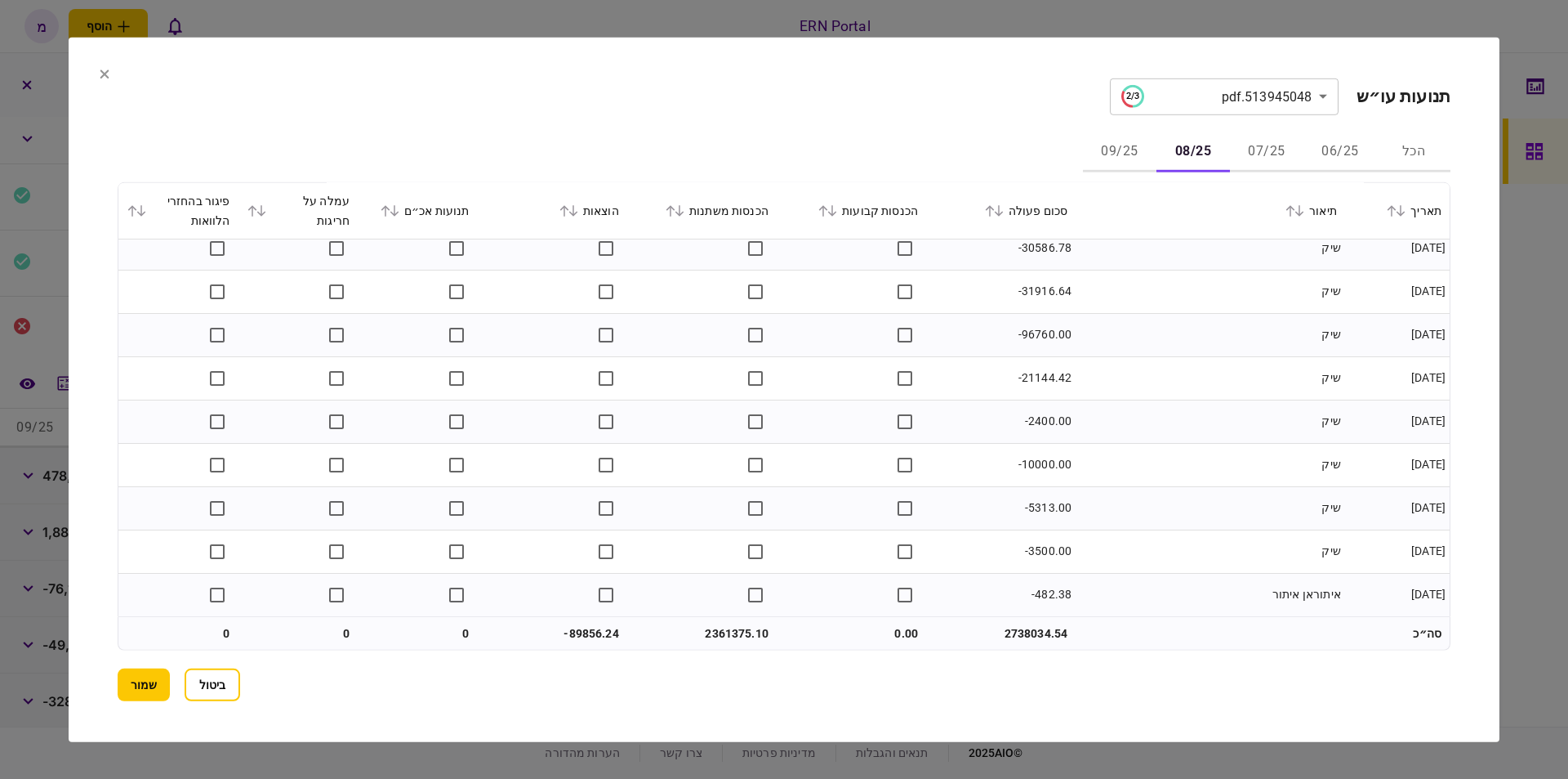
click at [701, 607] on td at bounding box center [702, 594] width 149 height 43
click at [722, 630] on td "2361375.10" at bounding box center [702, 633] width 149 height 33
copy td "2361375.10"
click at [590, 637] on td "-89856.24" at bounding box center [553, 633] width 149 height 33
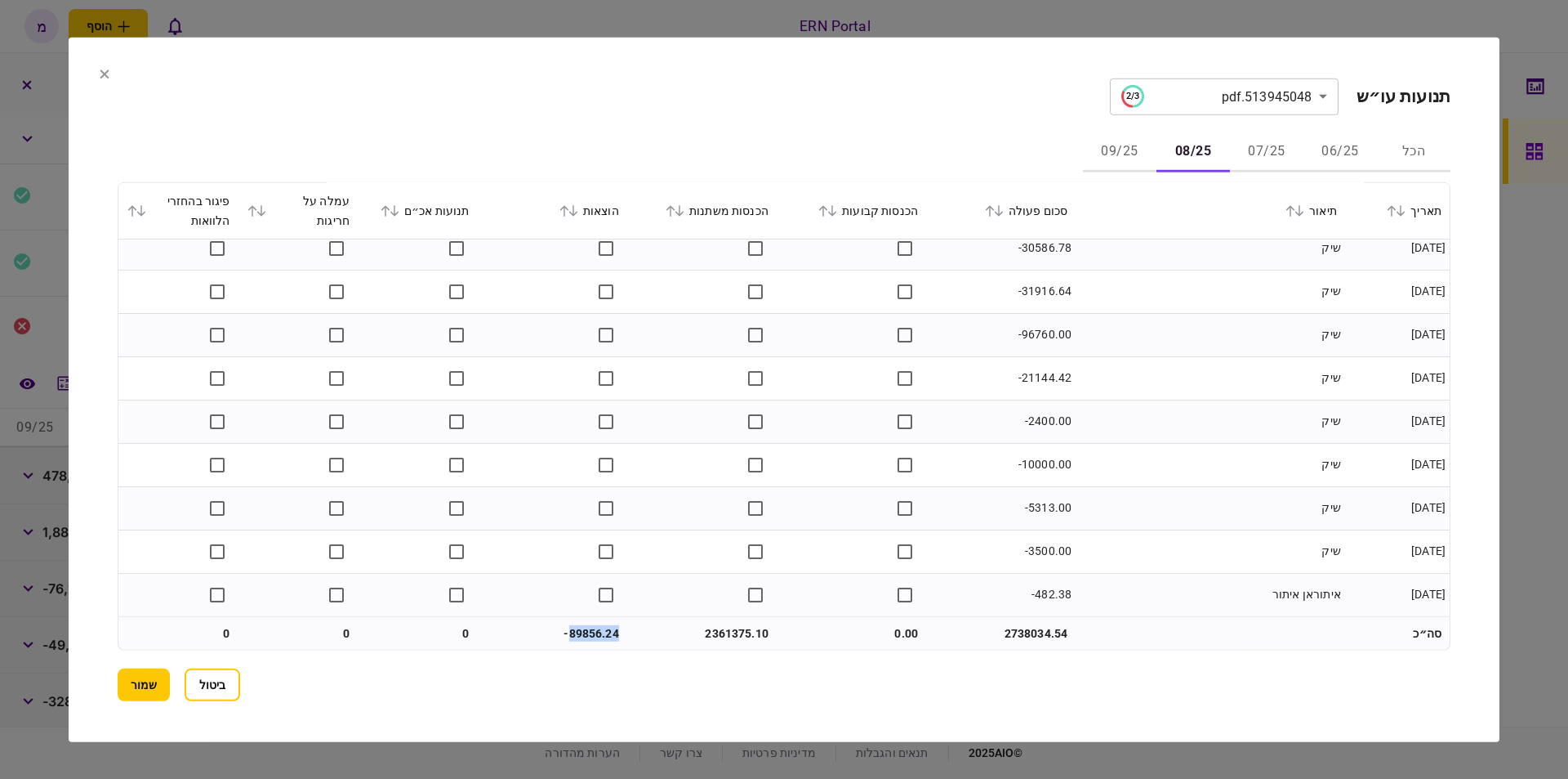
click at [590, 637] on td "-89856.24" at bounding box center [553, 633] width 149 height 33
copy td "89856.24"
click at [661, 148] on div "הכל 06/25 07/25 08/25 09/25" at bounding box center [784, 151] width 1333 height 39
click at [160, 671] on button "שמור" at bounding box center [144, 685] width 52 height 33
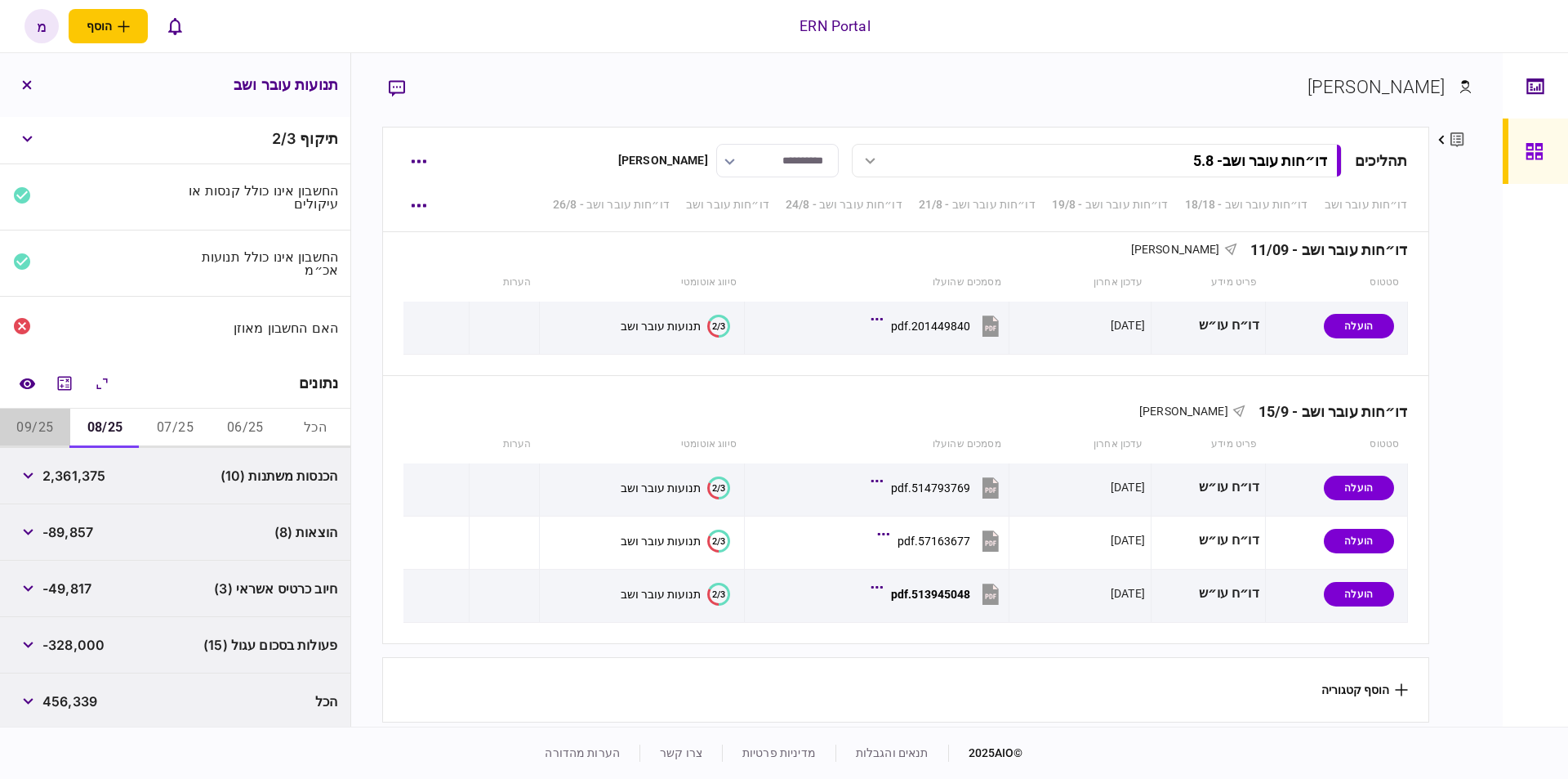
click at [48, 416] on button "09/25" at bounding box center [35, 428] width 70 height 39
click at [65, 378] on icon "מחשבון" at bounding box center [64, 383] width 19 height 19
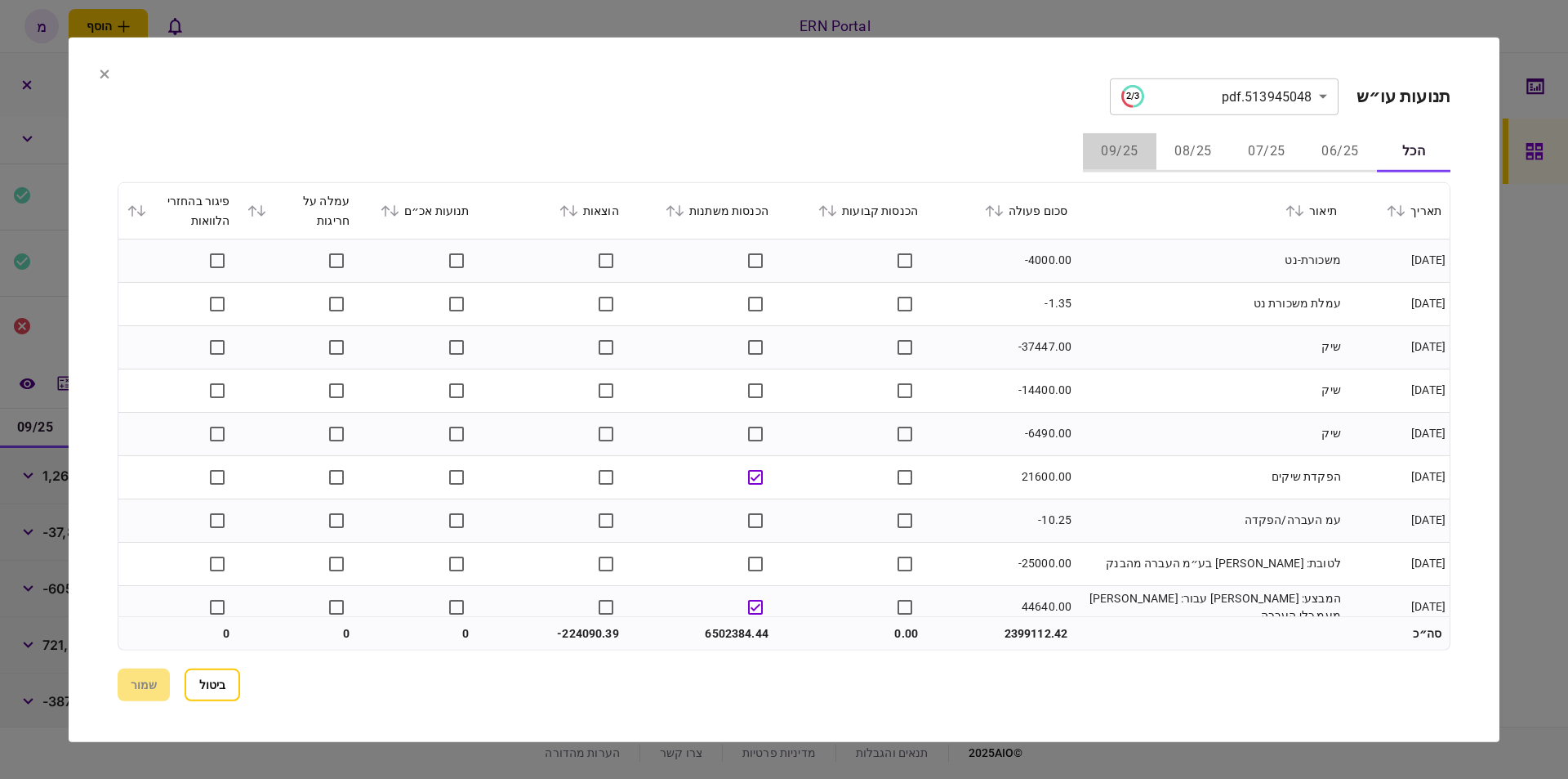
click at [1117, 138] on button "09/25" at bounding box center [1120, 151] width 74 height 39
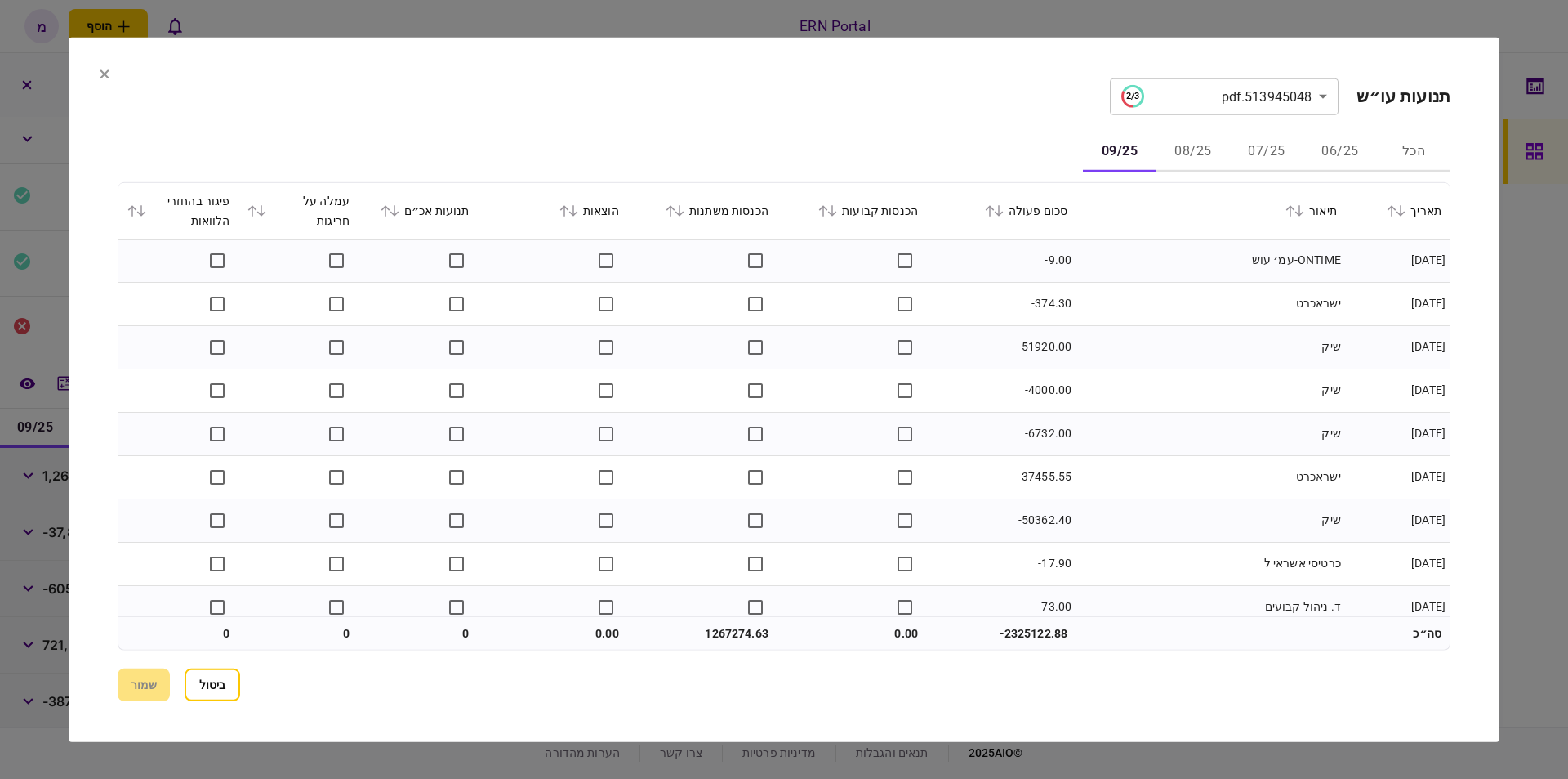
click at [899, 116] on div "**********" at bounding box center [784, 389] width 1333 height 623
click at [1043, 300] on td "-374.30" at bounding box center [1001, 304] width 149 height 44
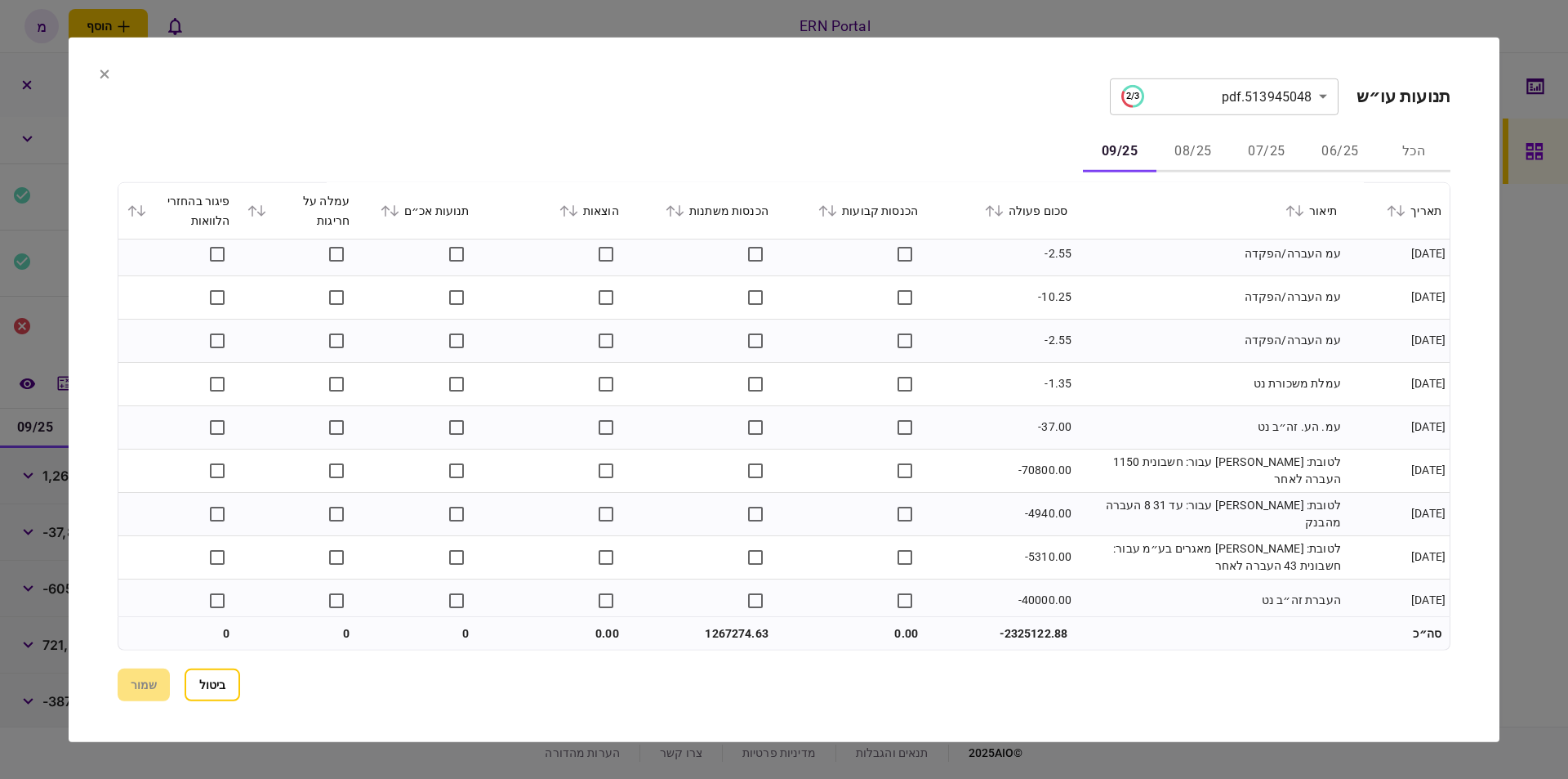
scroll to position [2830, 0]
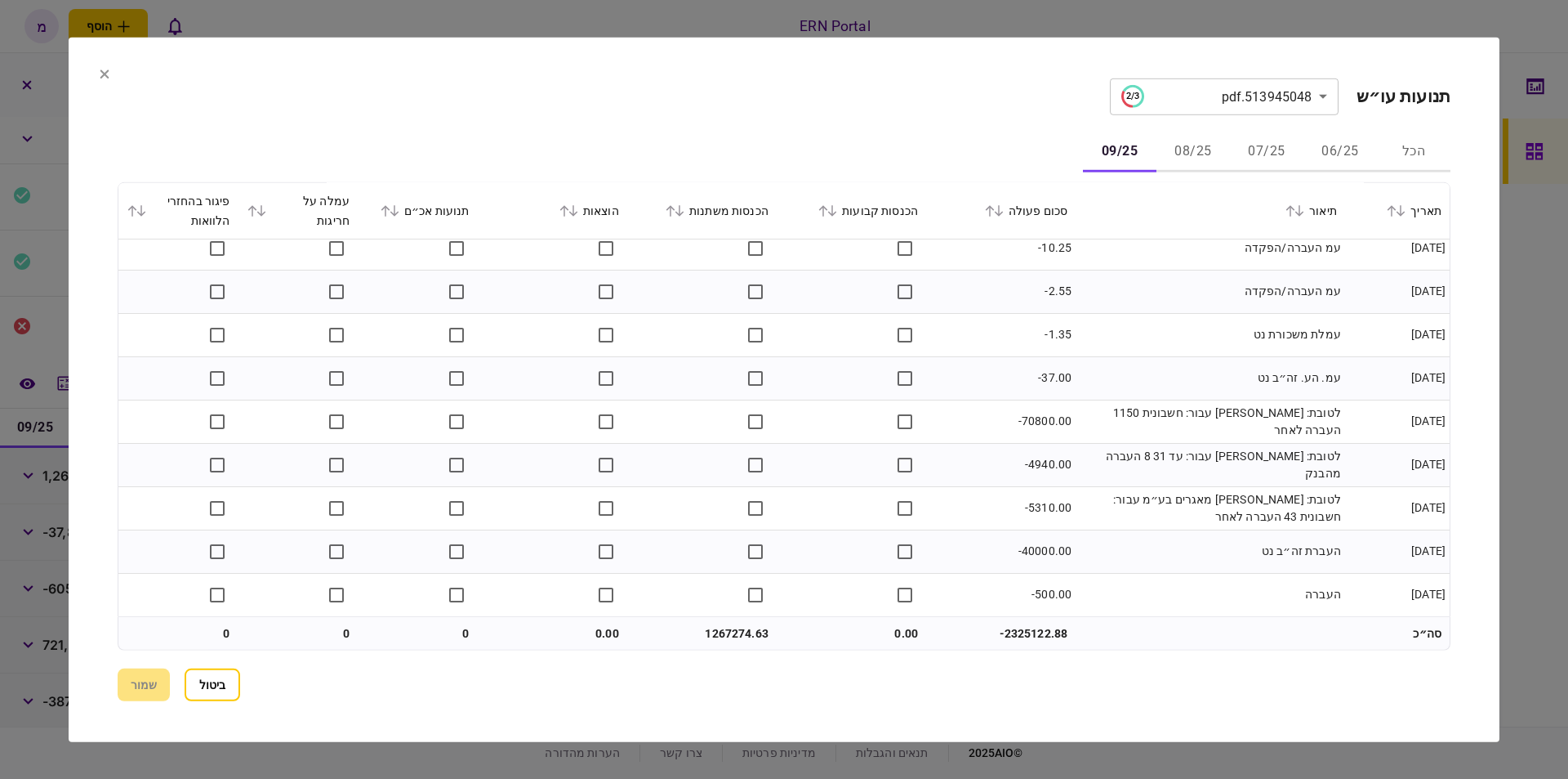
click at [724, 635] on td "1267274.63" at bounding box center [702, 633] width 149 height 33
copy td "1267274.63"
click at [141, 671] on section "ביטול שמור" at bounding box center [784, 685] width 1333 height 33
click at [142, 677] on section "ביטול שמור" at bounding box center [784, 685] width 1333 height 33
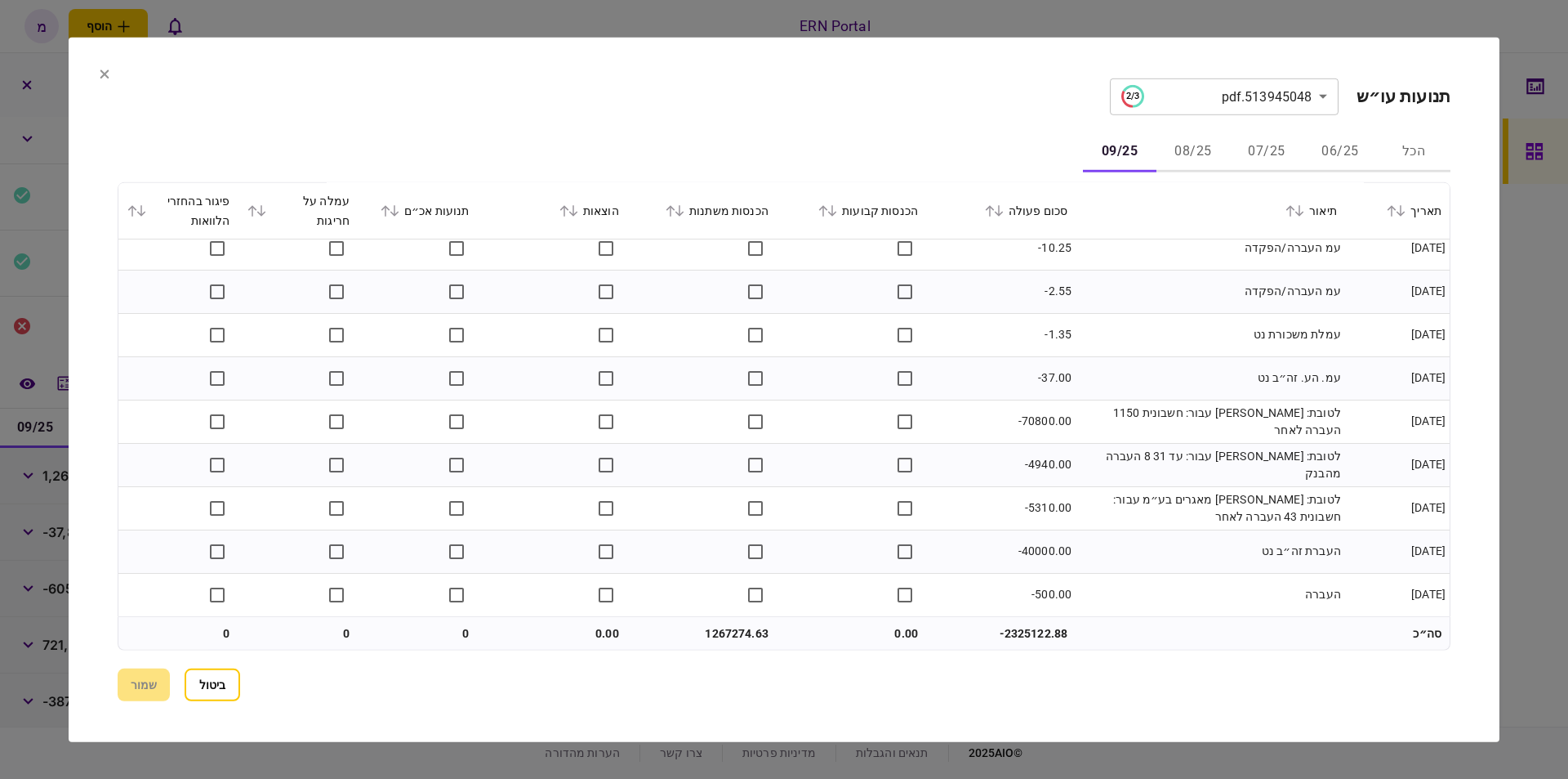
click at [106, 65] on section "**********" at bounding box center [784, 389] width 1431 height 704
click at [96, 70] on section "**********" at bounding box center [784, 389] width 1431 height 704
click at [98, 71] on section "**********" at bounding box center [784, 389] width 1431 height 704
click at [106, 71] on icon at bounding box center [105, 74] width 10 height 10
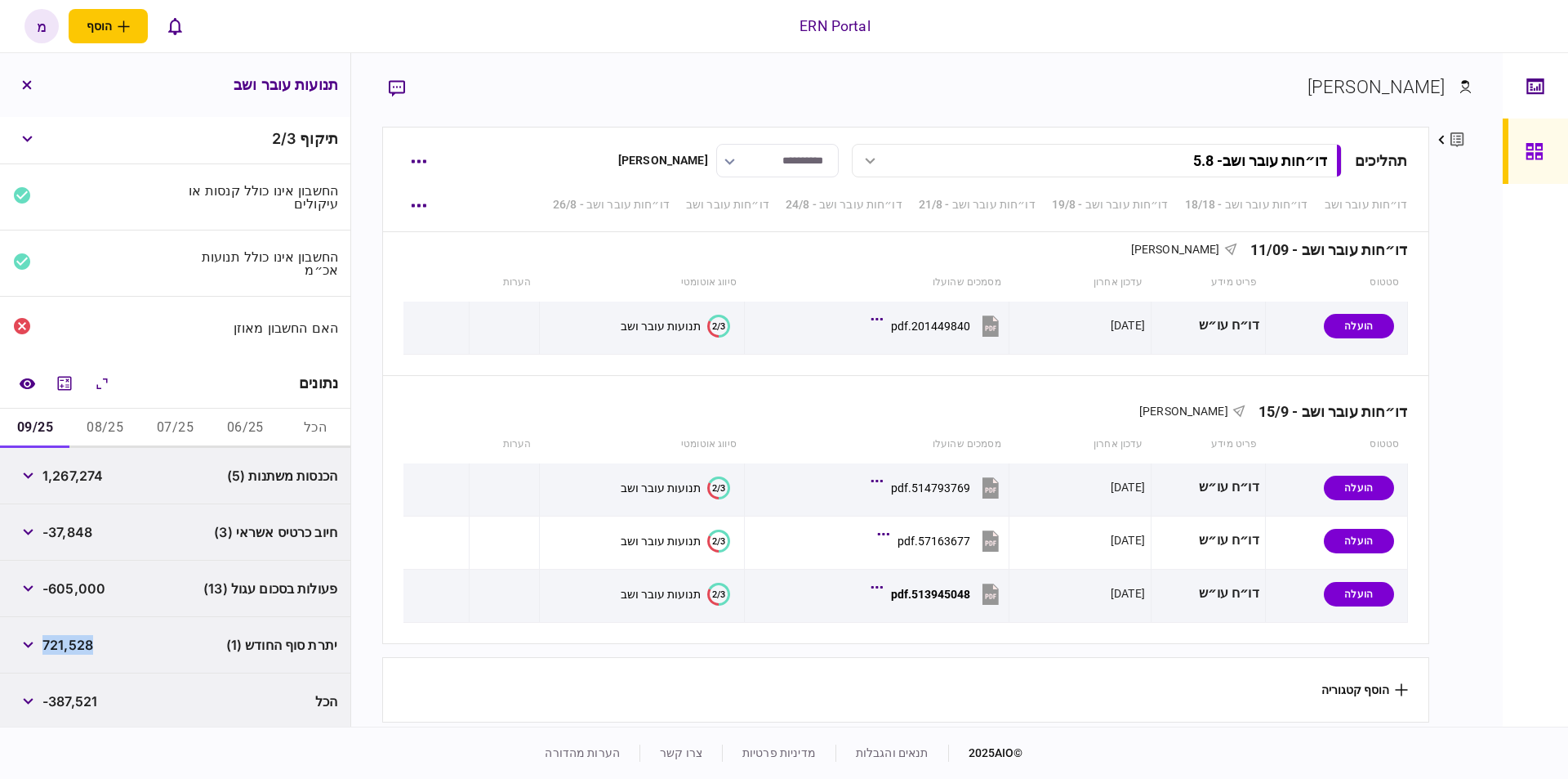
drag, startPoint x: 102, startPoint y: 635, endPoint x: 49, endPoint y: 642, distance: 53.5
click at [49, 642] on div "יתרת סוף החודש (1) 721,528" at bounding box center [175, 645] width 350 height 56
copy span "721,528"
click at [113, 427] on button "08/25" at bounding box center [105, 428] width 70 height 39
click at [158, 425] on button "07/25" at bounding box center [176, 428] width 70 height 39
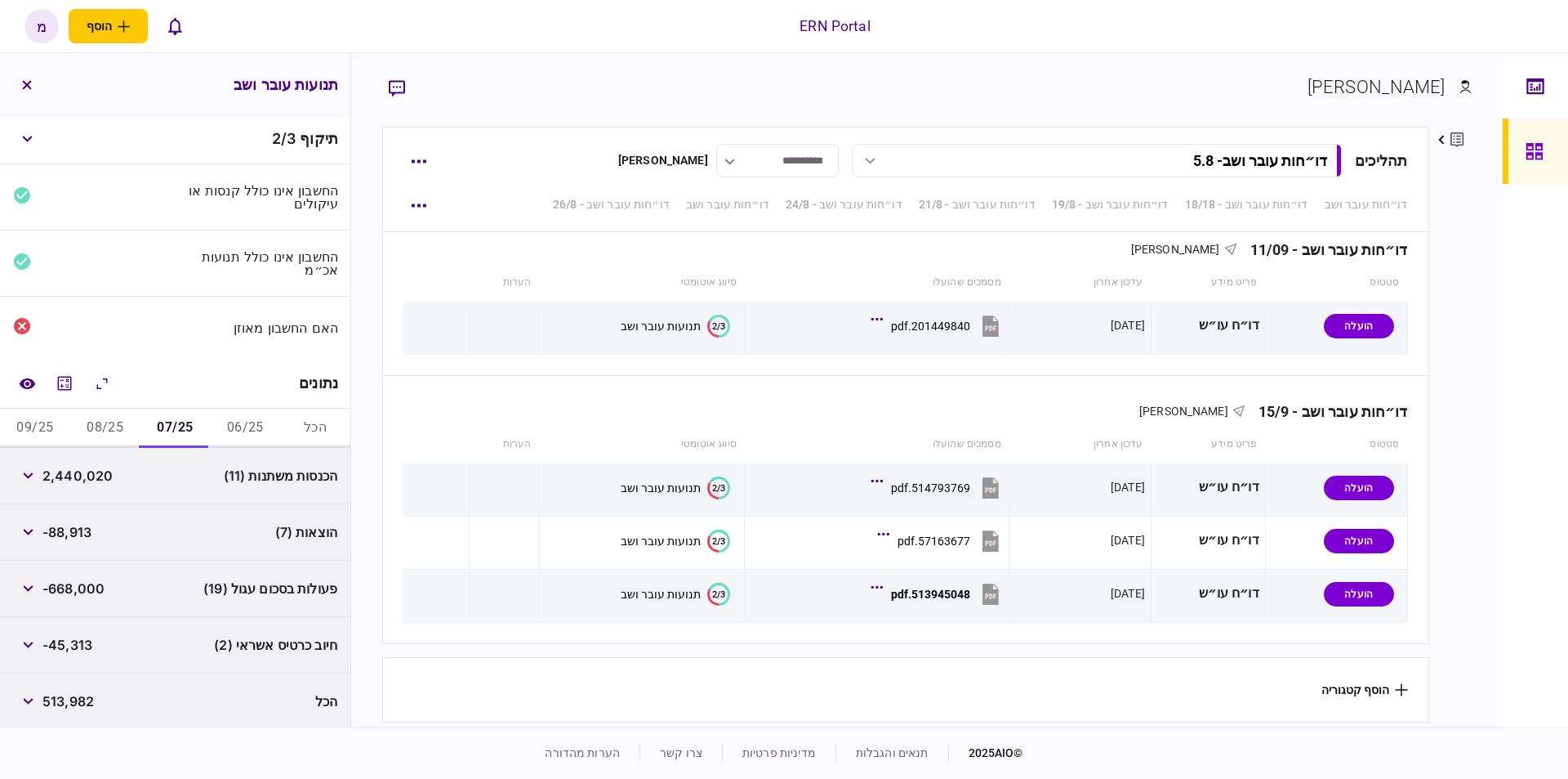
click at [230, 418] on button "06/25" at bounding box center [244, 428] width 70 height 39
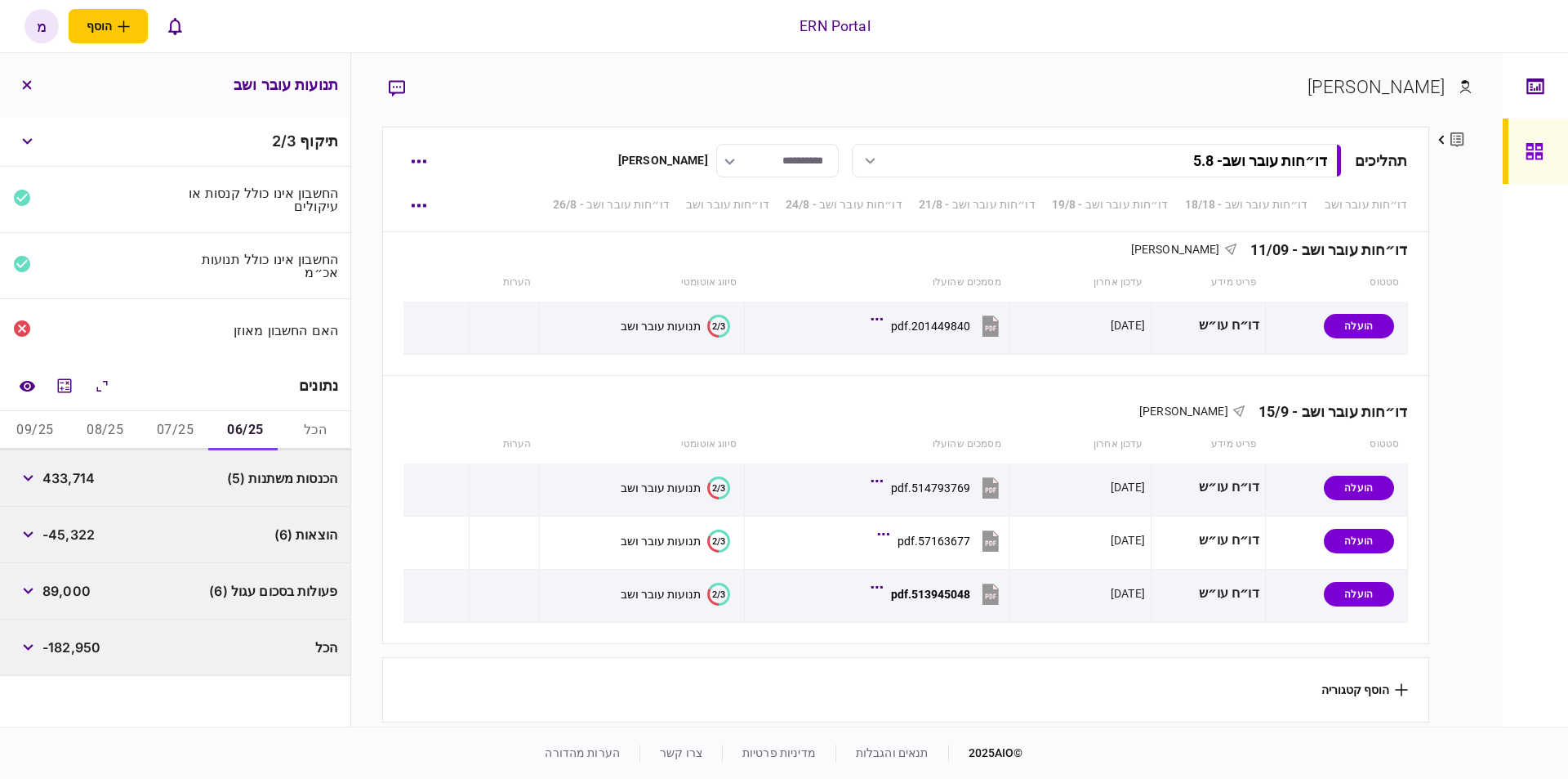
scroll to position [0, 0]
click at [31, 382] on icon "השוואה למסמך" at bounding box center [26, 385] width 16 height 11
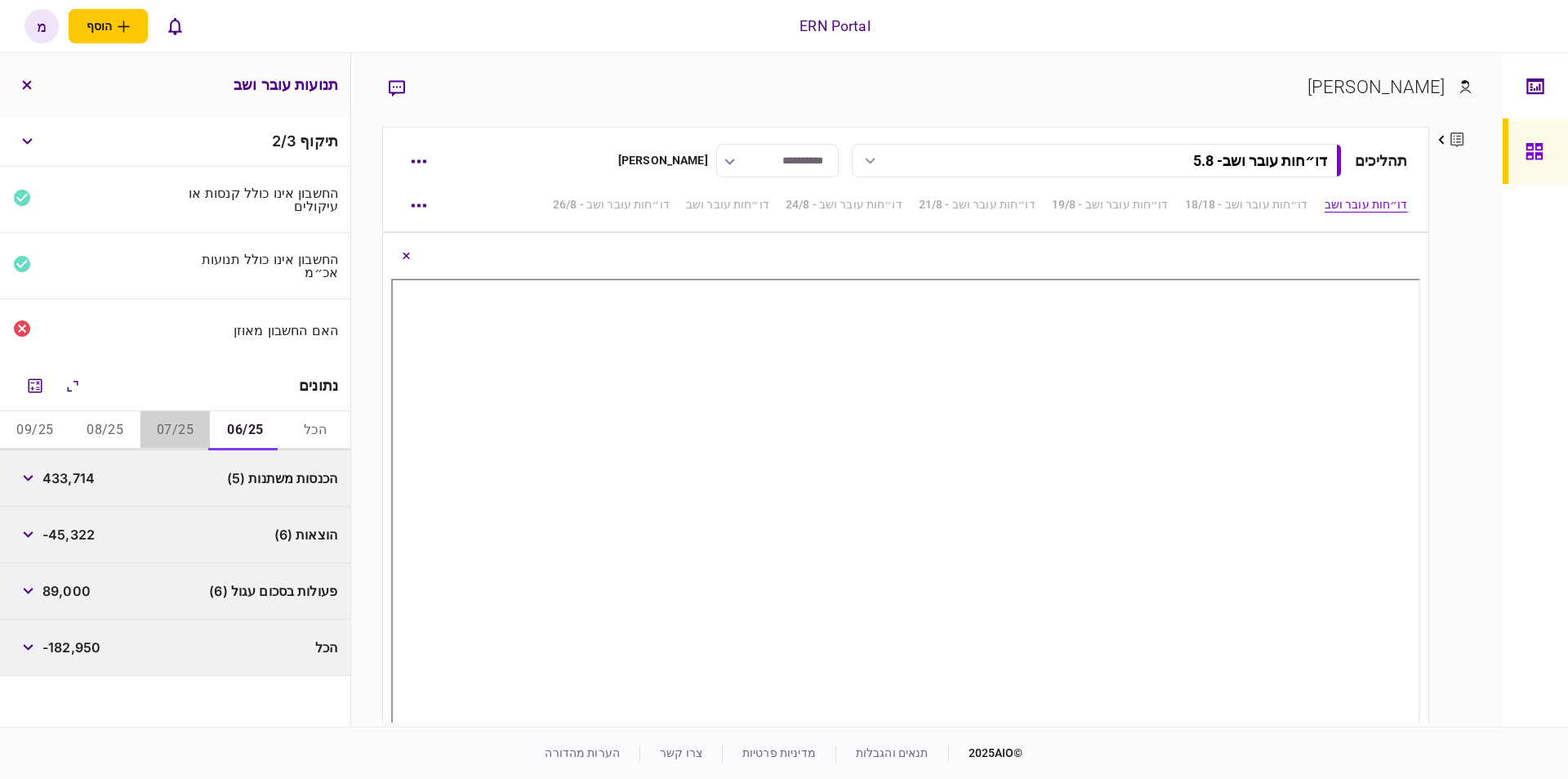
click at [179, 432] on button "07/25" at bounding box center [176, 431] width 70 height 39
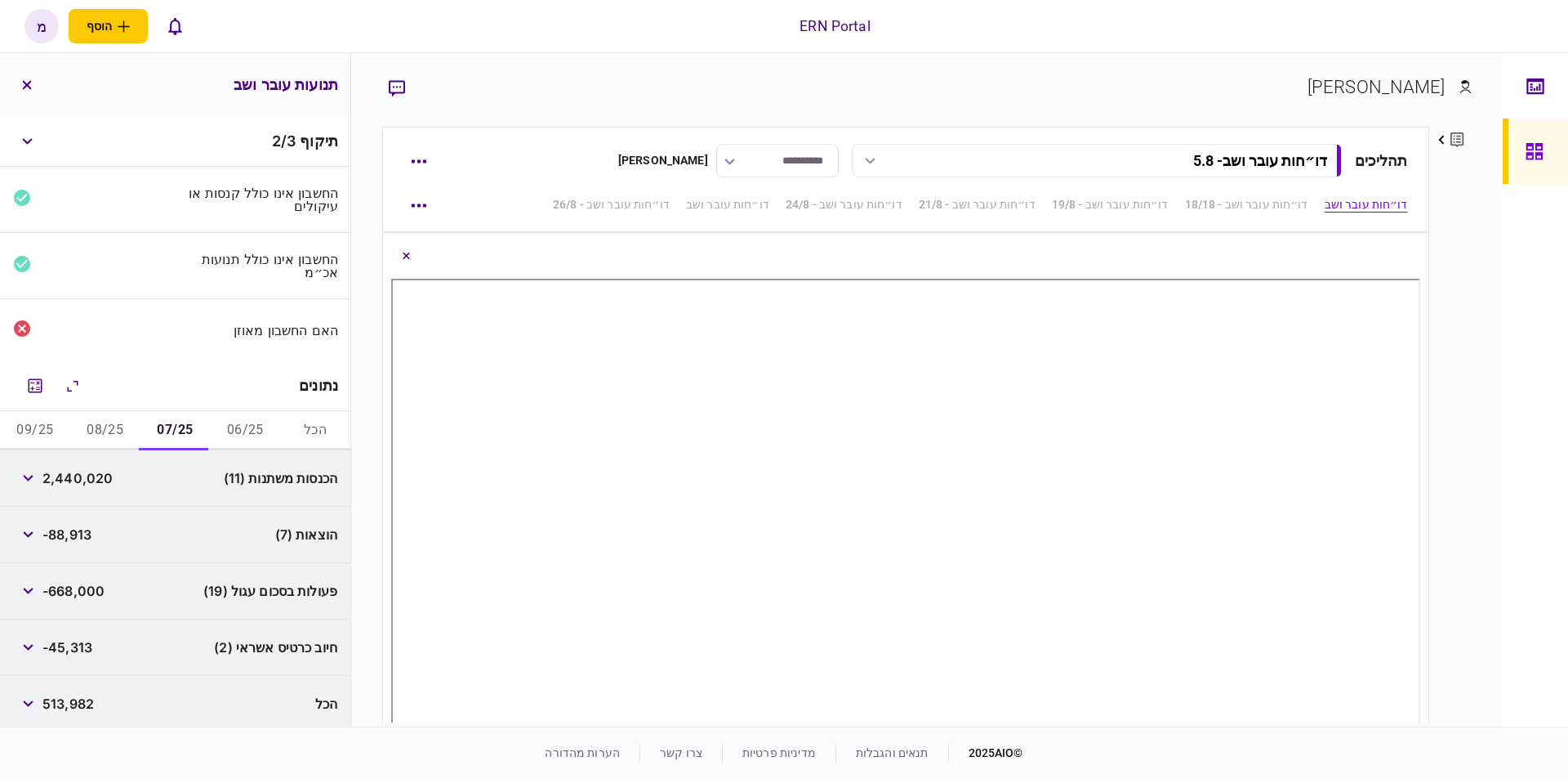
click at [242, 423] on button "06/25" at bounding box center [244, 431] width 70 height 39
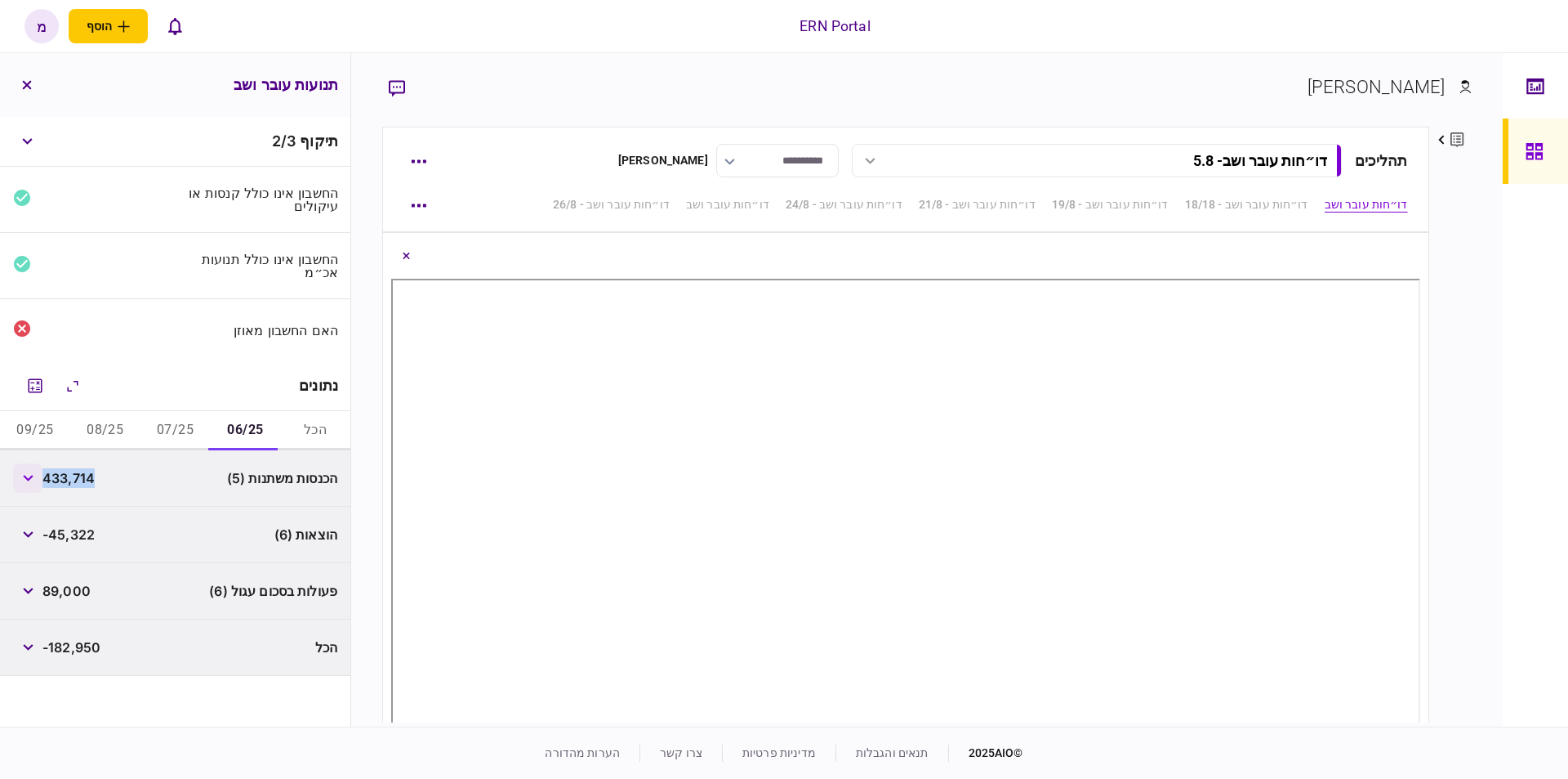
drag, startPoint x: 103, startPoint y: 483, endPoint x: 44, endPoint y: 476, distance: 59.4
click at [44, 476] on div "הכנסות משתנות (5) 433,714" at bounding box center [175, 478] width 350 height 56
click at [186, 423] on button "07/25" at bounding box center [176, 431] width 70 height 39
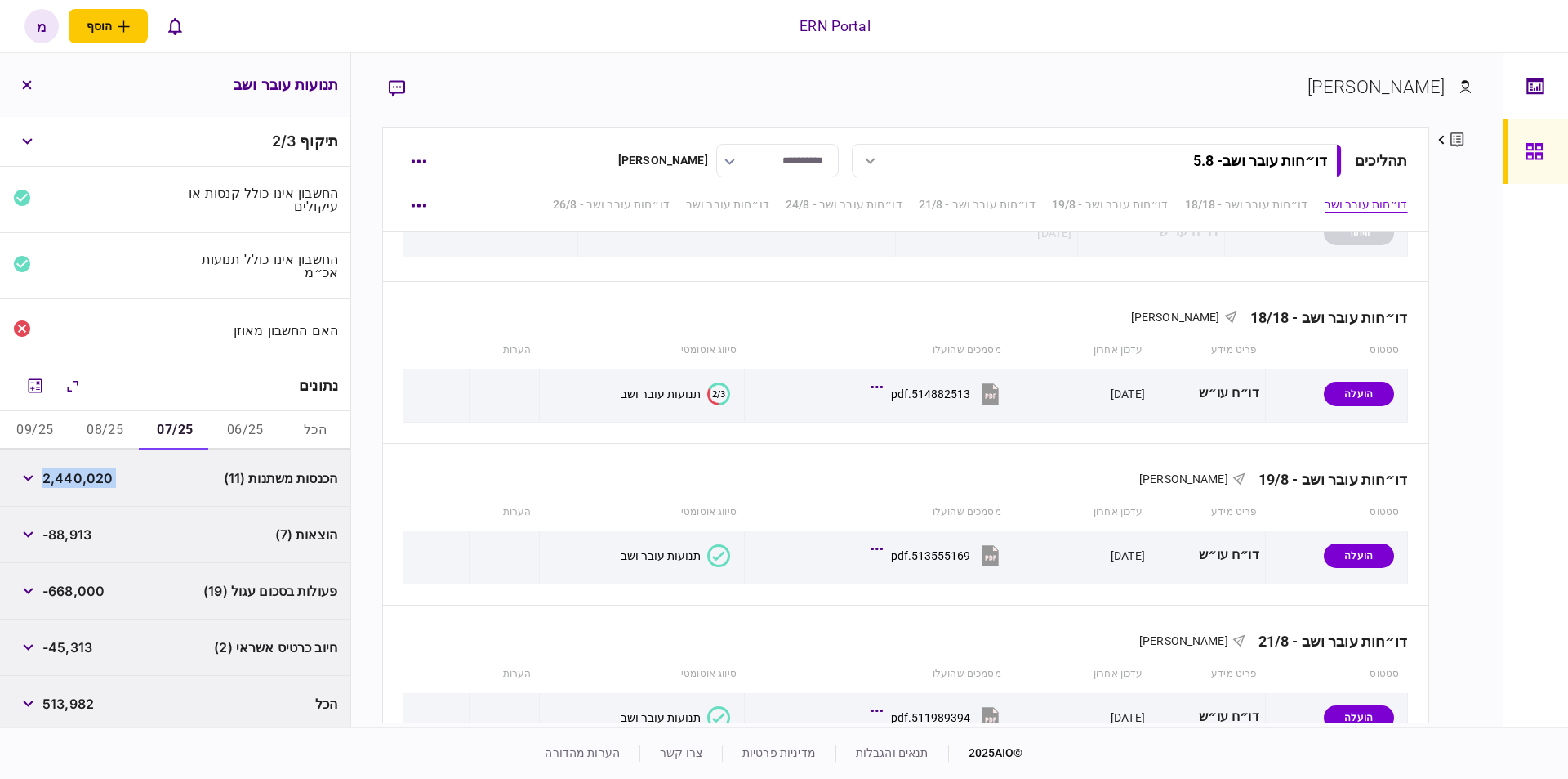
scroll to position [568, 0]
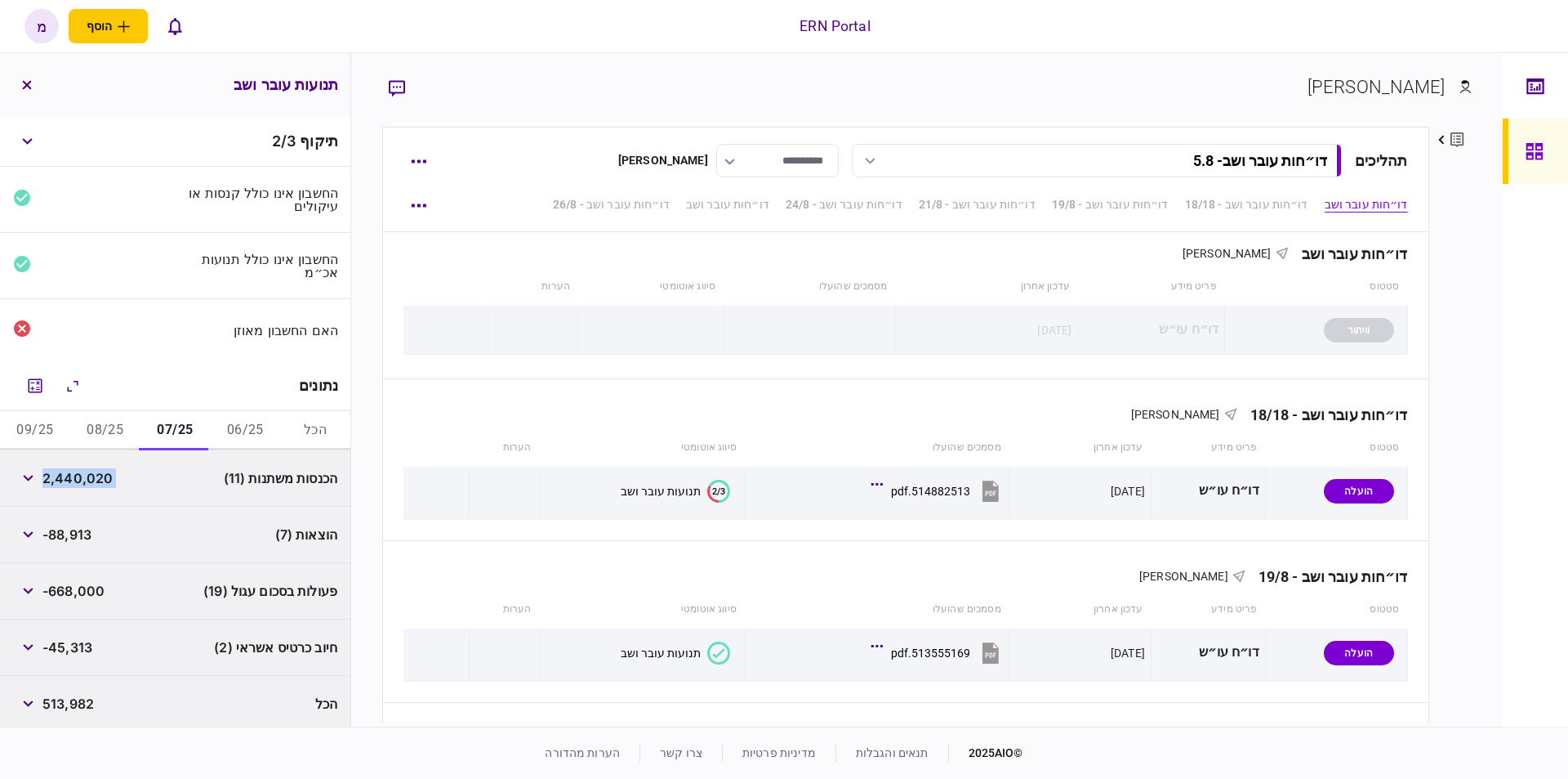
click at [144, 473] on div "הכנסות משתנות (11) 2,440,020" at bounding box center [175, 478] width 350 height 56
click at [75, 382] on icon "הרחב\\כווץ הכל" at bounding box center [73, 385] width 19 height 20
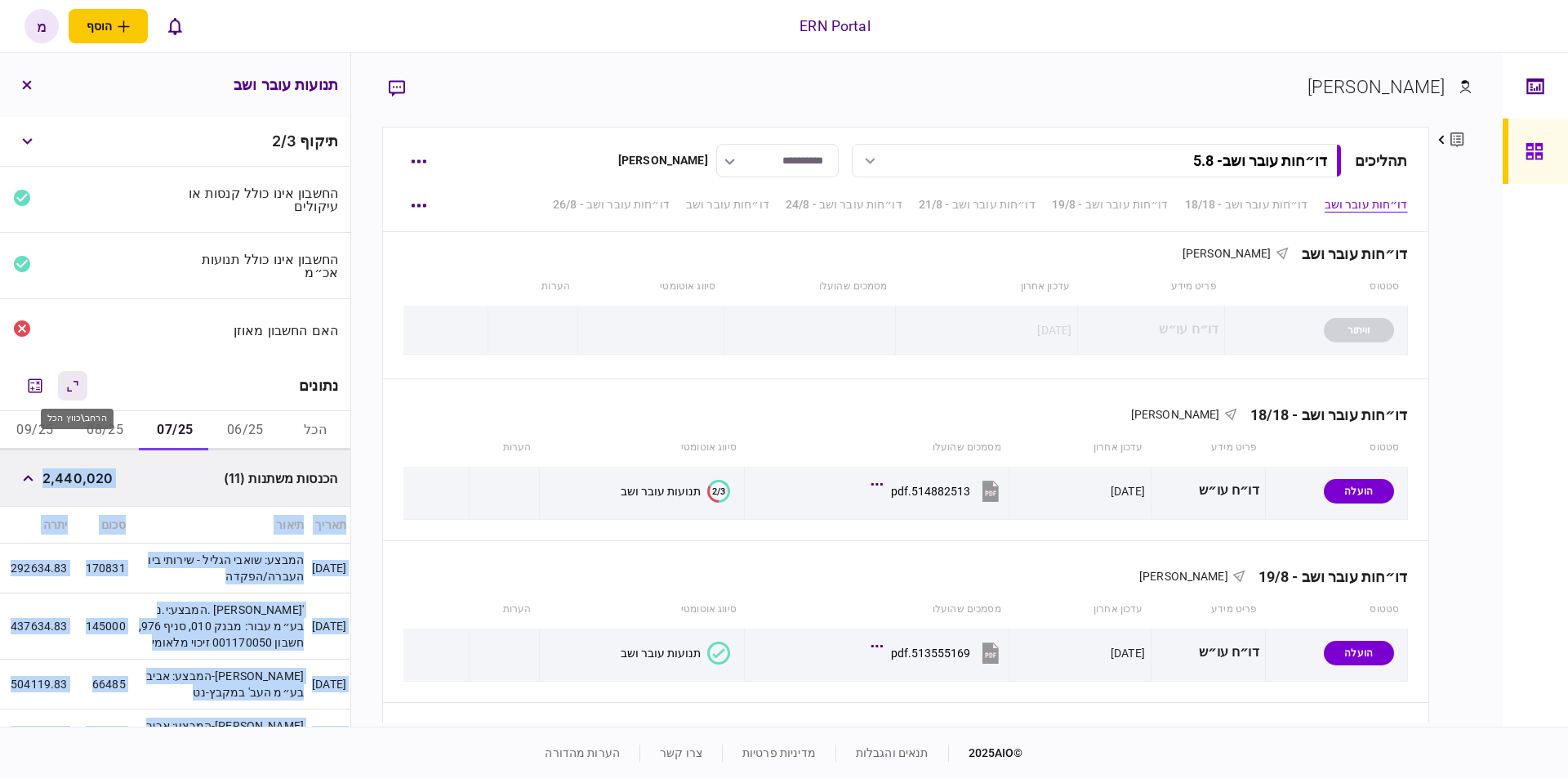
click at [75, 382] on icon "הרחב\\כווץ הכל" at bounding box center [73, 385] width 19 height 20
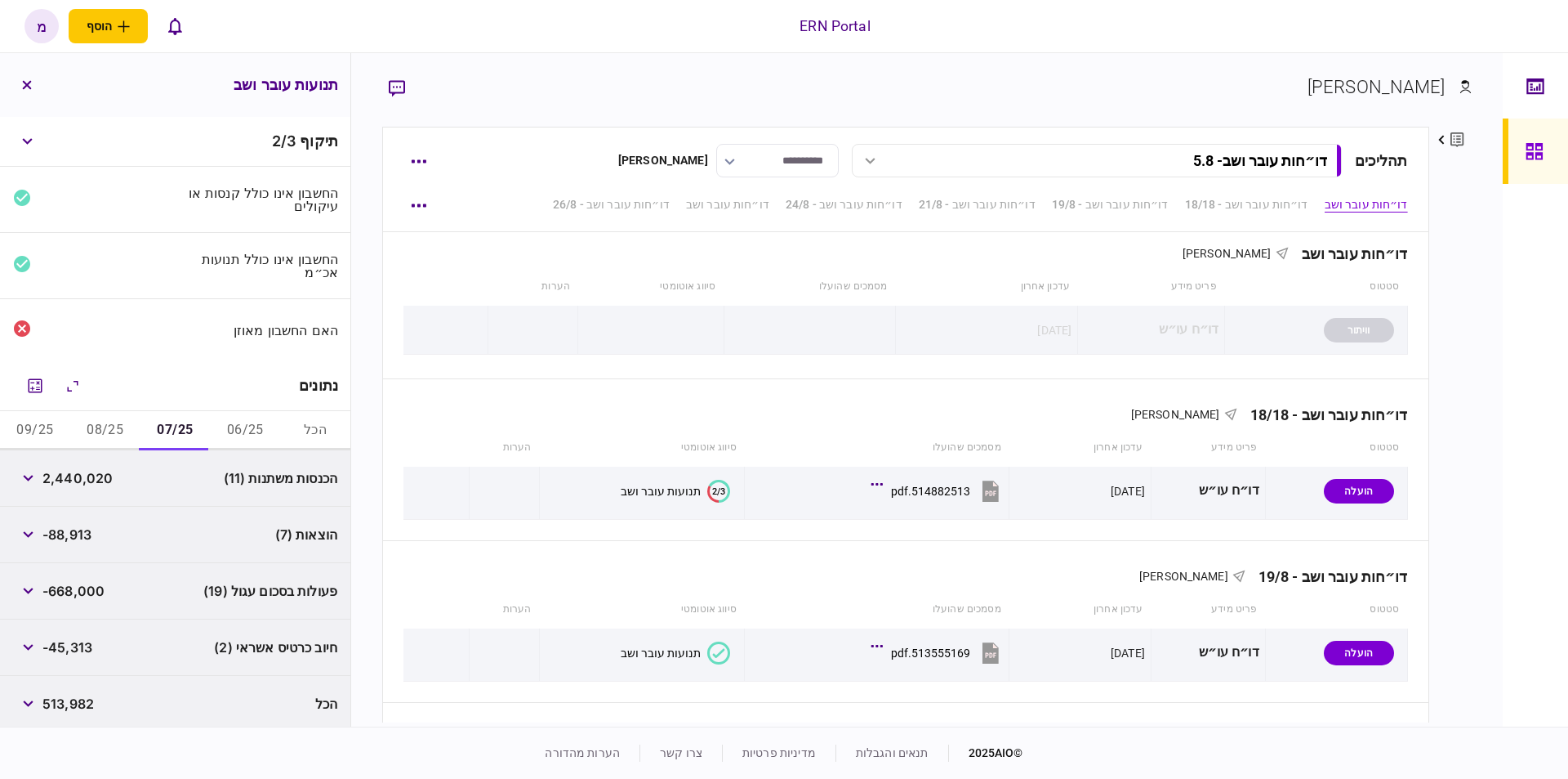
click at [201, 536] on div "הוצאות (7) -88,913" at bounding box center [175, 535] width 350 height 56
click at [304, 428] on button "הכל" at bounding box center [315, 431] width 70 height 39
click at [35, 378] on icon "מחשבון" at bounding box center [35, 385] width 19 height 19
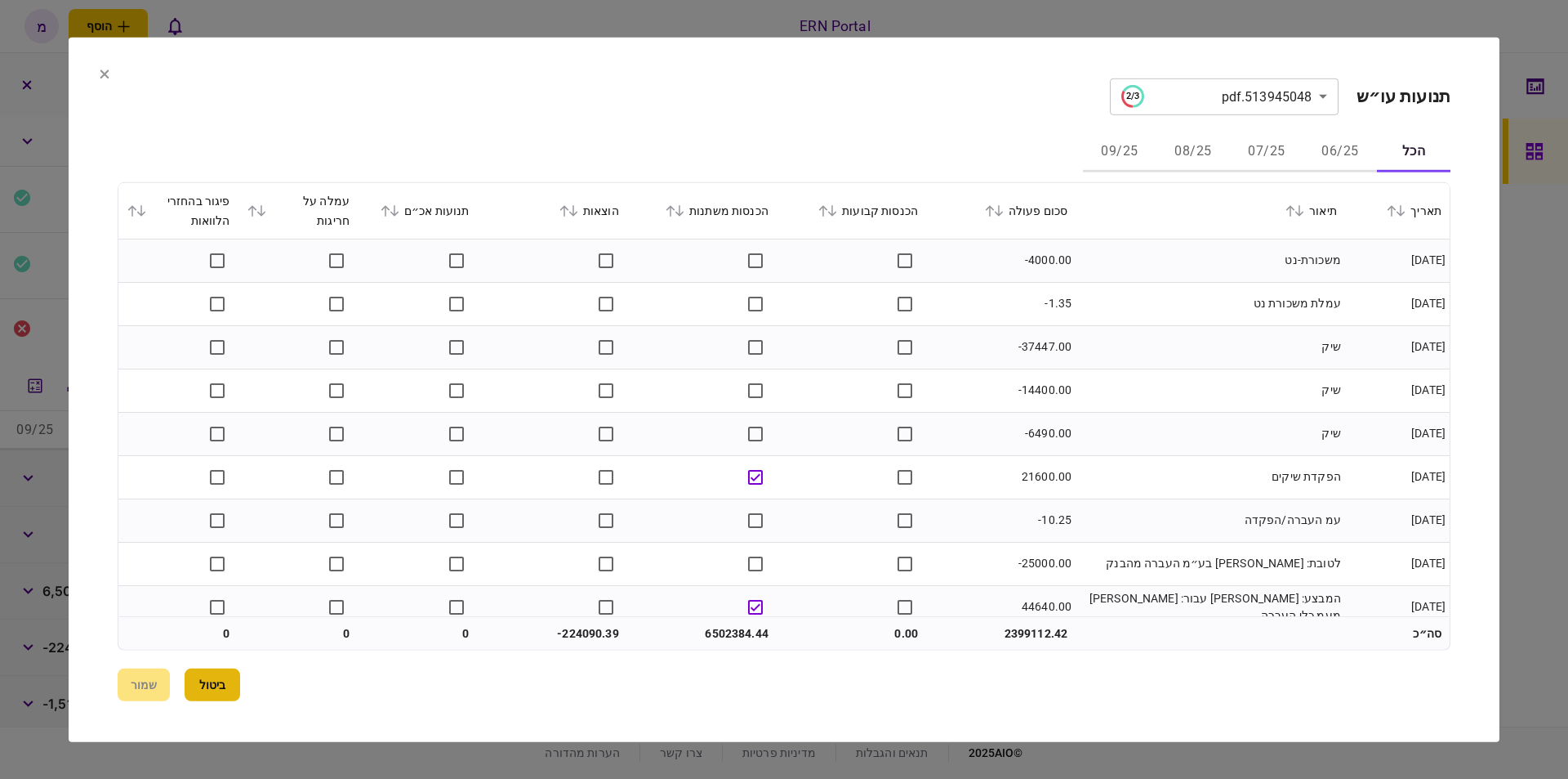
click at [203, 686] on button "ביטול" at bounding box center [211, 685] width 55 height 33
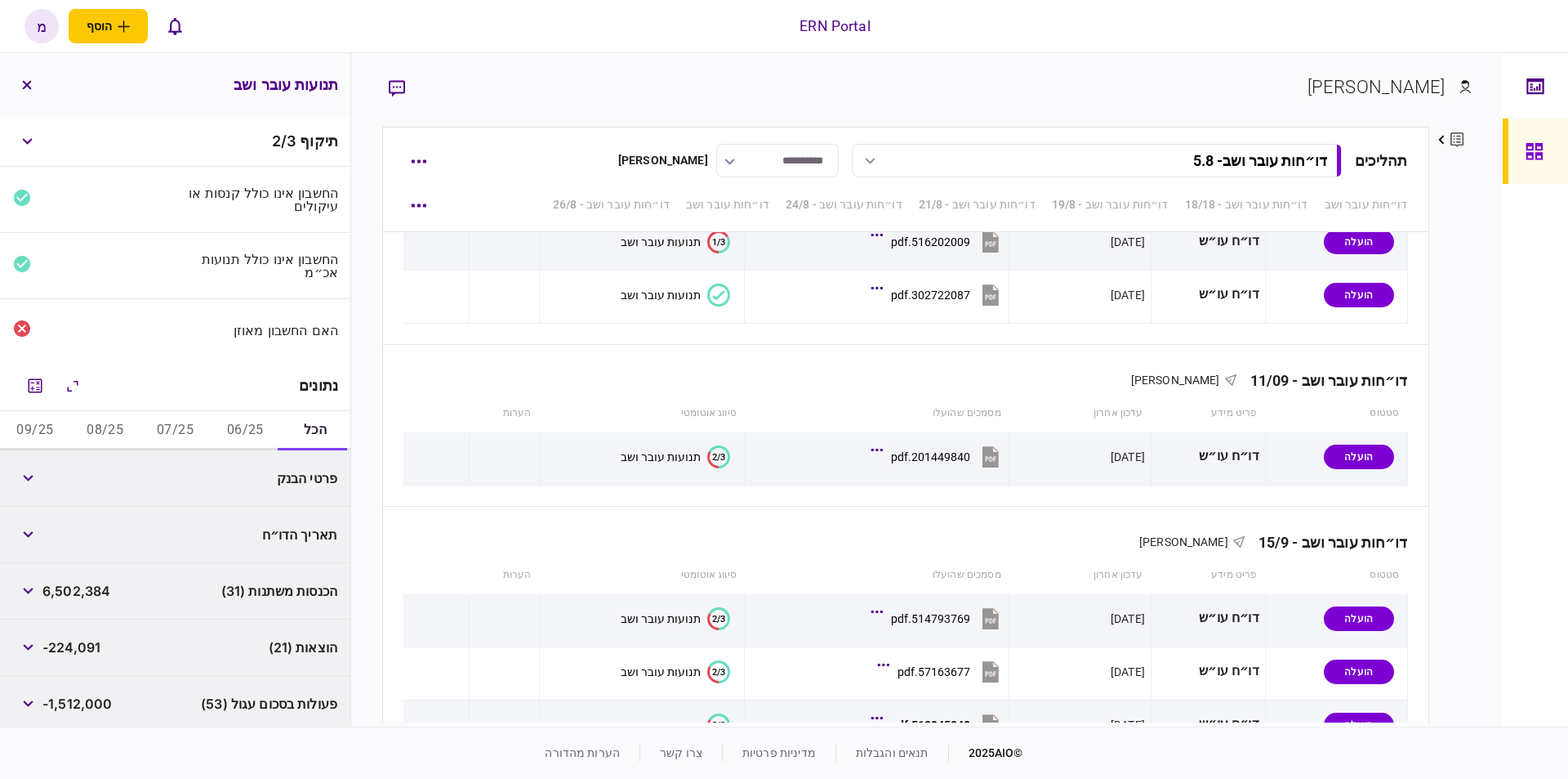
scroll to position [3196, 0]
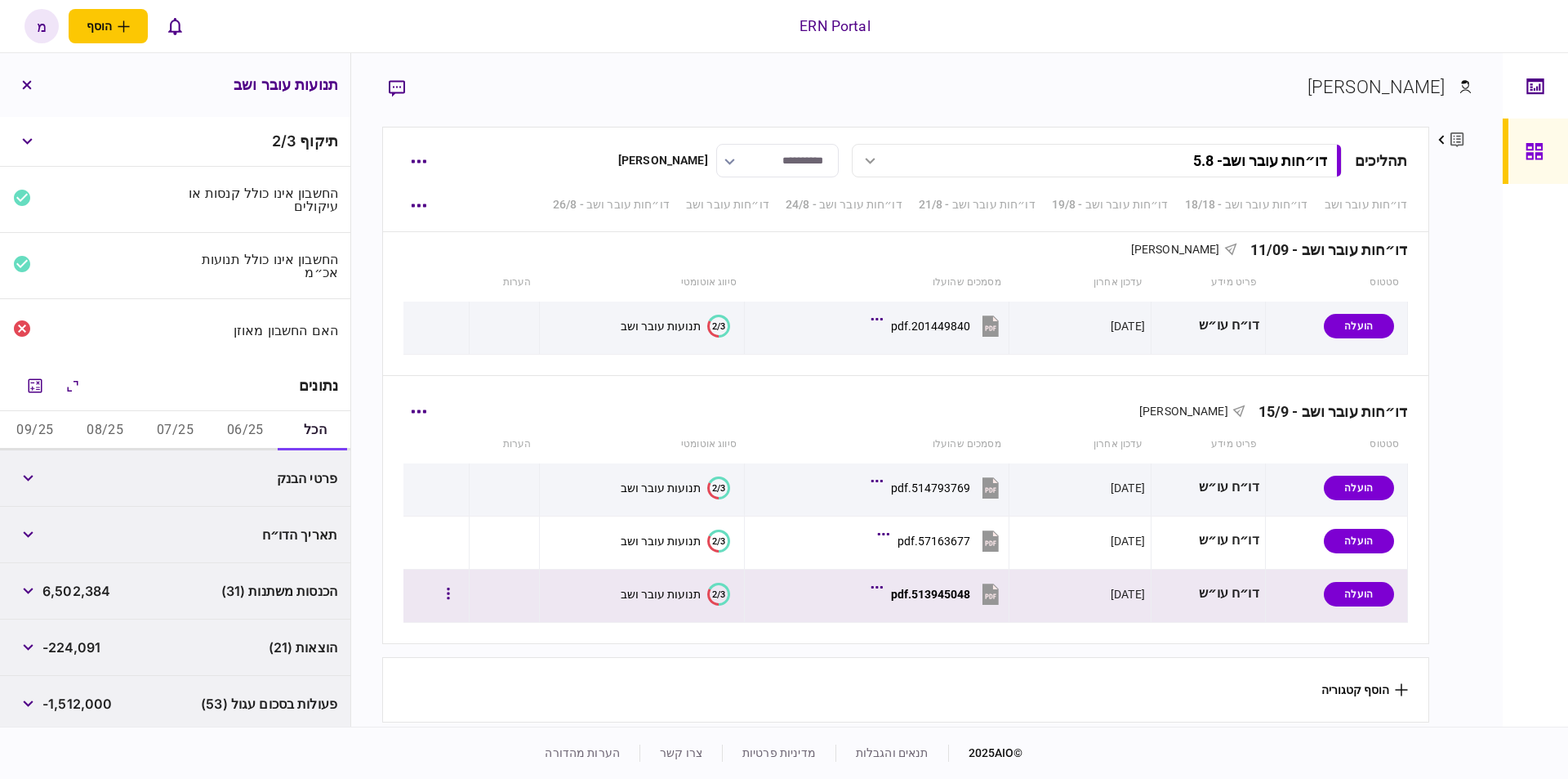
click at [625, 598] on button "2/3 תנועות עובר ושב" at bounding box center [675, 595] width 110 height 23
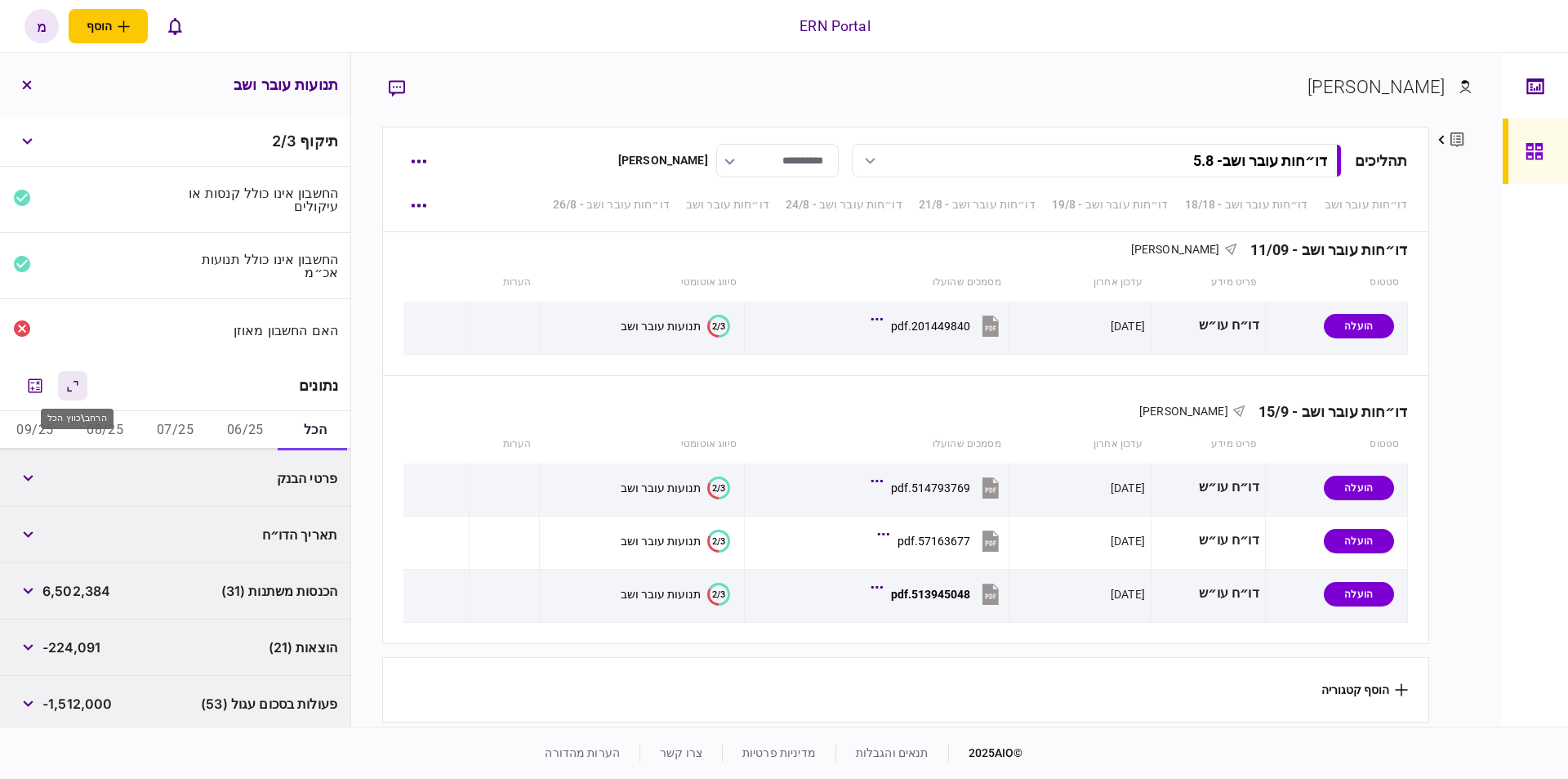
click at [69, 384] on icon "הרחב\\כווץ הכל" at bounding box center [73, 385] width 19 height 20
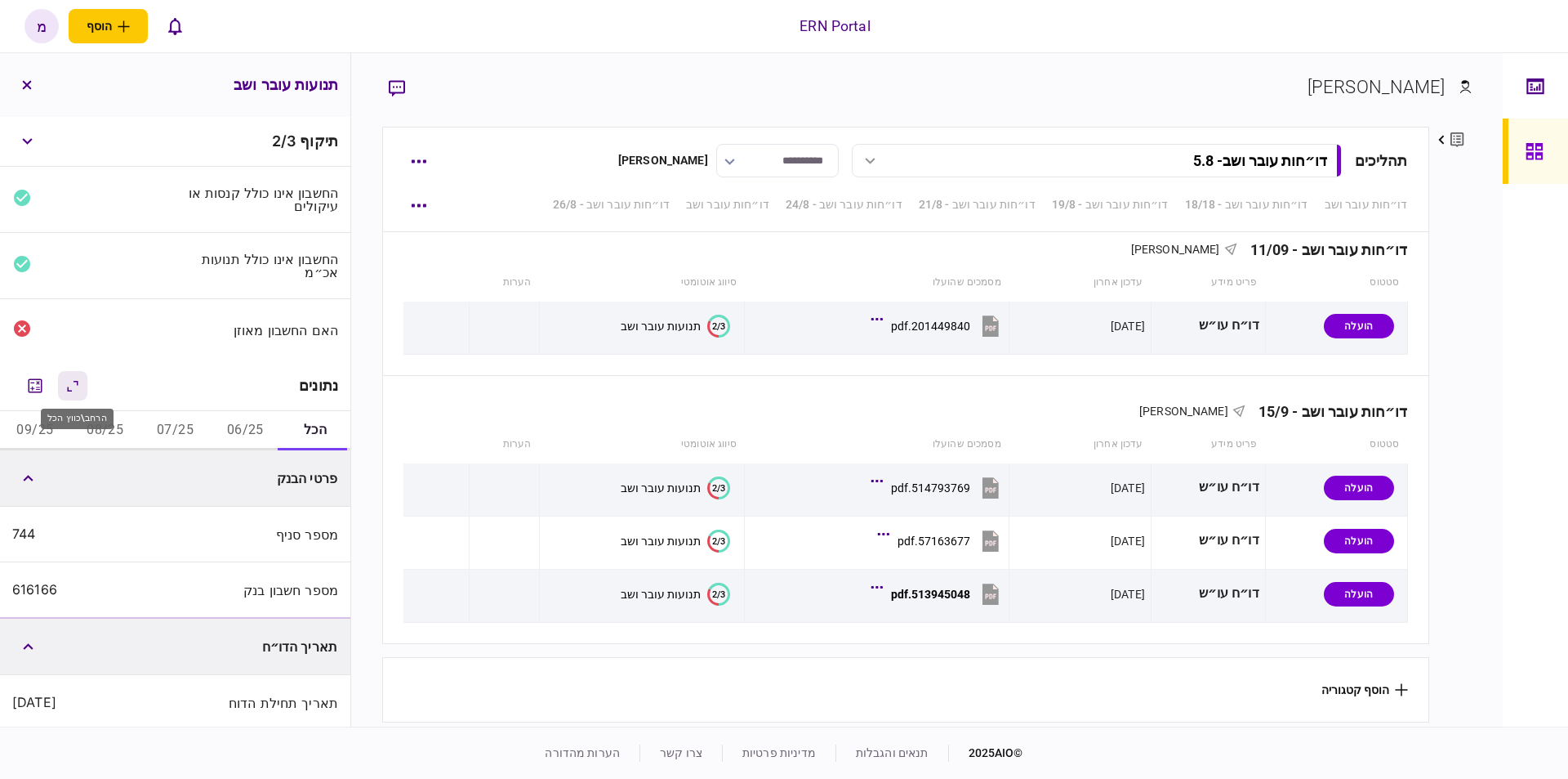
click at [69, 384] on icon "הרחב\\כווץ הכל" at bounding box center [73, 385] width 19 height 20
